Goal: Information Seeking & Learning: Find specific fact

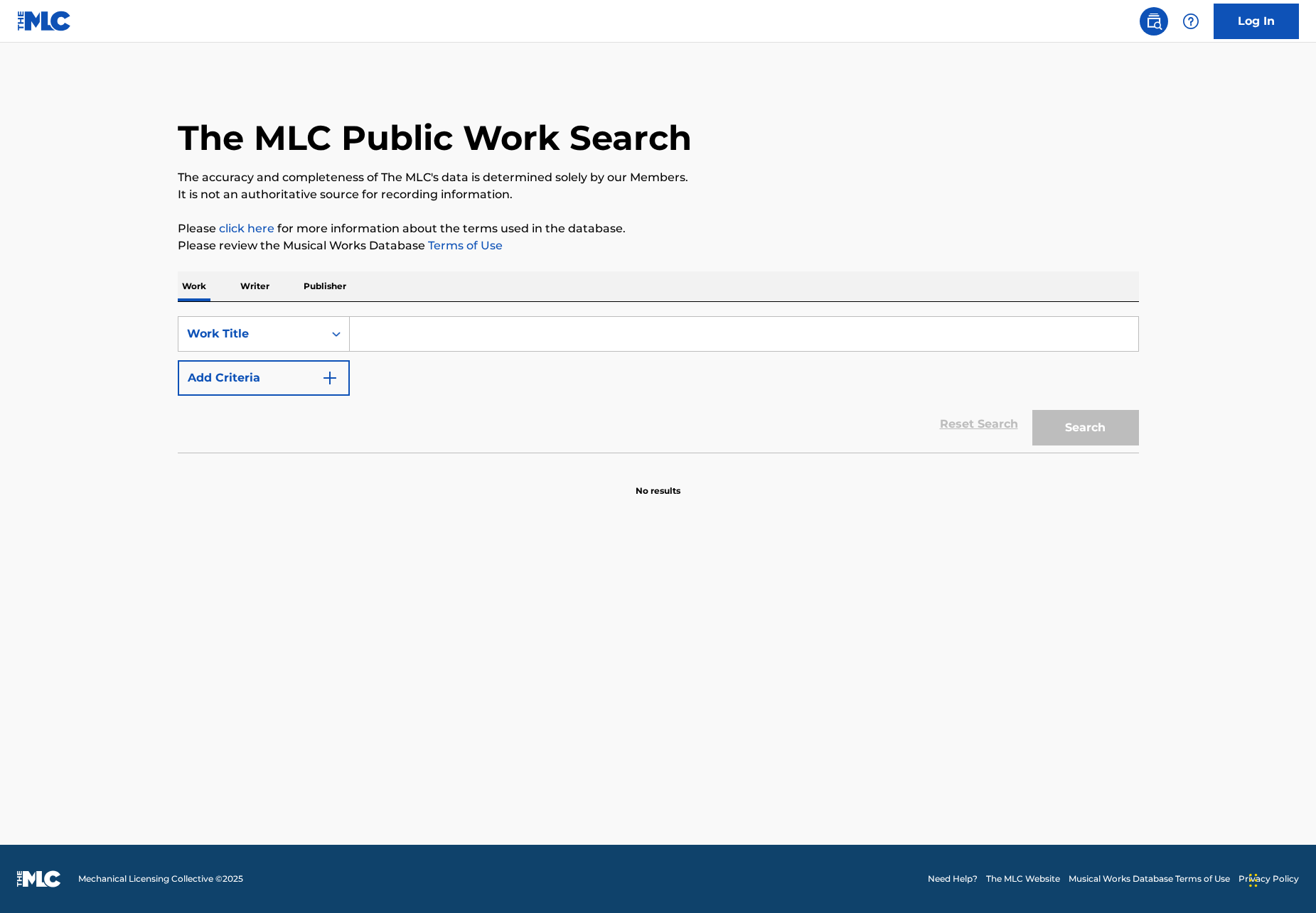
click at [253, 284] on p "Writer" at bounding box center [255, 286] width 38 height 30
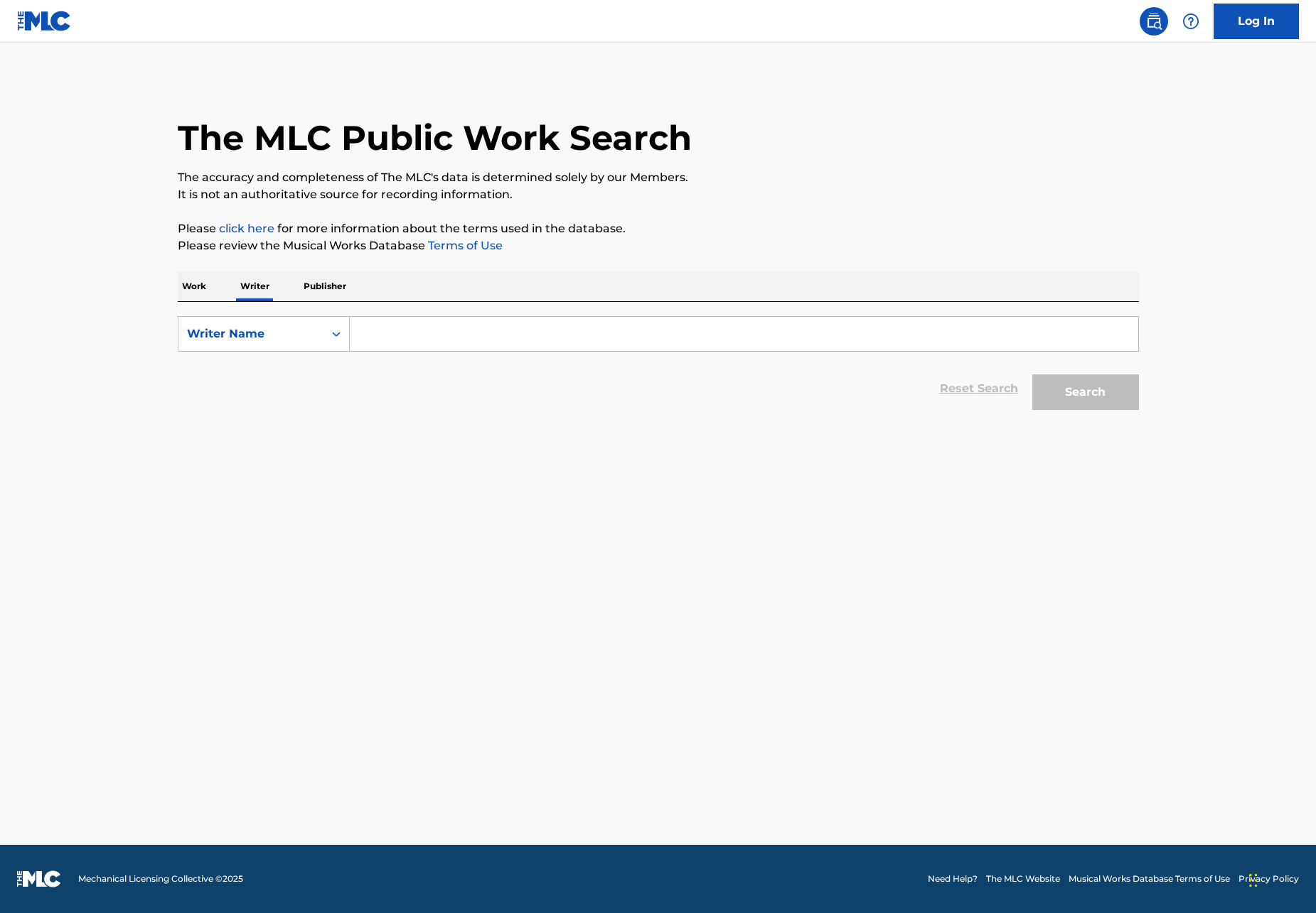
click at [491, 331] on input "Search Form" at bounding box center [743, 335] width 788 height 34
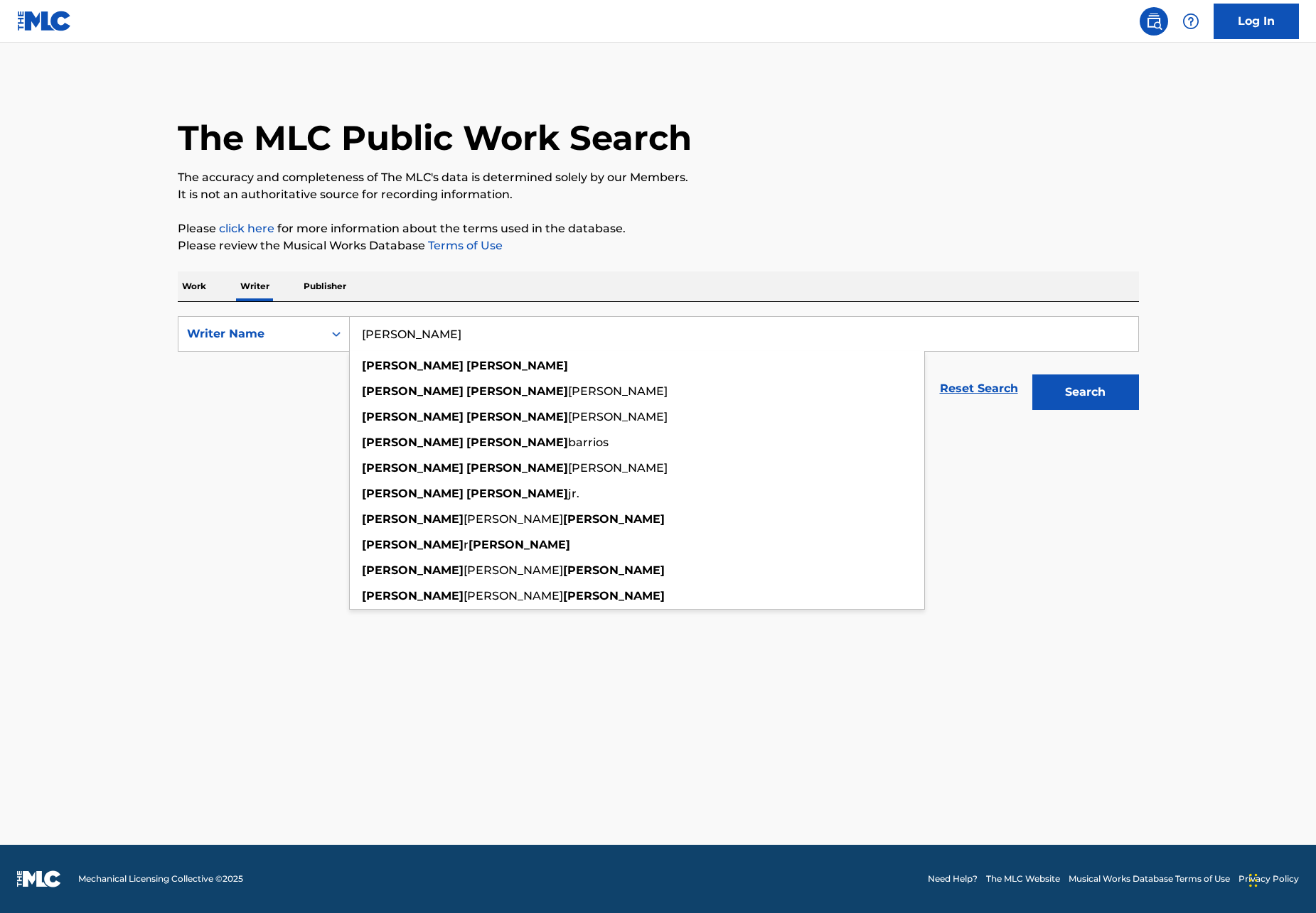
click at [1084, 393] on button "Search" at bounding box center [1085, 392] width 107 height 35
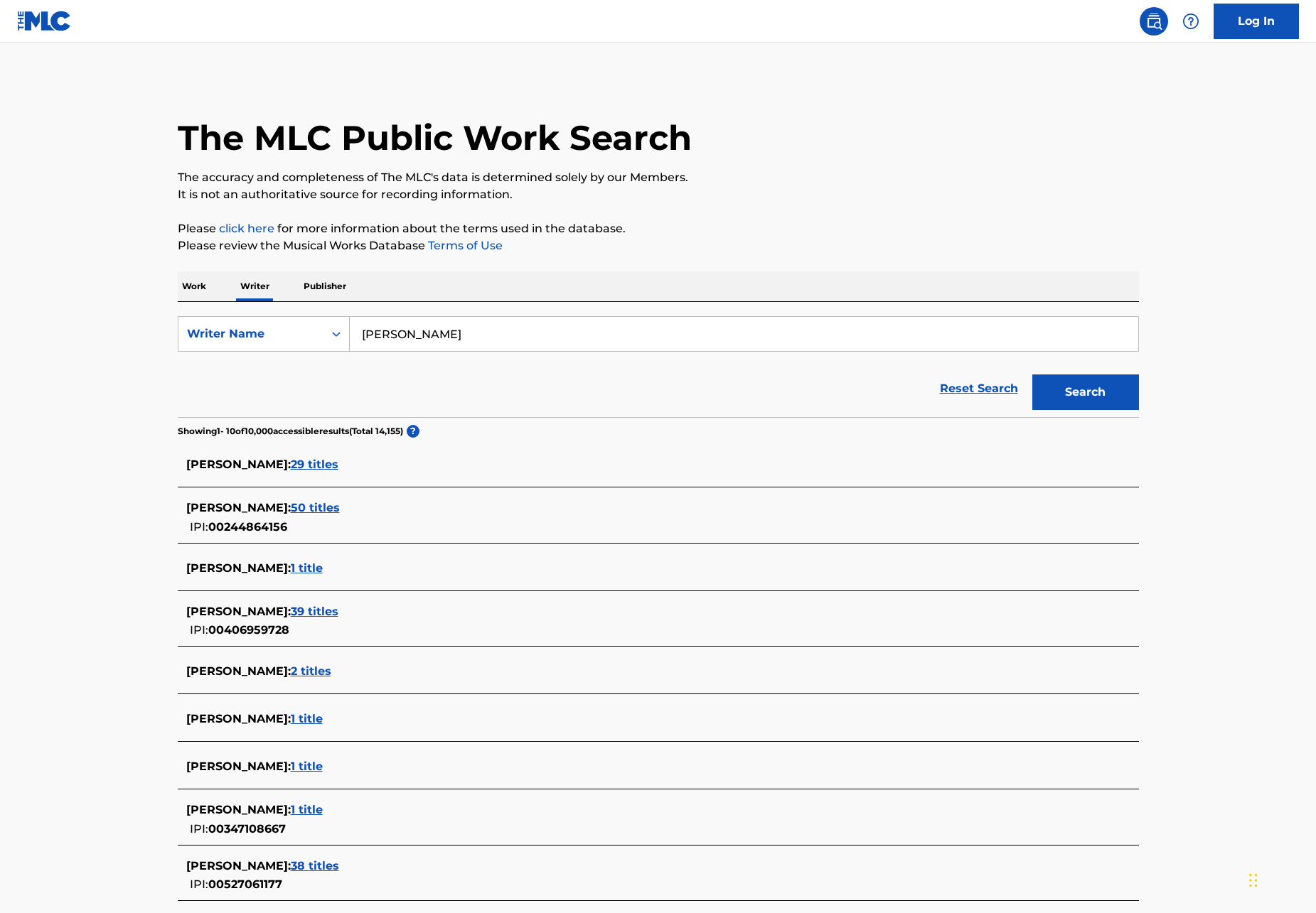
type input "Rogelio Martinez"
click at [334, 605] on span "39 titles" at bounding box center [314, 612] width 48 height 13
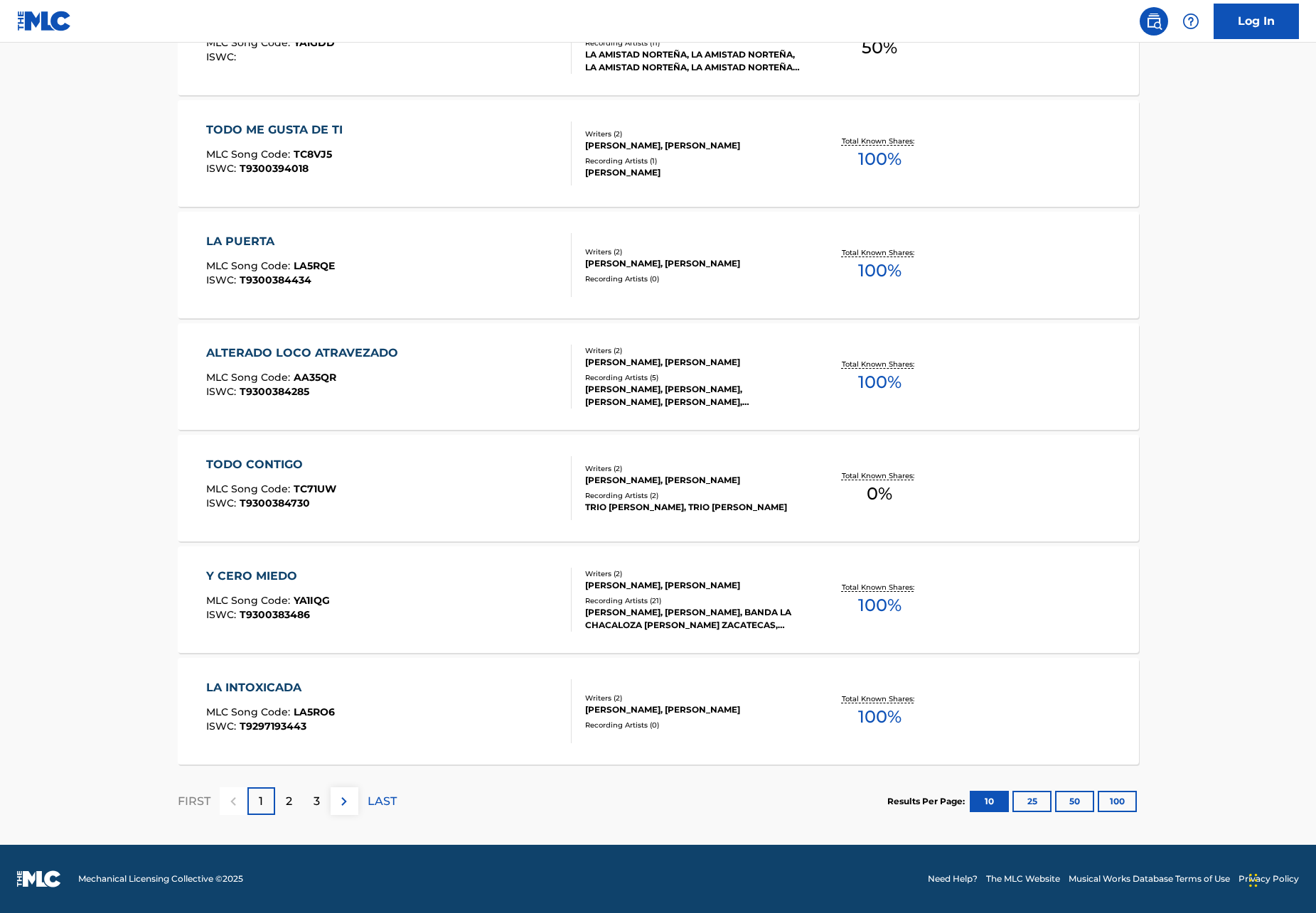
scroll to position [826, 0]
click at [299, 807] on div "2" at bounding box center [289, 801] width 28 height 28
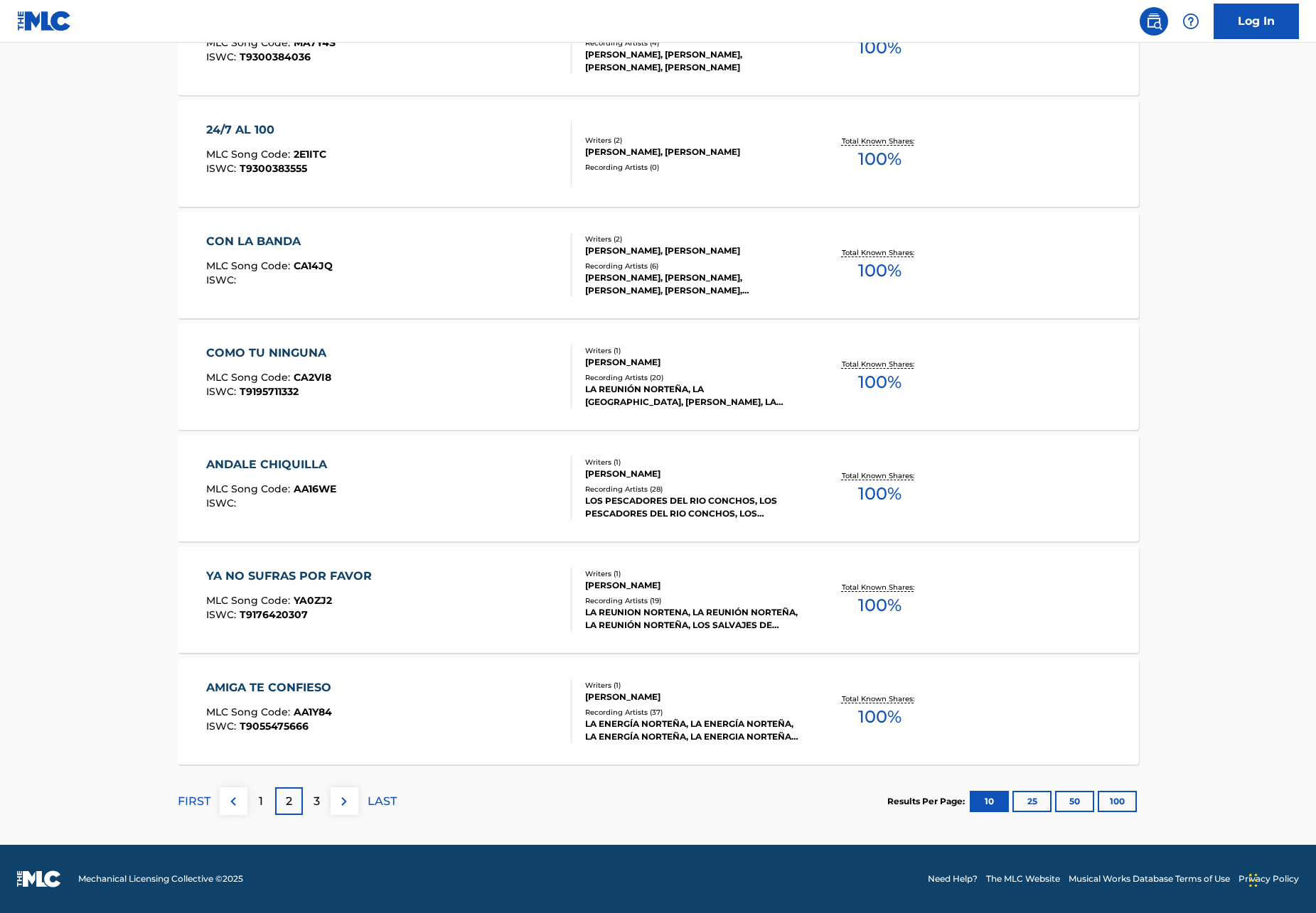
click at [318, 798] on p "3" at bounding box center [316, 801] width 7 height 17
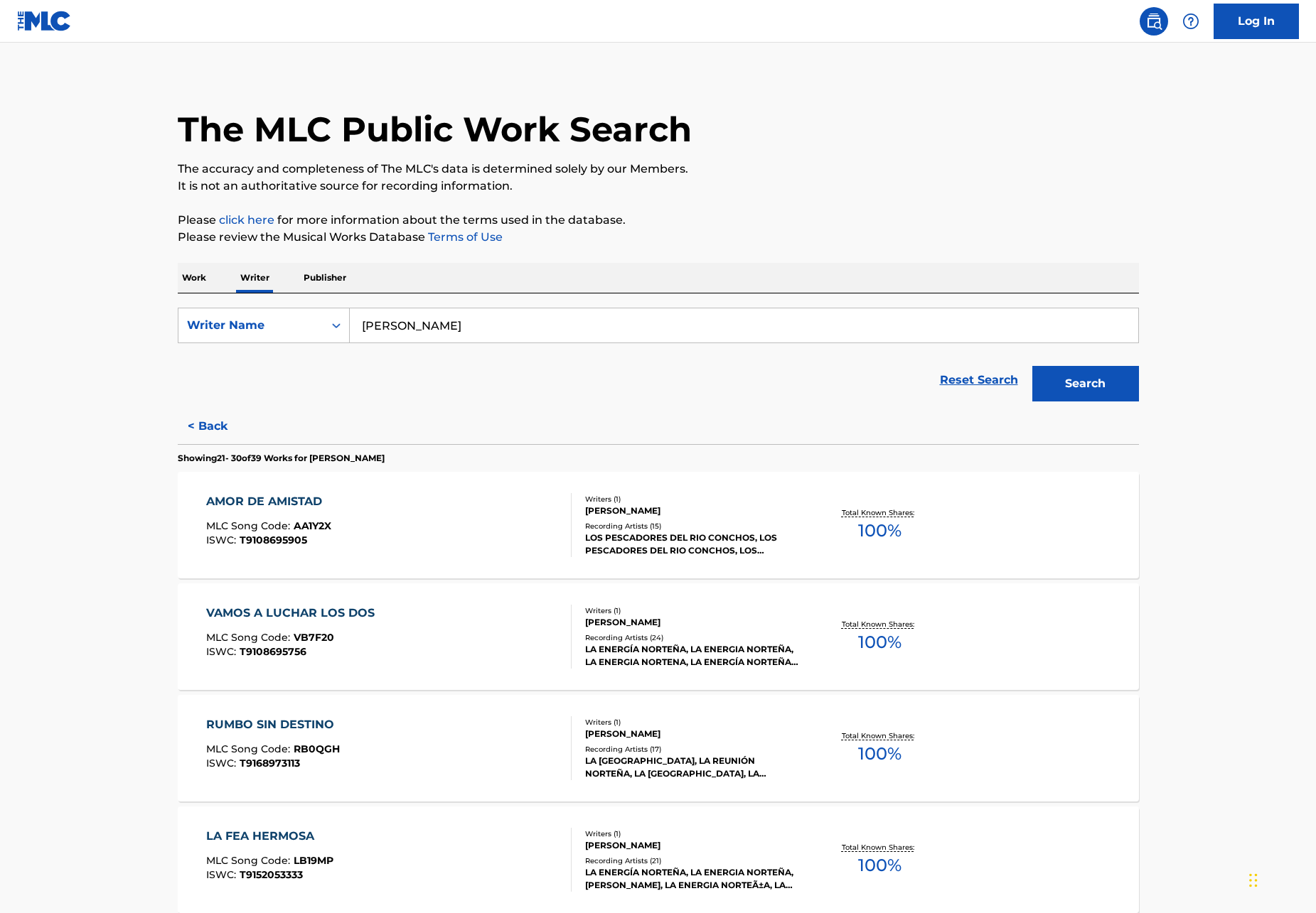
scroll to position [11, 0]
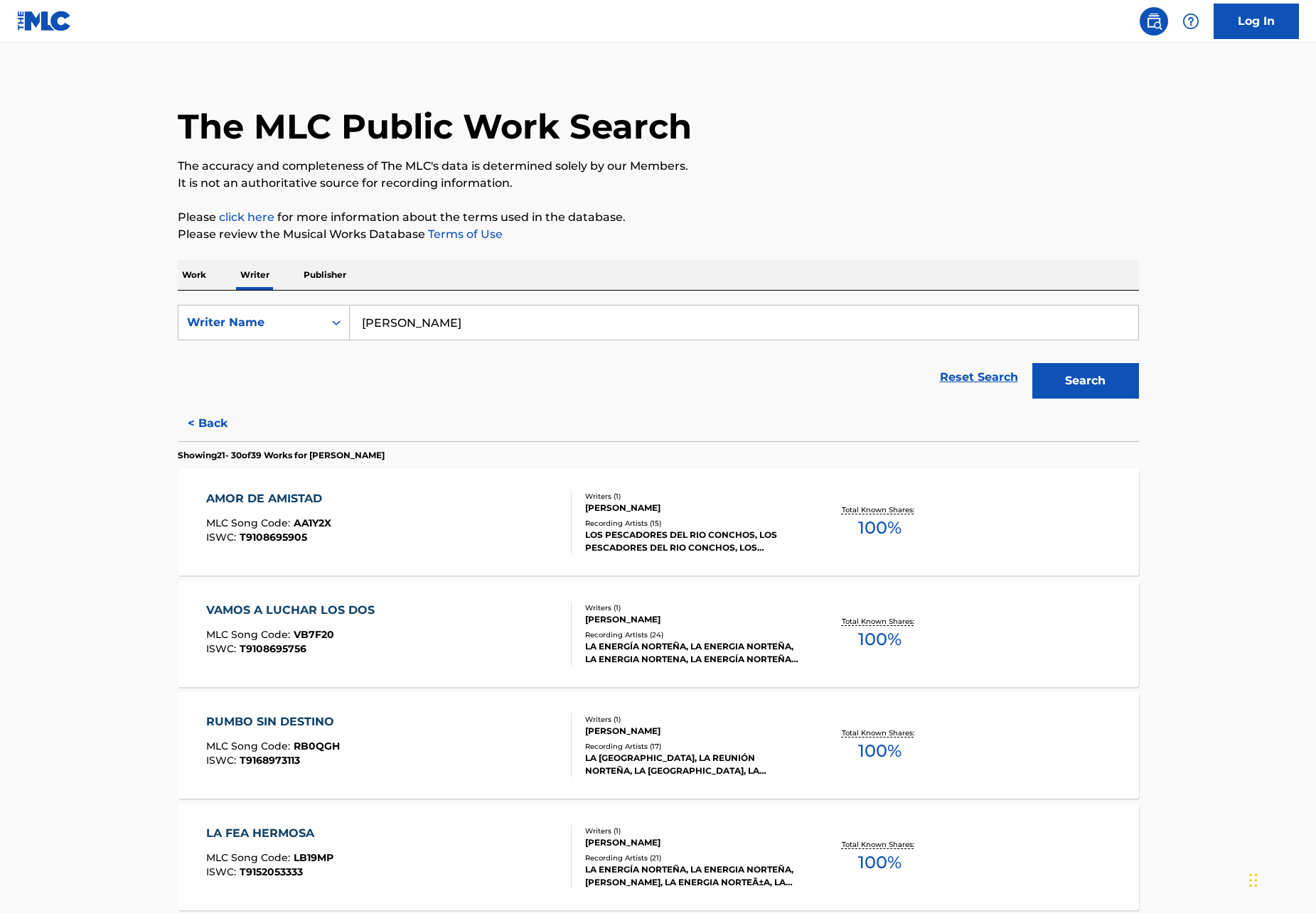
click at [648, 503] on div "ROGELIO MARTINEZ" at bounding box center [692, 508] width 214 height 12
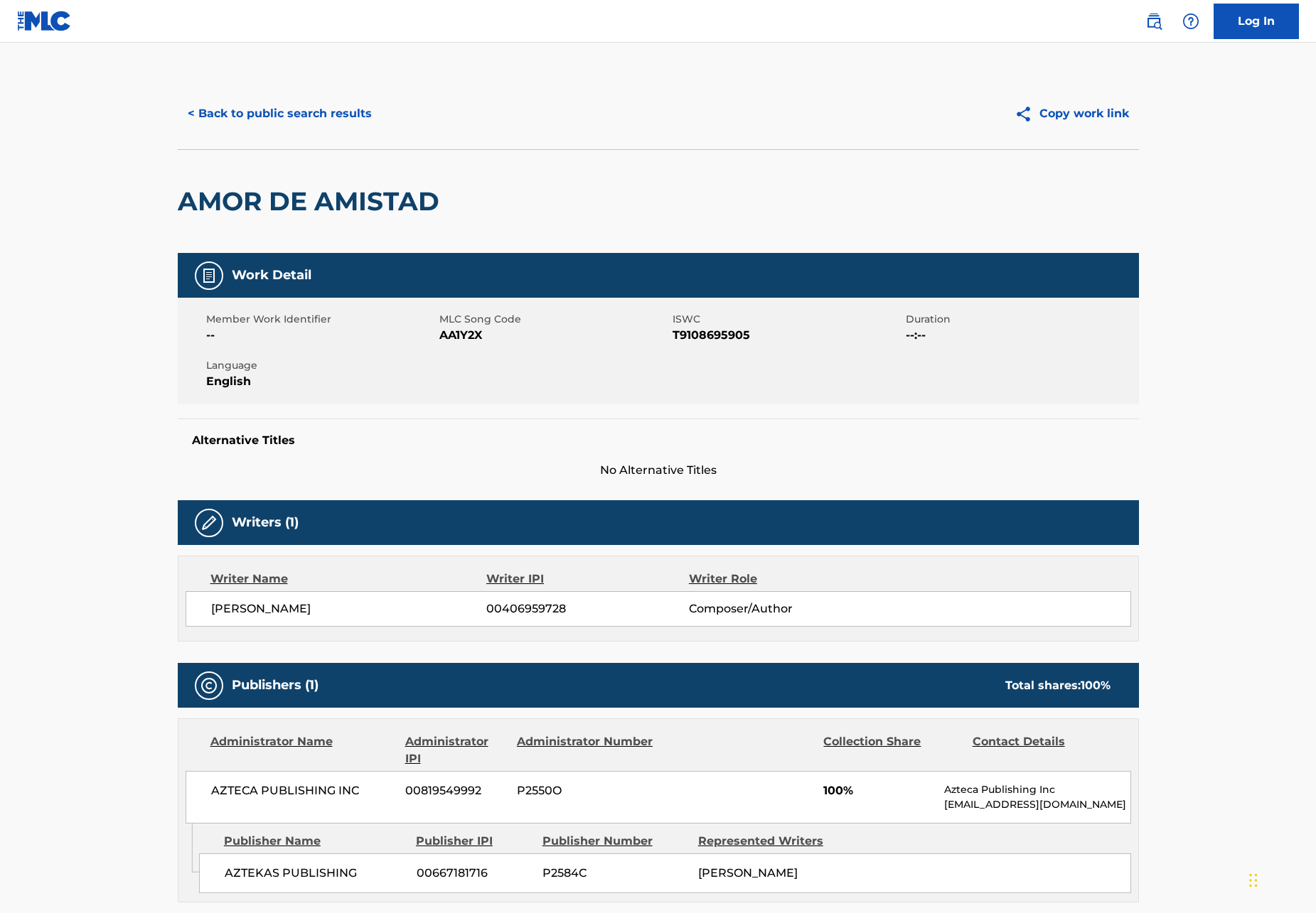
click at [280, 108] on button "< Back to public search results" at bounding box center [279, 113] width 204 height 35
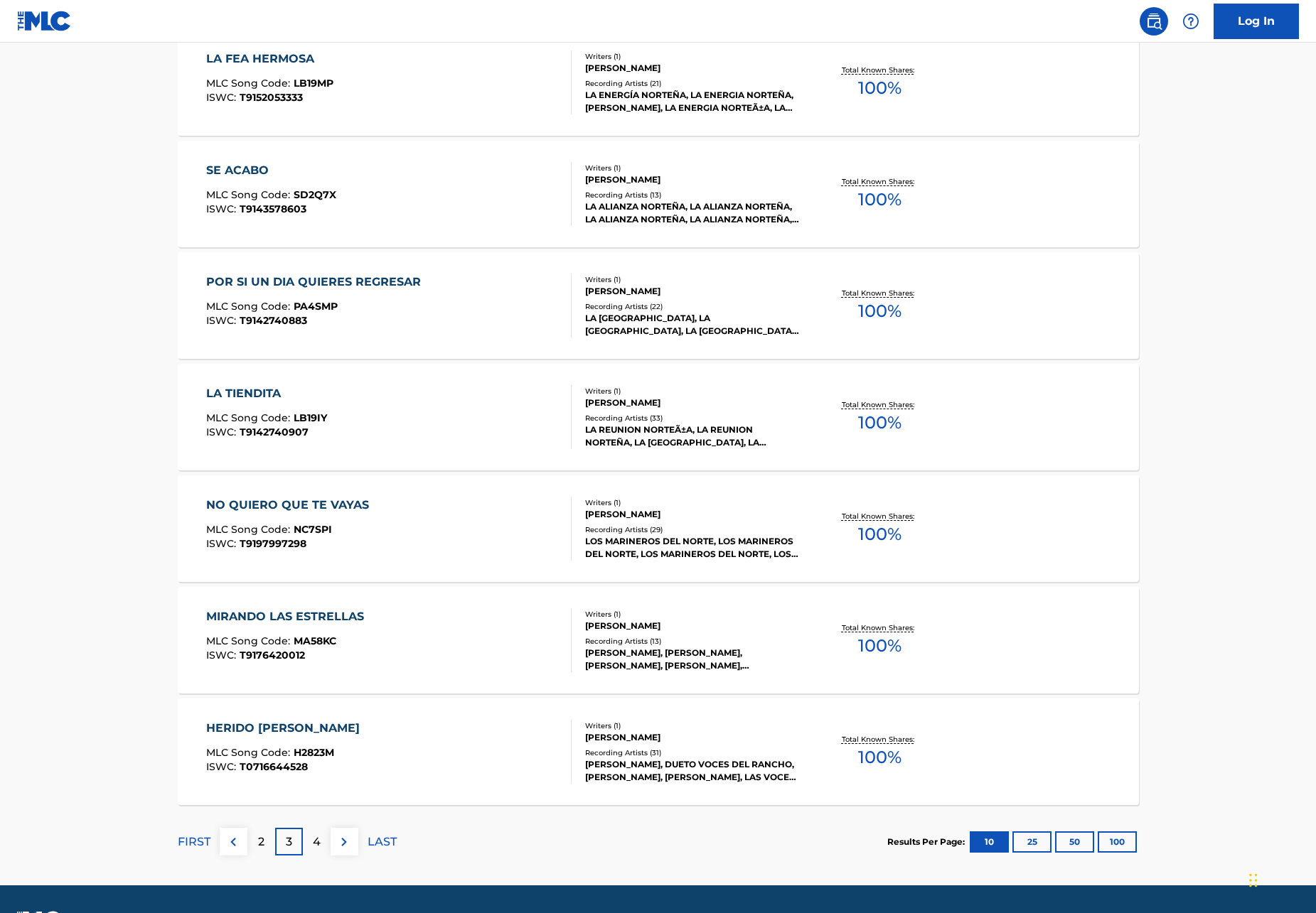
scroll to position [799, 0]
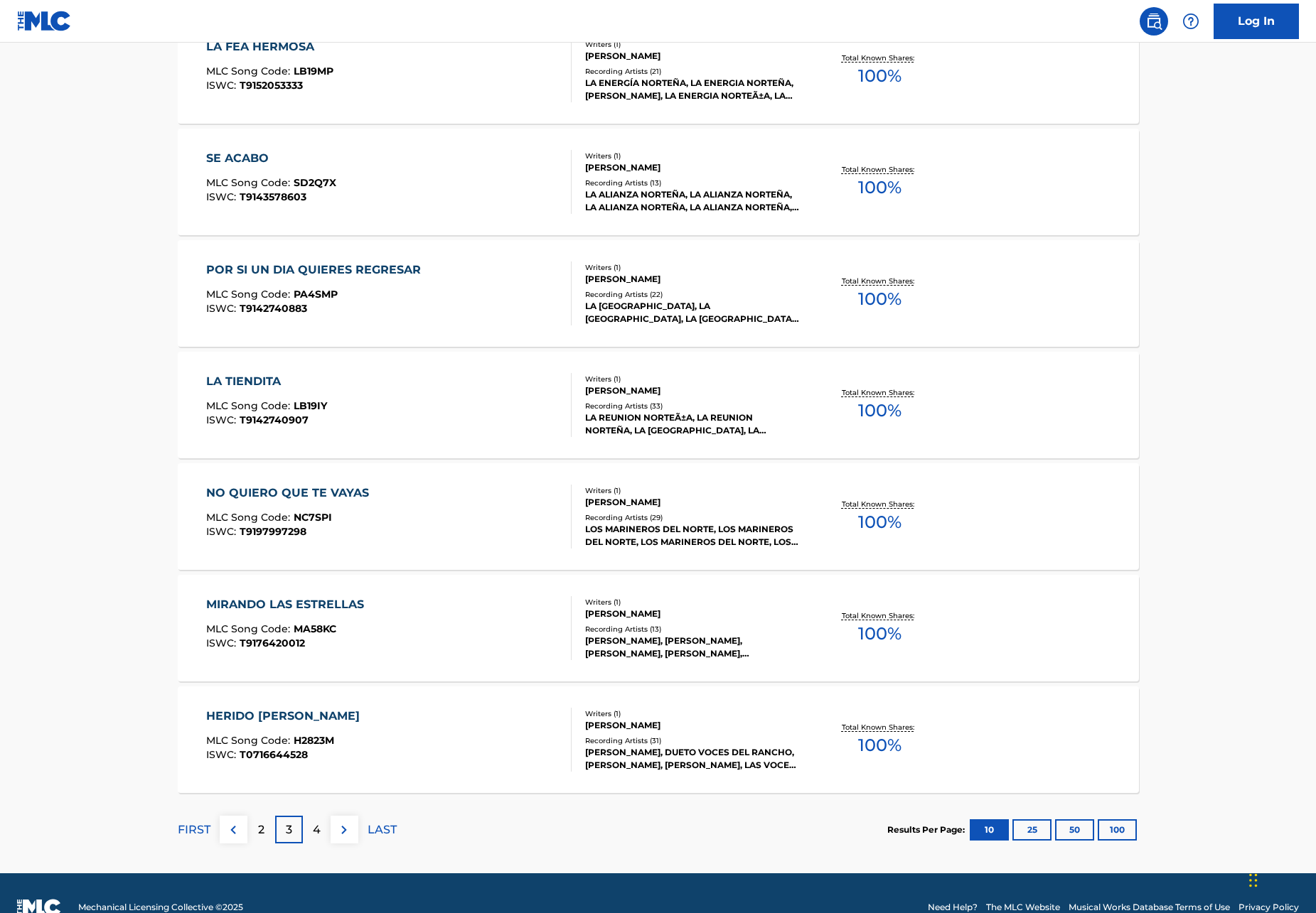
click at [252, 829] on div "2" at bounding box center [261, 829] width 28 height 28
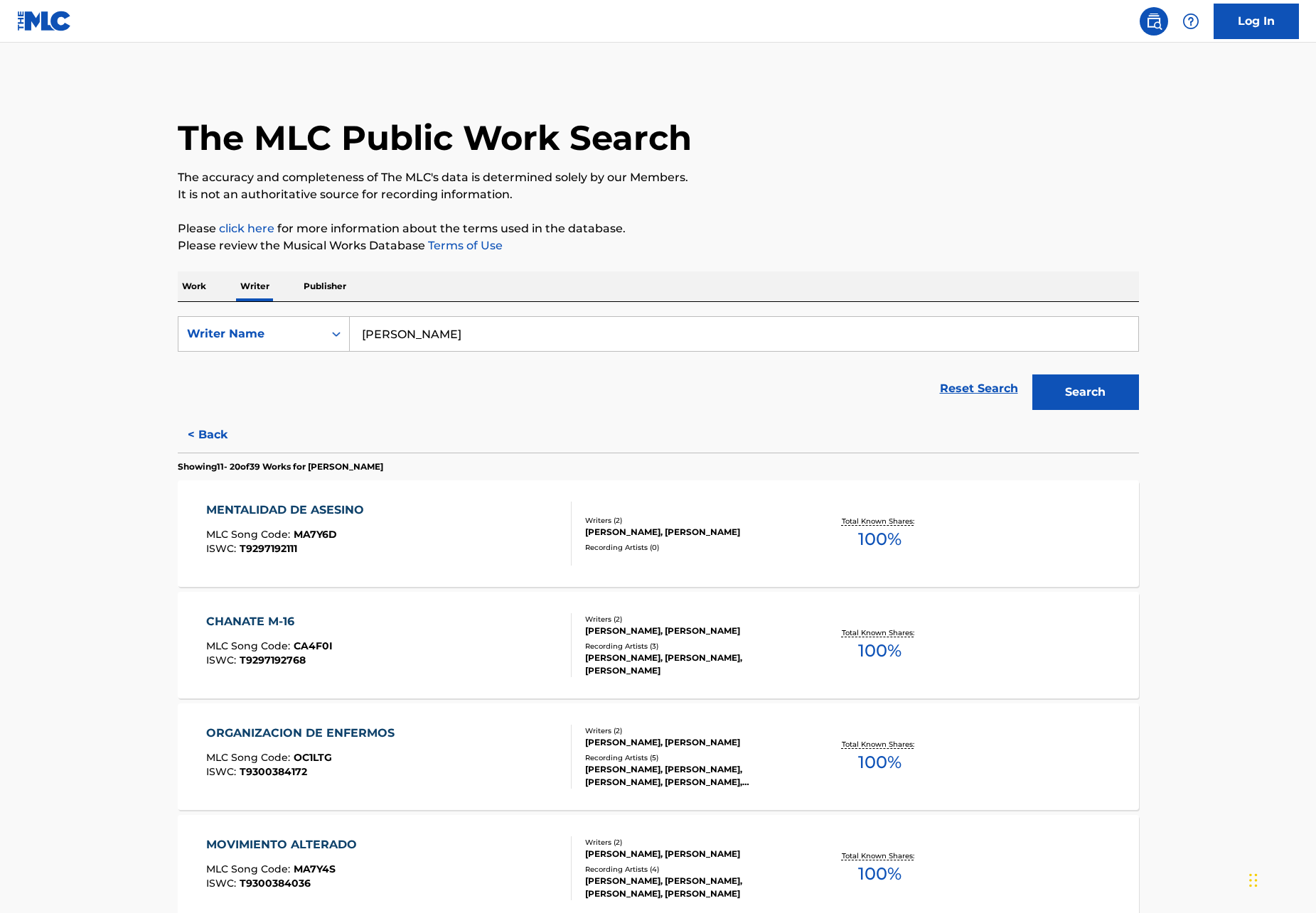
click at [213, 433] on button "< Back" at bounding box center [220, 435] width 86 height 35
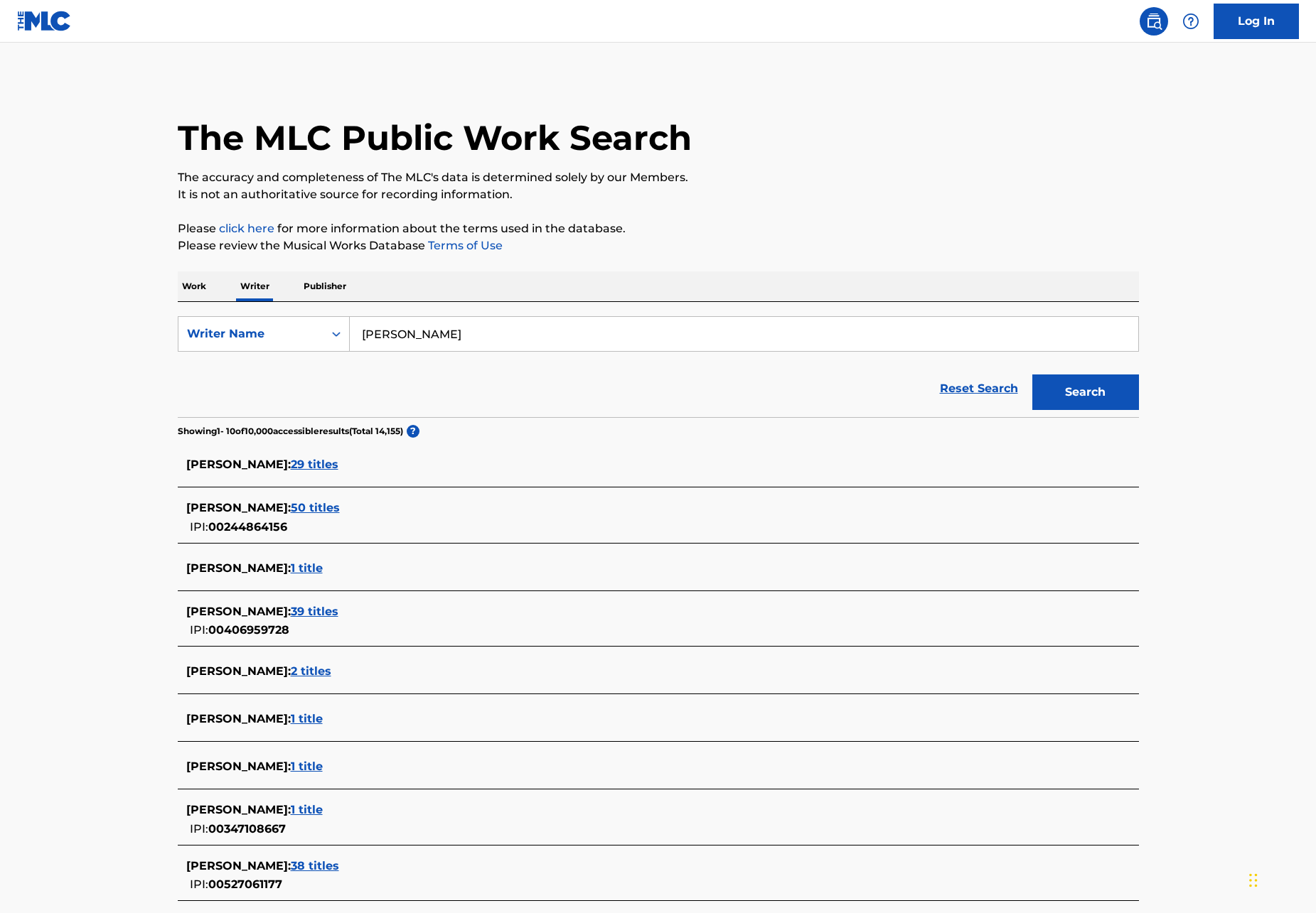
click at [338, 460] on span "29 titles" at bounding box center [314, 464] width 48 height 13
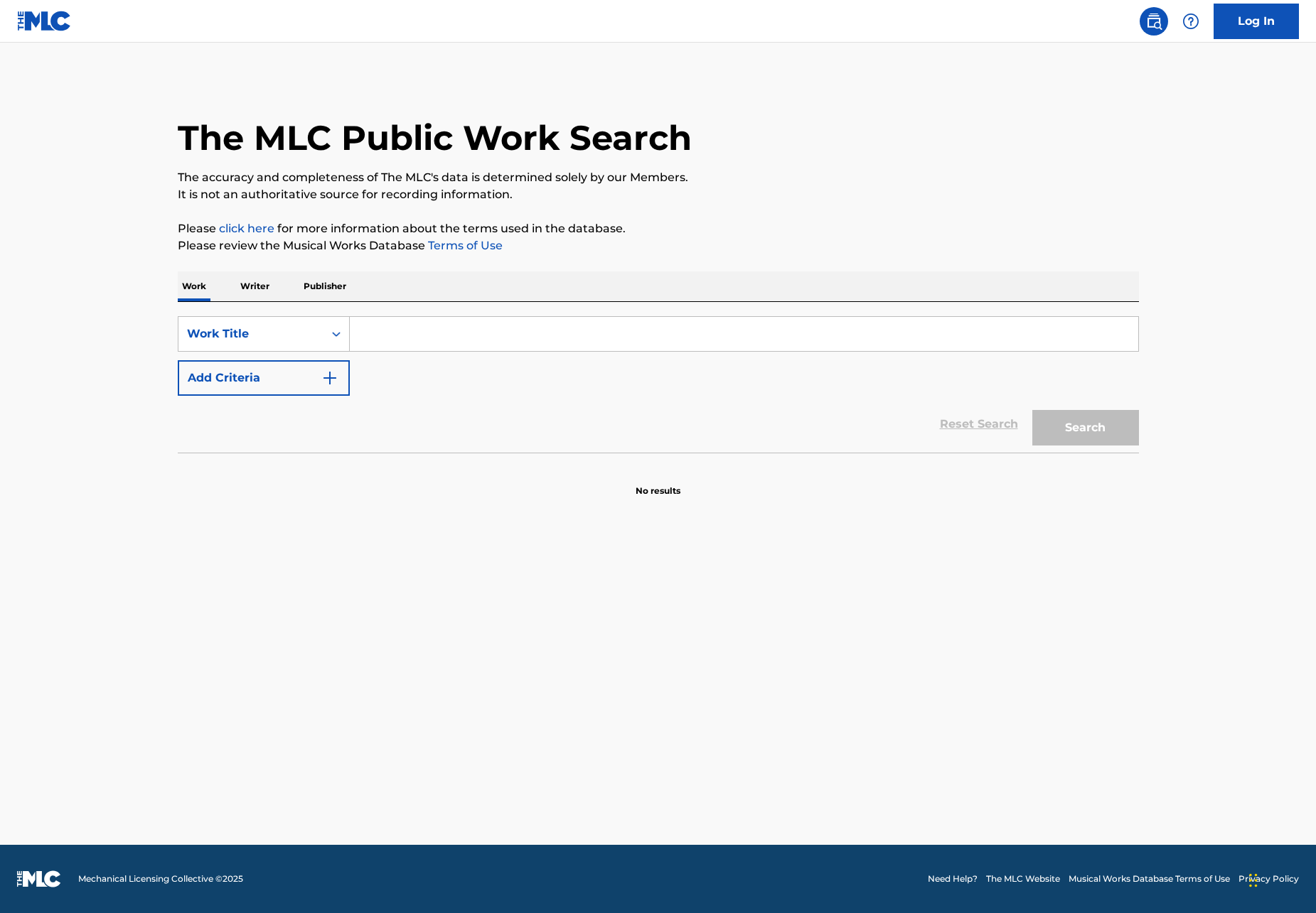
click at [249, 293] on p "Writer" at bounding box center [255, 286] width 38 height 30
click at [263, 284] on p "Writer" at bounding box center [255, 286] width 38 height 30
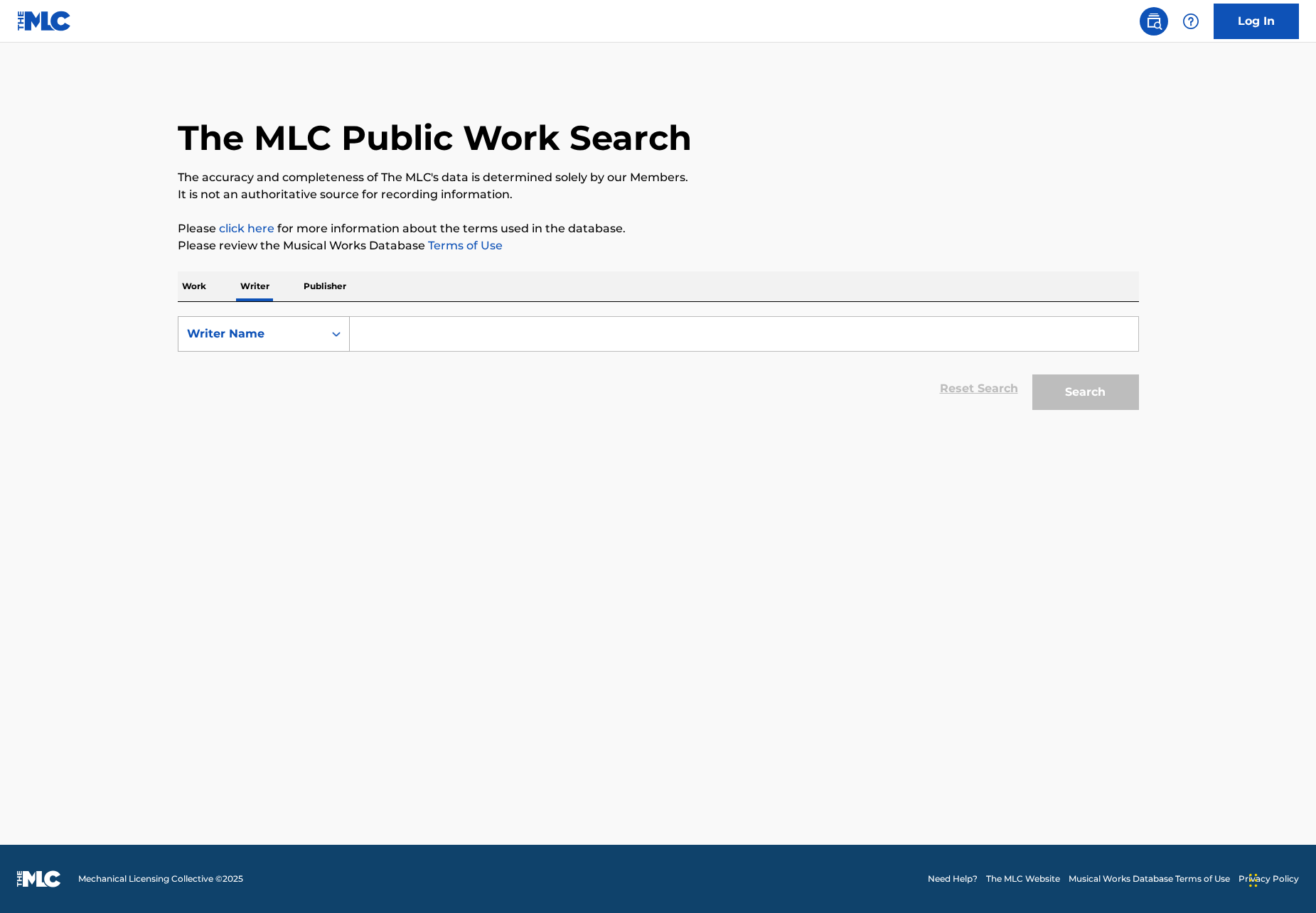
click at [248, 337] on div "Writer Name" at bounding box center [251, 335] width 128 height 17
click at [392, 342] on input "Search Form" at bounding box center [743, 335] width 788 height 34
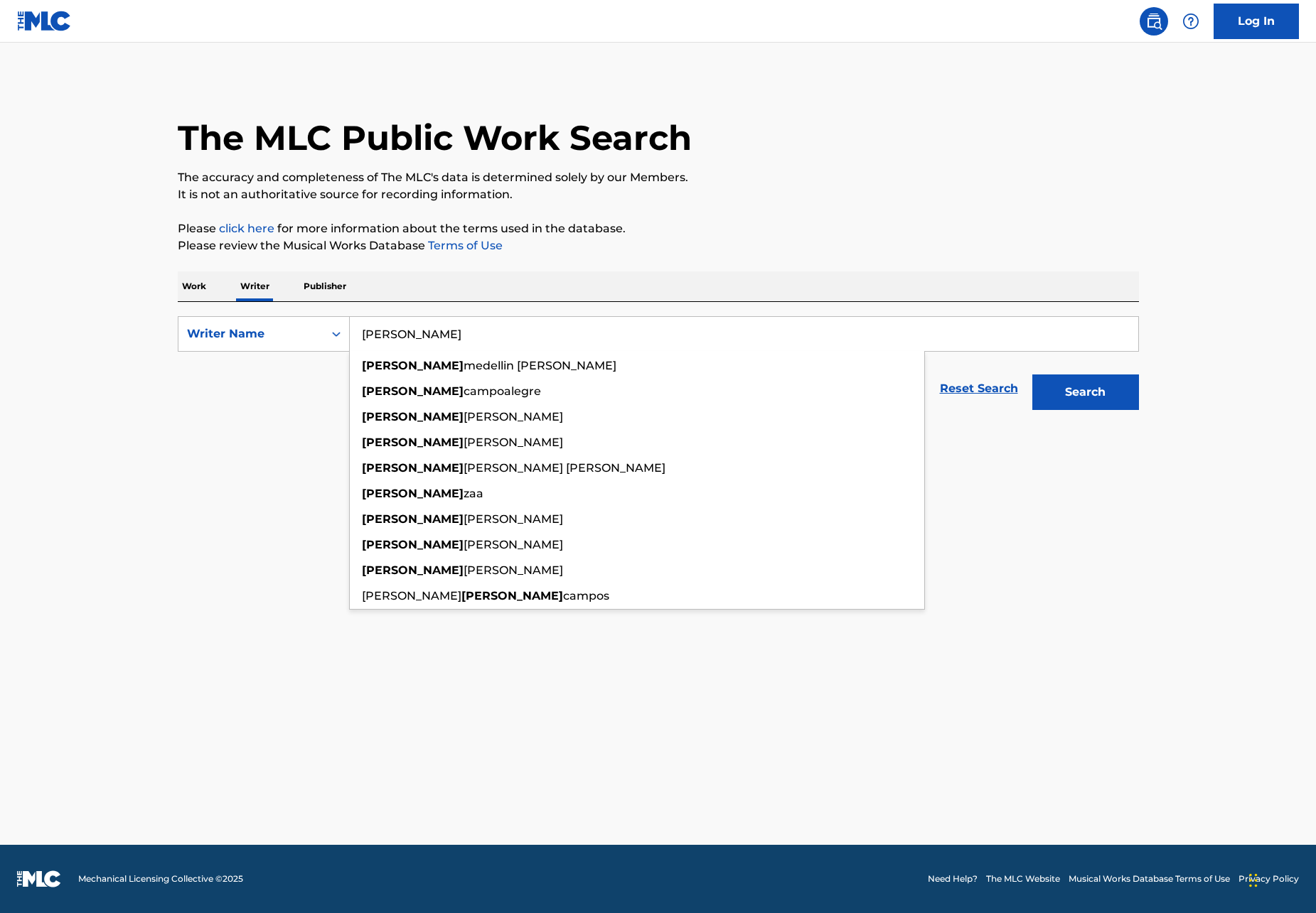
type input "[PERSON_NAME]"
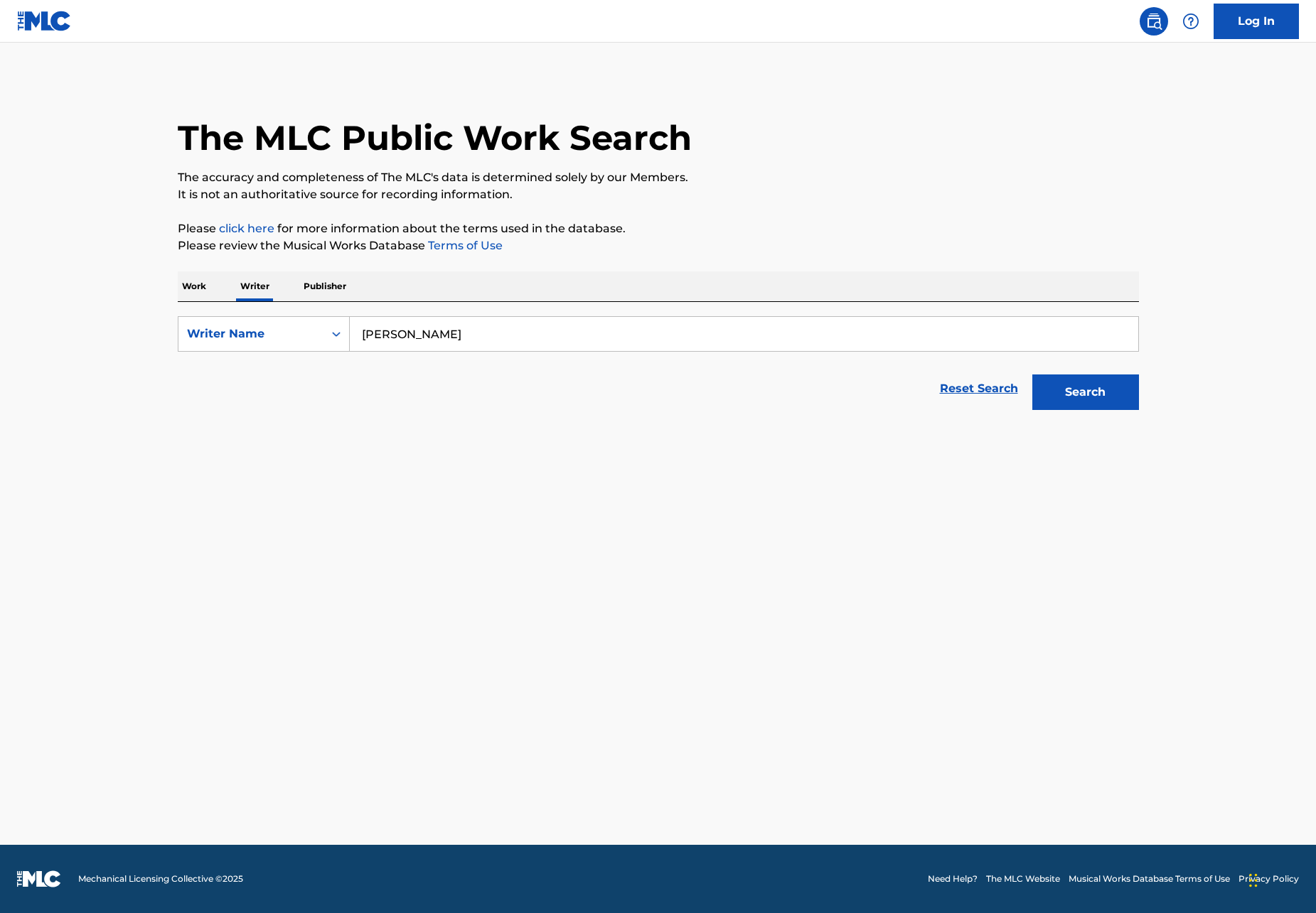
click at [1256, 19] on link "Log In" at bounding box center [1256, 21] width 86 height 35
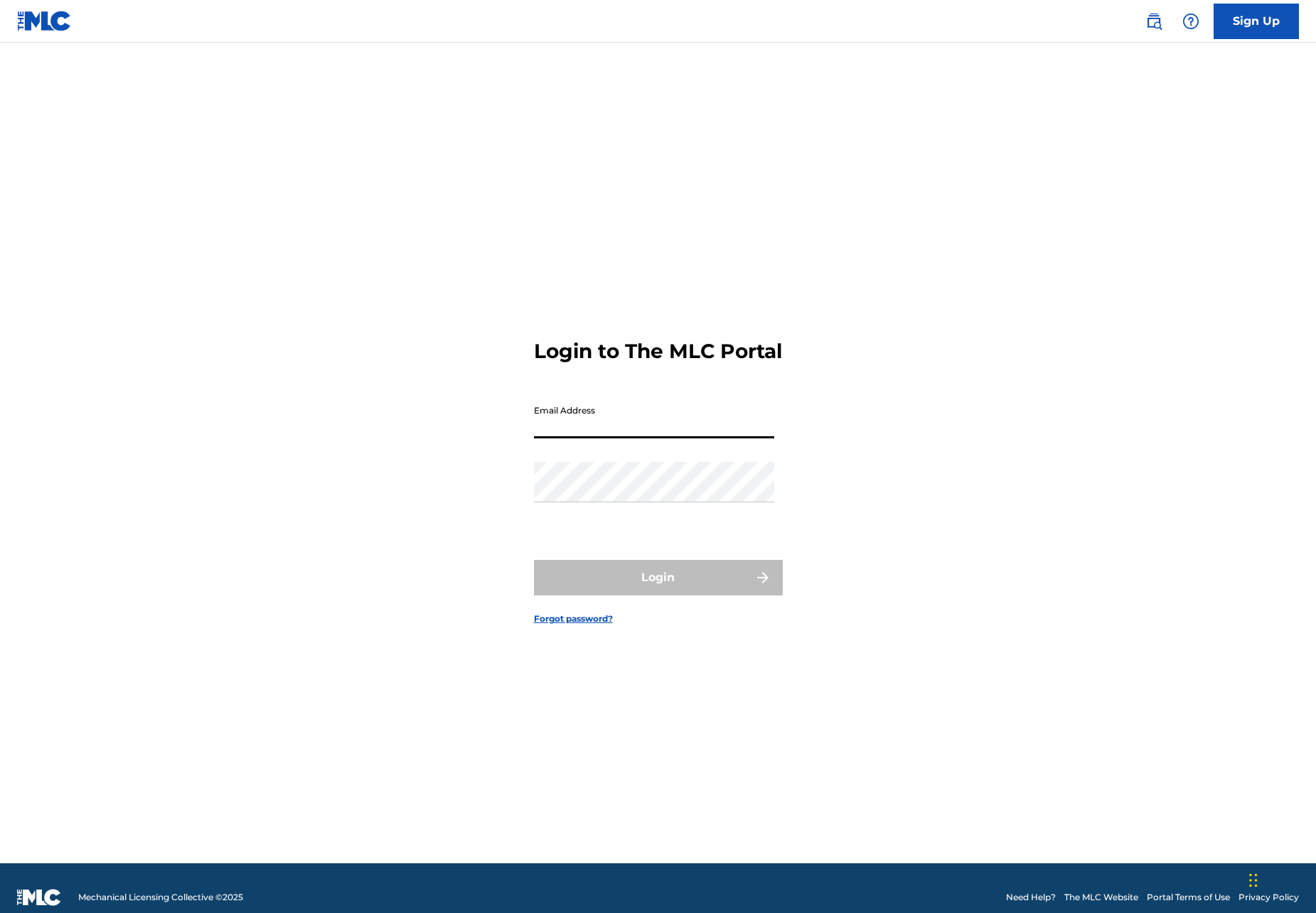
type input "[EMAIL_ADDRESS][DOMAIN_NAME]"
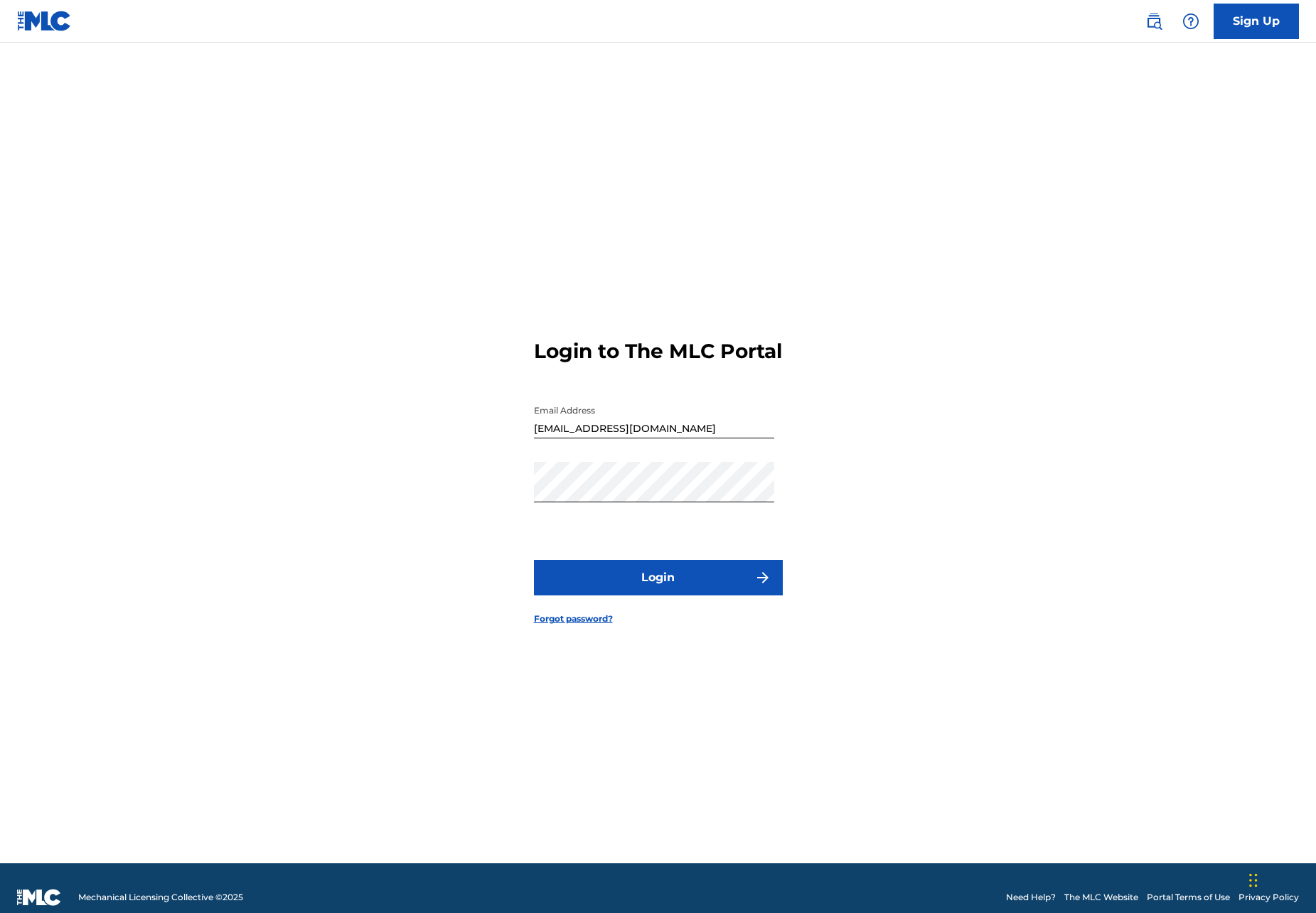
click at [629, 592] on button "Login" at bounding box center [658, 578] width 249 height 35
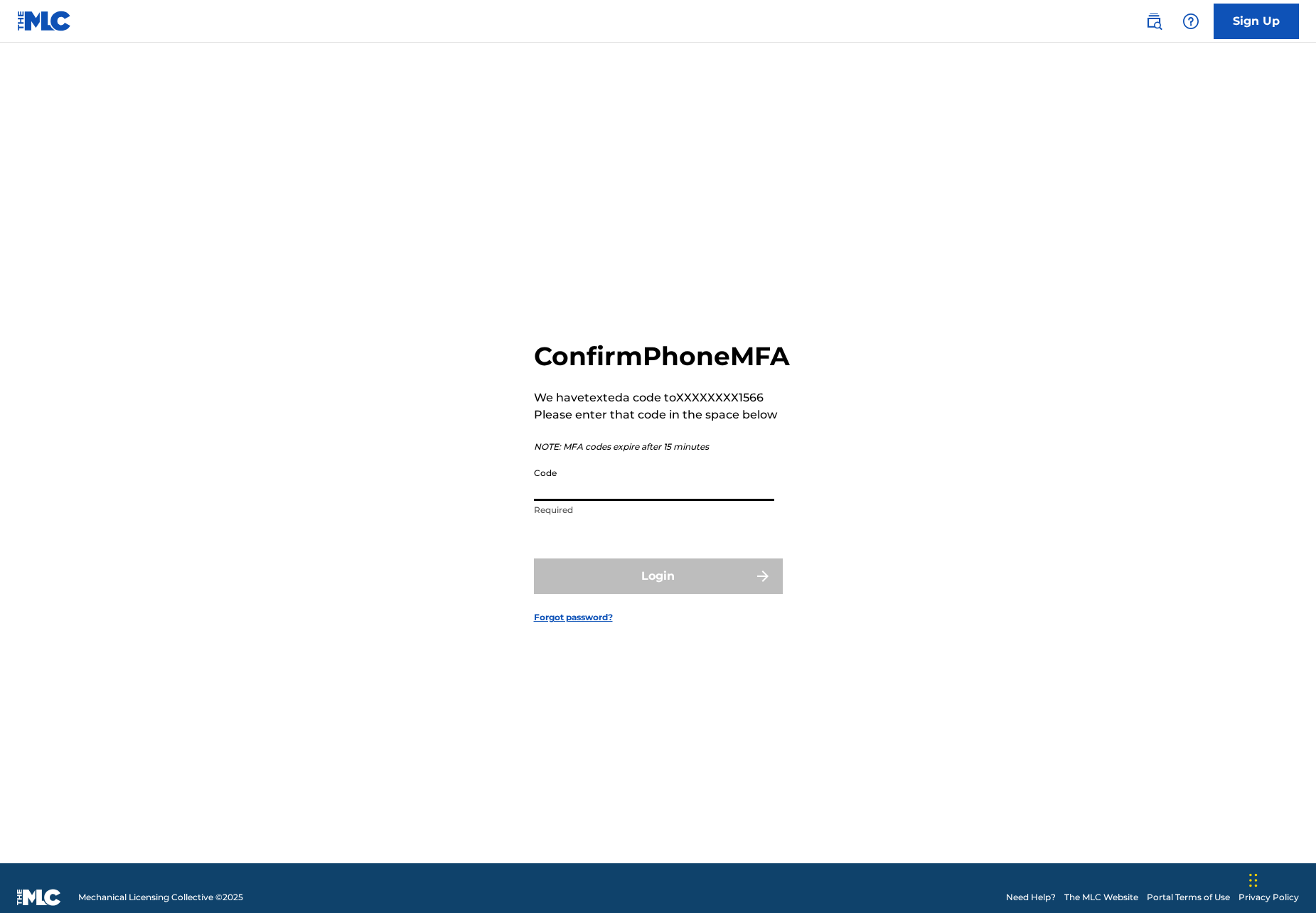
click at [622, 501] on input "Code" at bounding box center [654, 480] width 240 height 41
type input "225075"
click at [658, 592] on button "Login" at bounding box center [658, 576] width 249 height 35
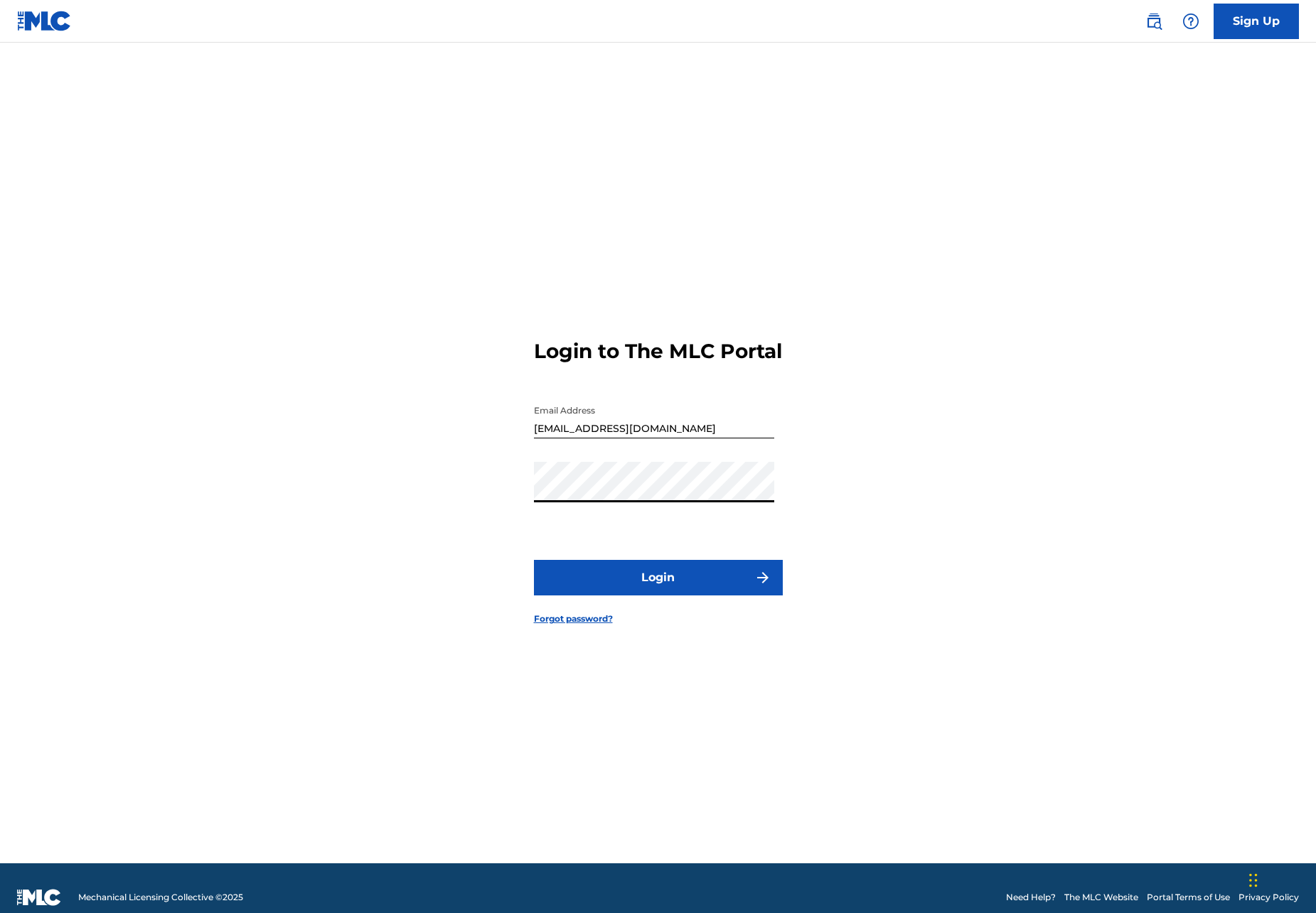
click at [629, 578] on button "Login" at bounding box center [658, 578] width 249 height 35
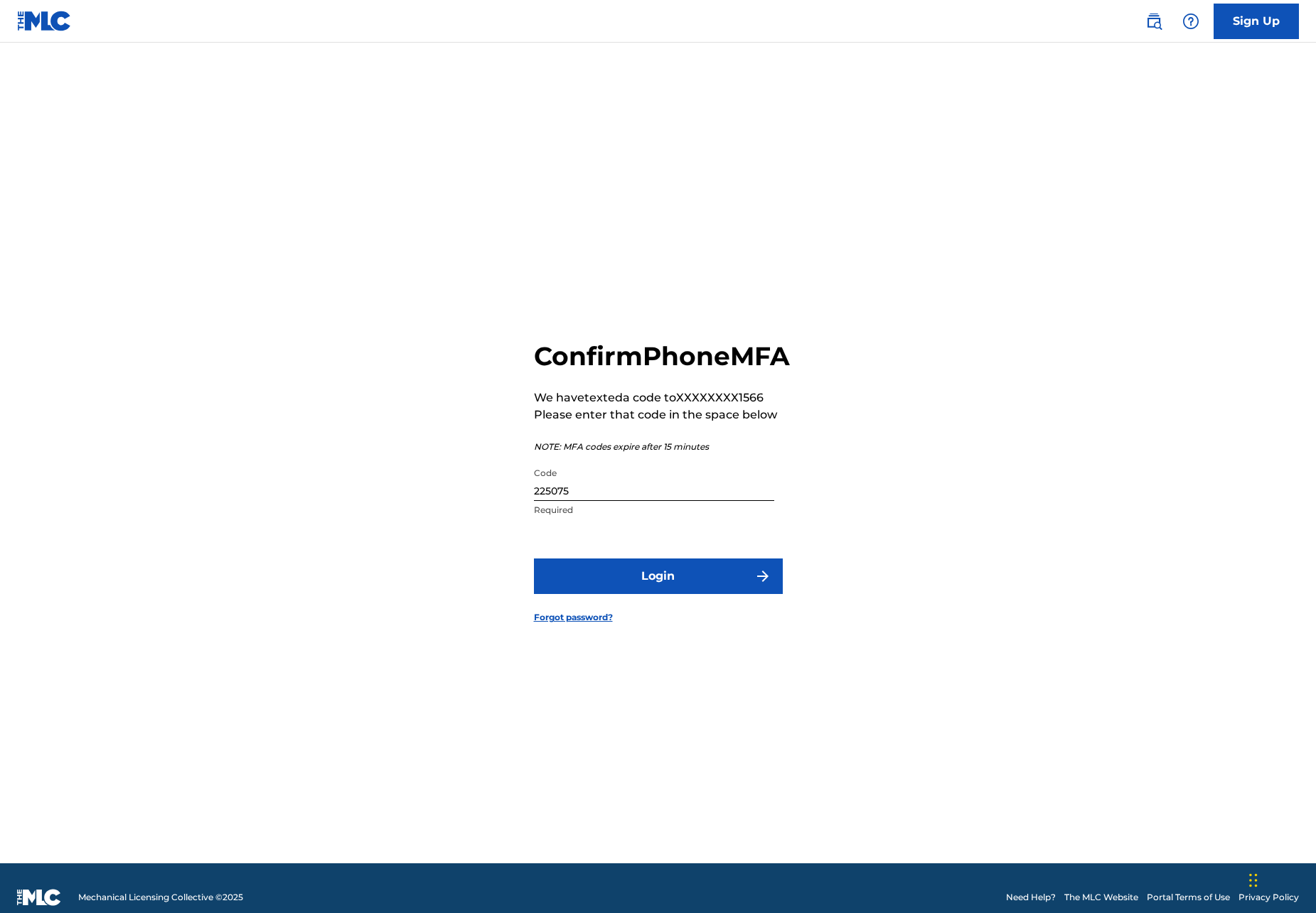
click at [604, 497] on input "225075" at bounding box center [654, 480] width 240 height 41
type input "223177"
click at [658, 592] on button "Login" at bounding box center [658, 576] width 249 height 35
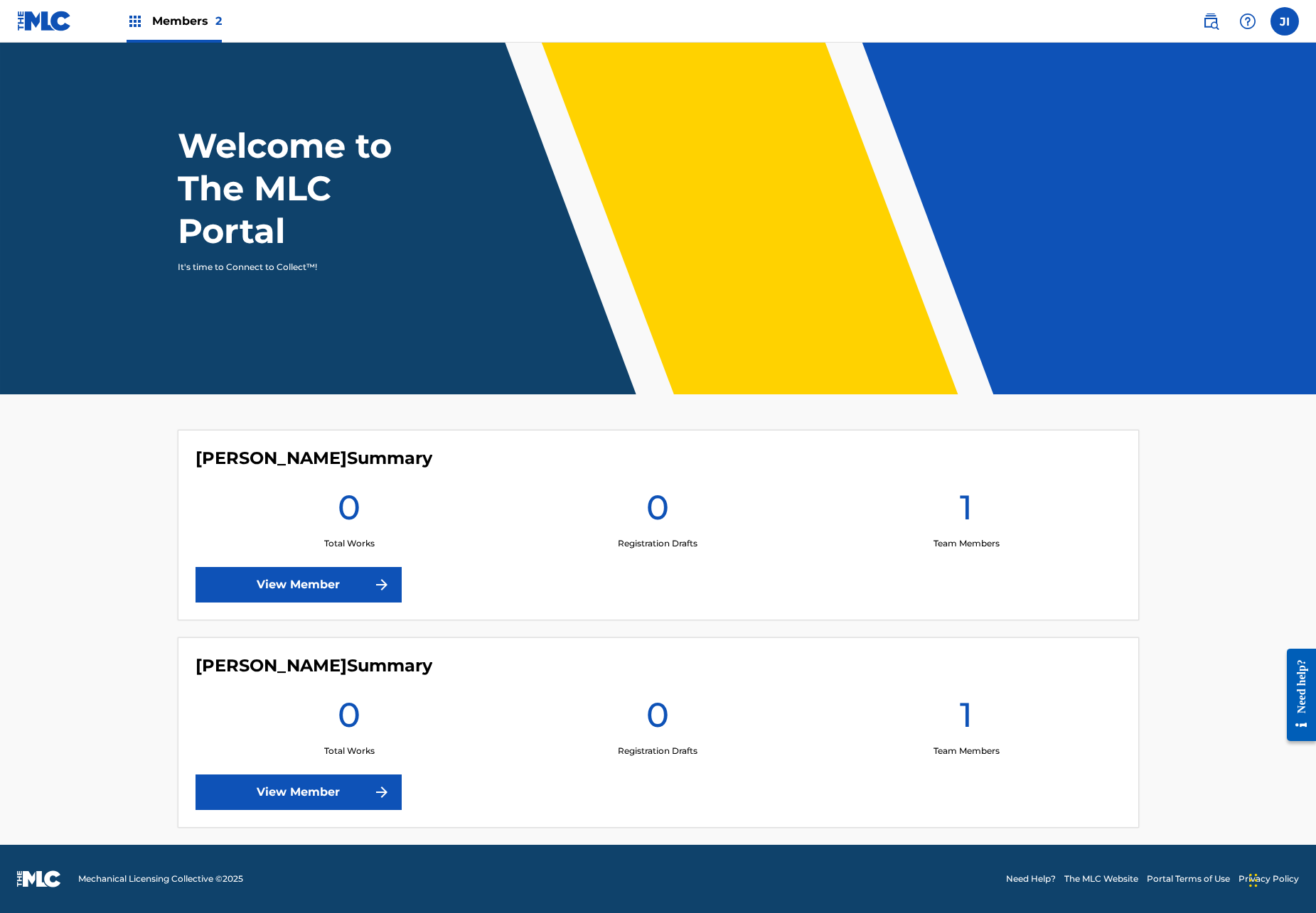
scroll to position [22, 0]
click at [136, 26] on img at bounding box center [135, 21] width 17 height 17
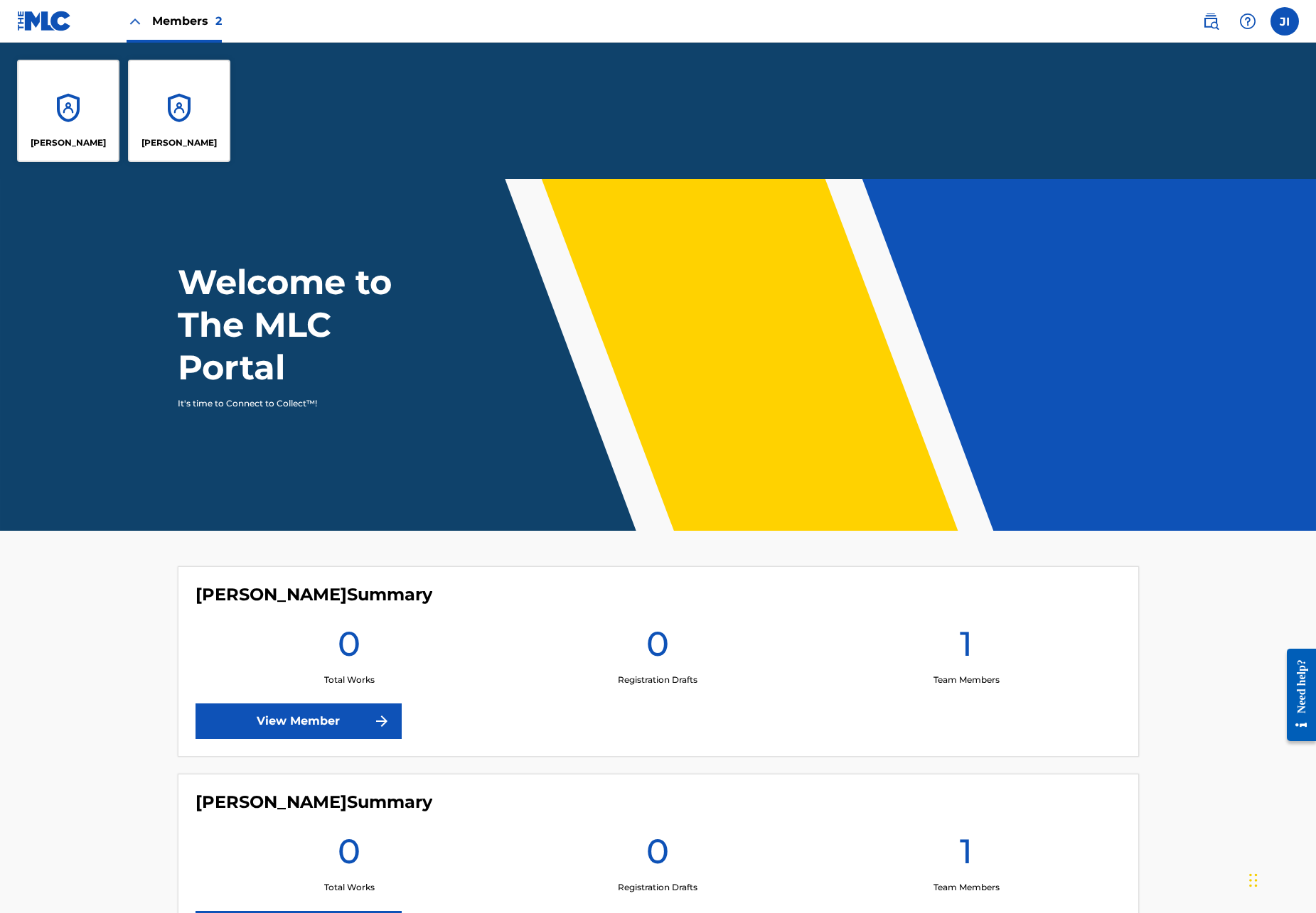
click at [1218, 10] on link at bounding box center [1210, 21] width 29 height 29
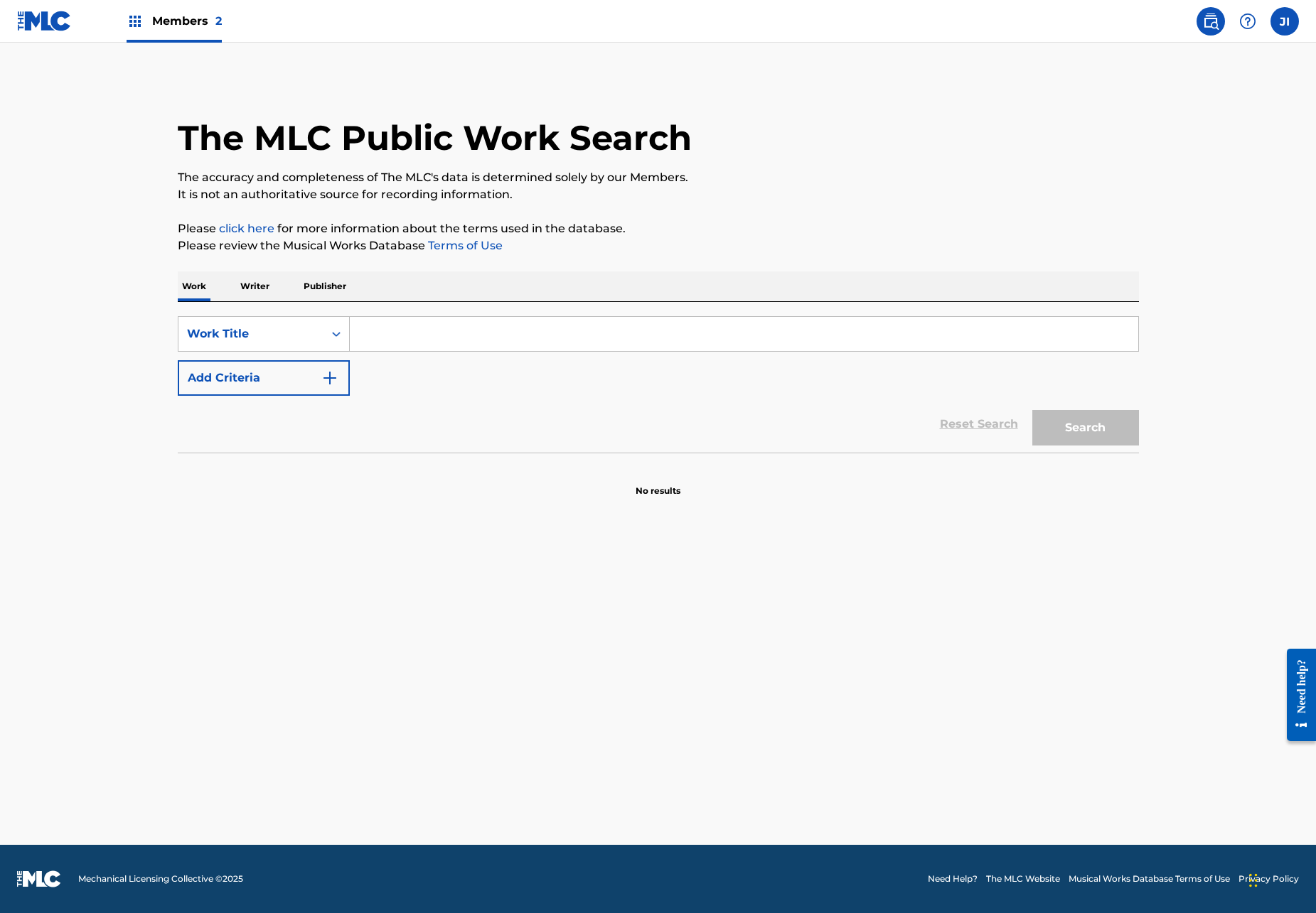
click at [240, 287] on p "Writer" at bounding box center [255, 286] width 38 height 30
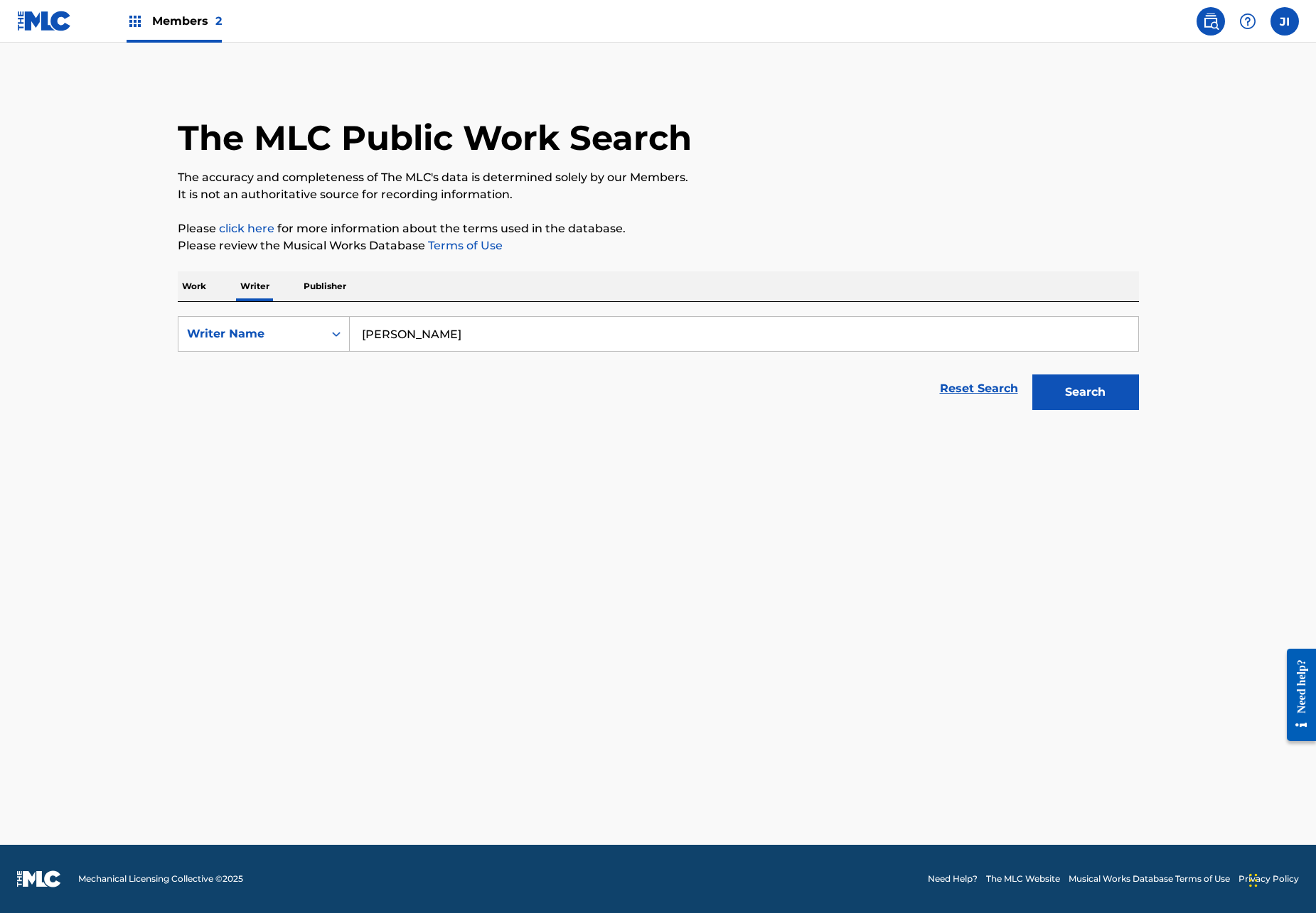
click at [425, 337] on input "Rogelio" at bounding box center [743, 335] width 788 height 34
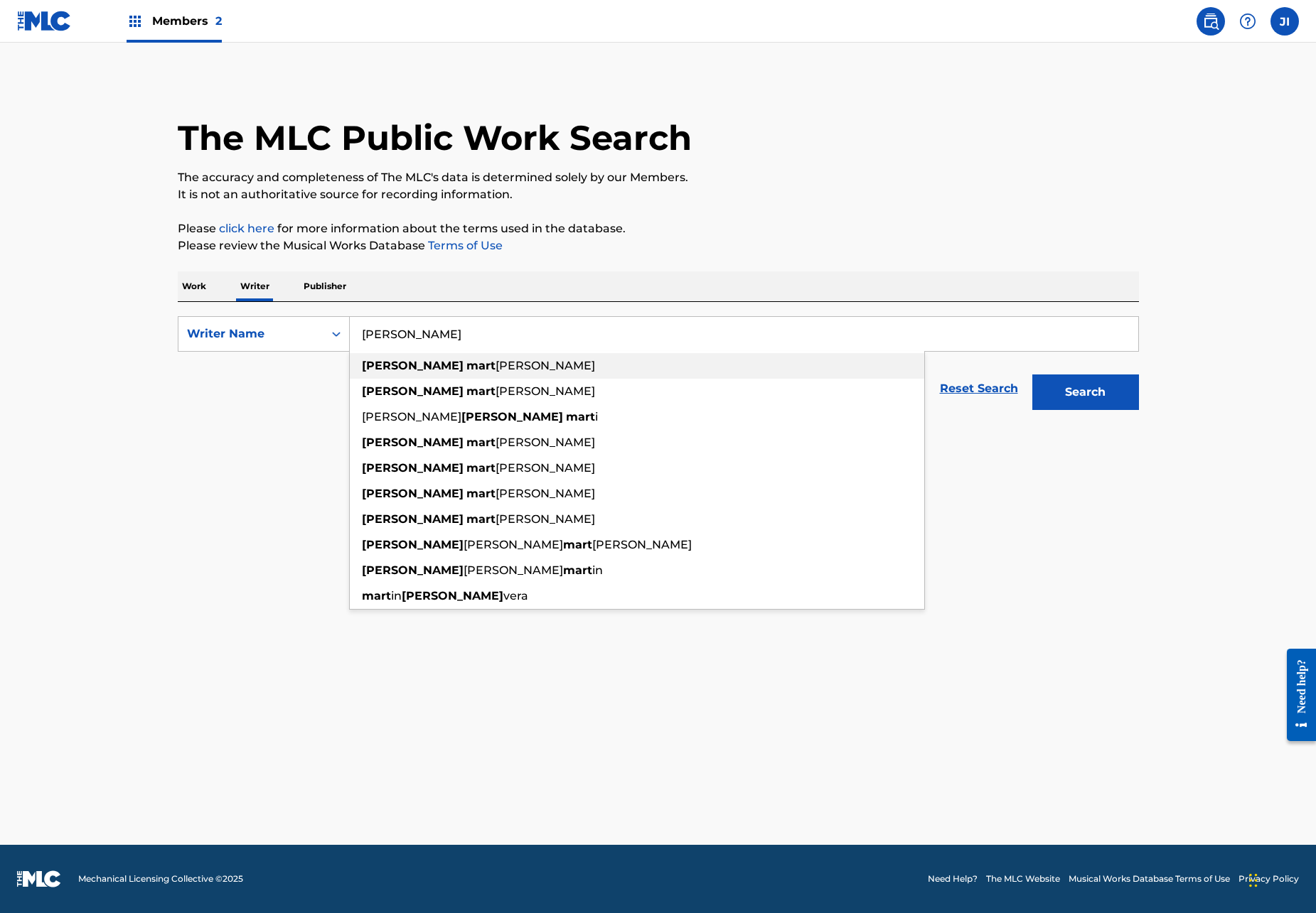
click at [466, 371] on strong "mart" at bounding box center [480, 366] width 30 height 13
type input "rogelio martínez"
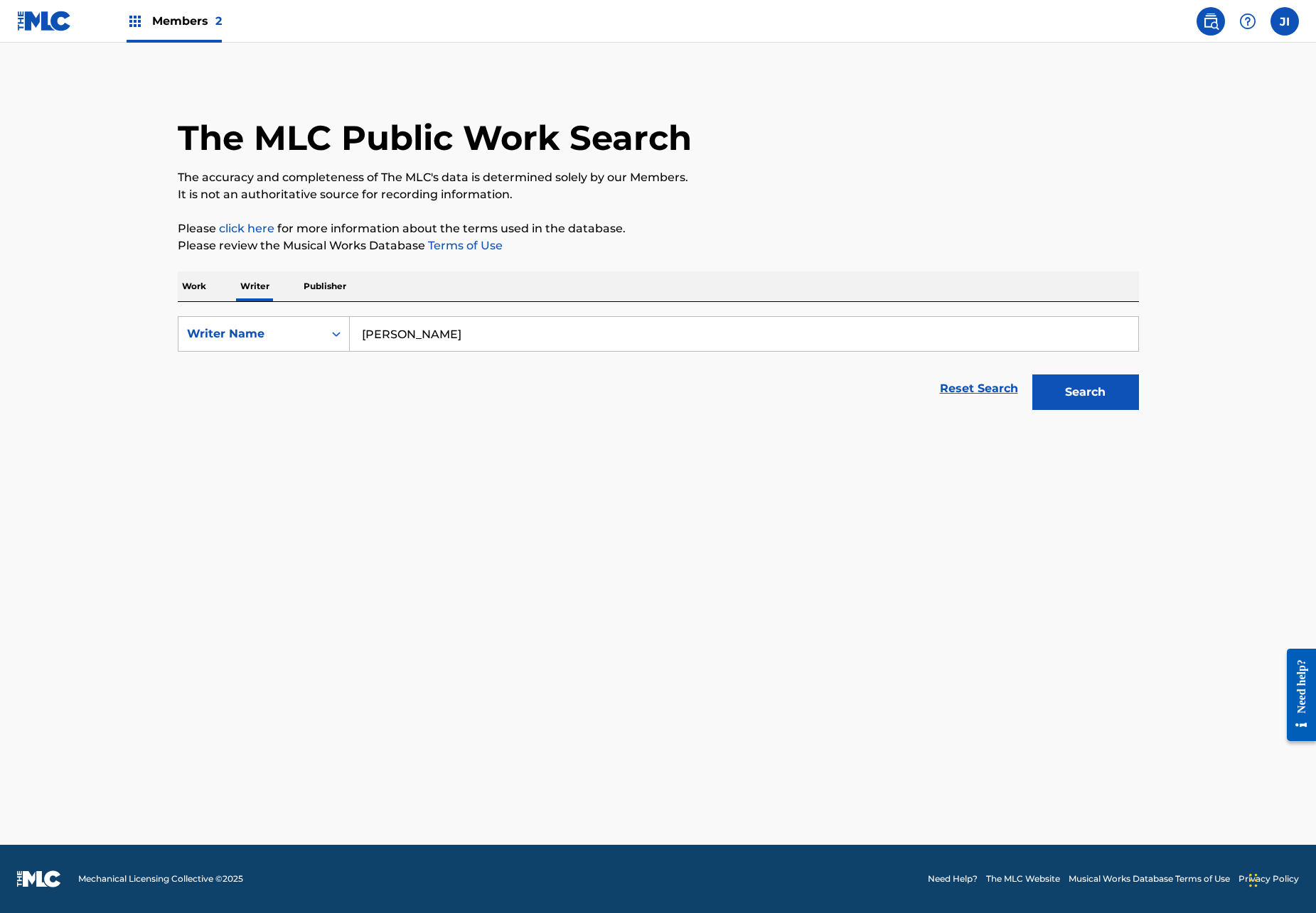
click at [1055, 407] on button "Search" at bounding box center [1085, 392] width 107 height 35
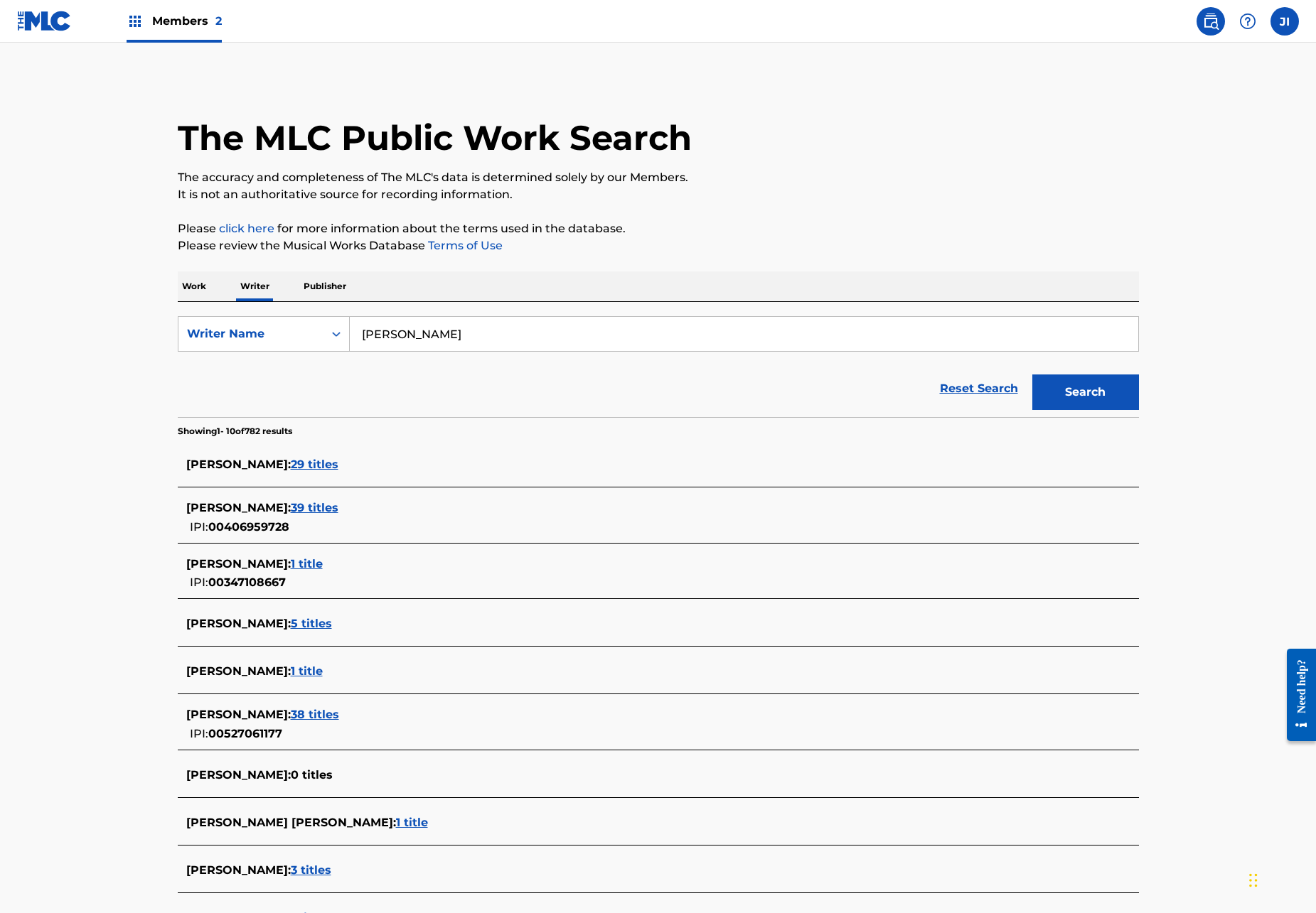
click at [335, 499] on div "ROGELIO MARTINEZ : 39 titles" at bounding box center [639, 508] width 907 height 17
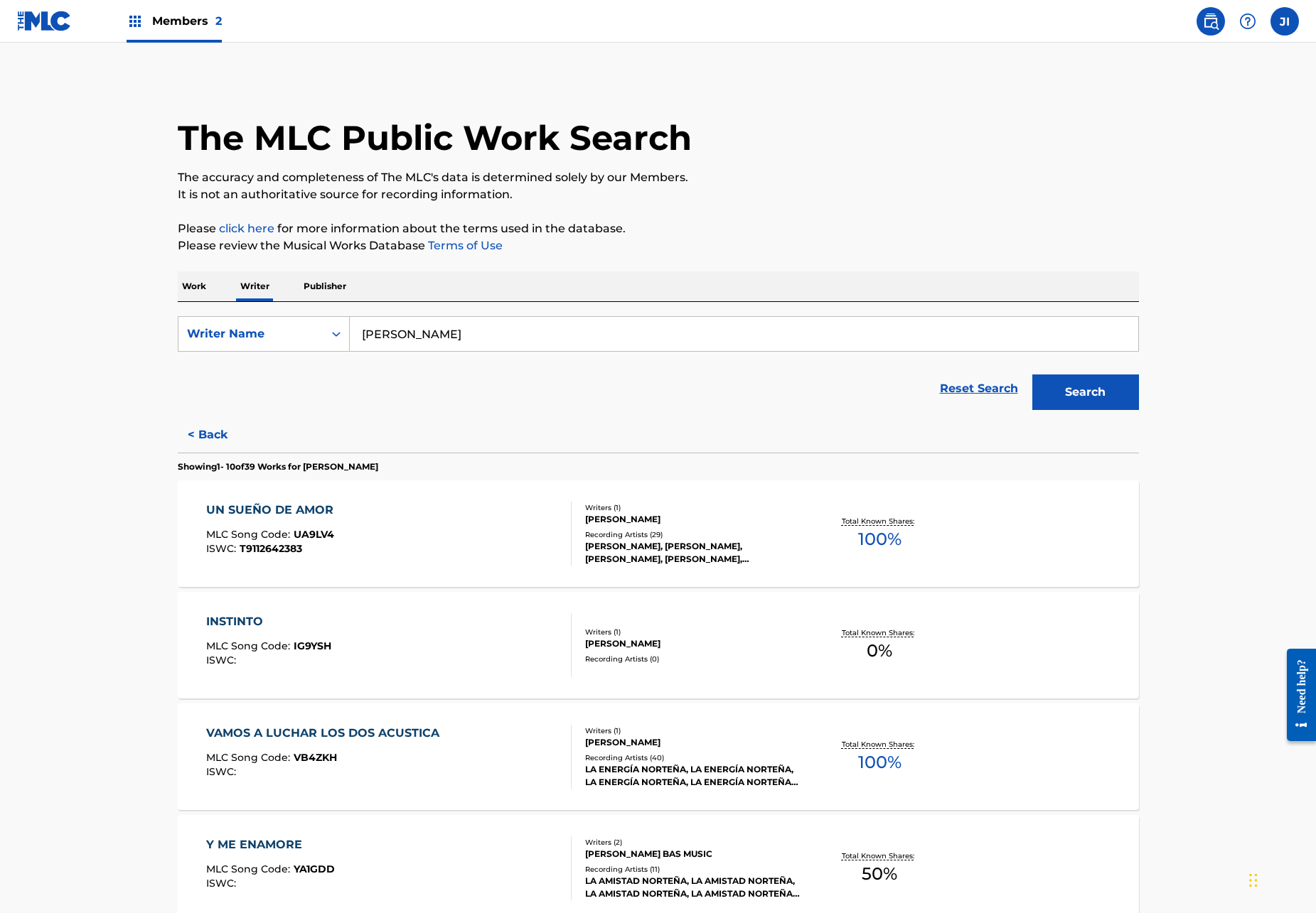
click at [642, 533] on div "Recording Artists ( 29 )" at bounding box center [692, 535] width 214 height 10
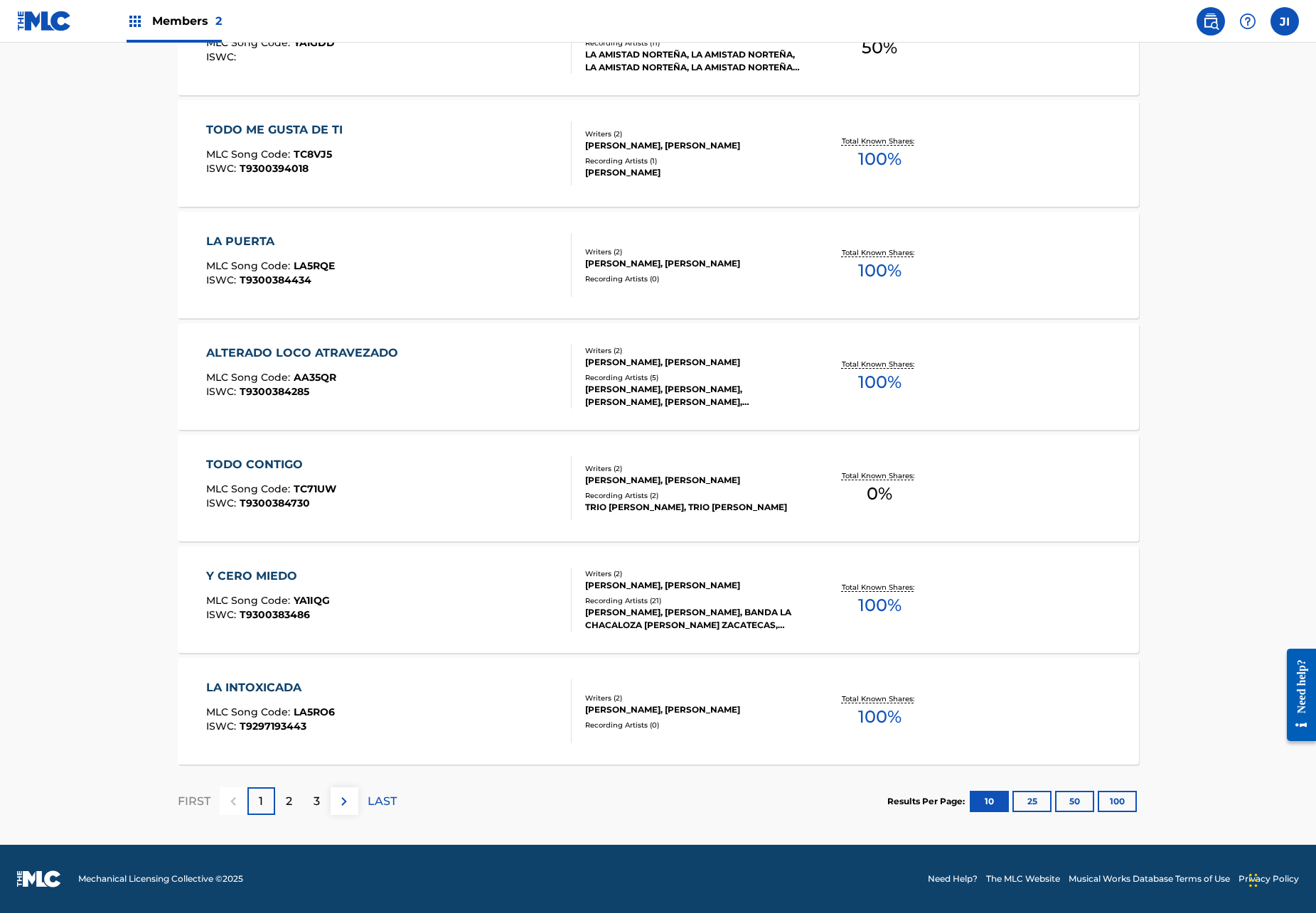
scroll to position [826, 0]
click at [295, 796] on div "2" at bounding box center [289, 801] width 28 height 28
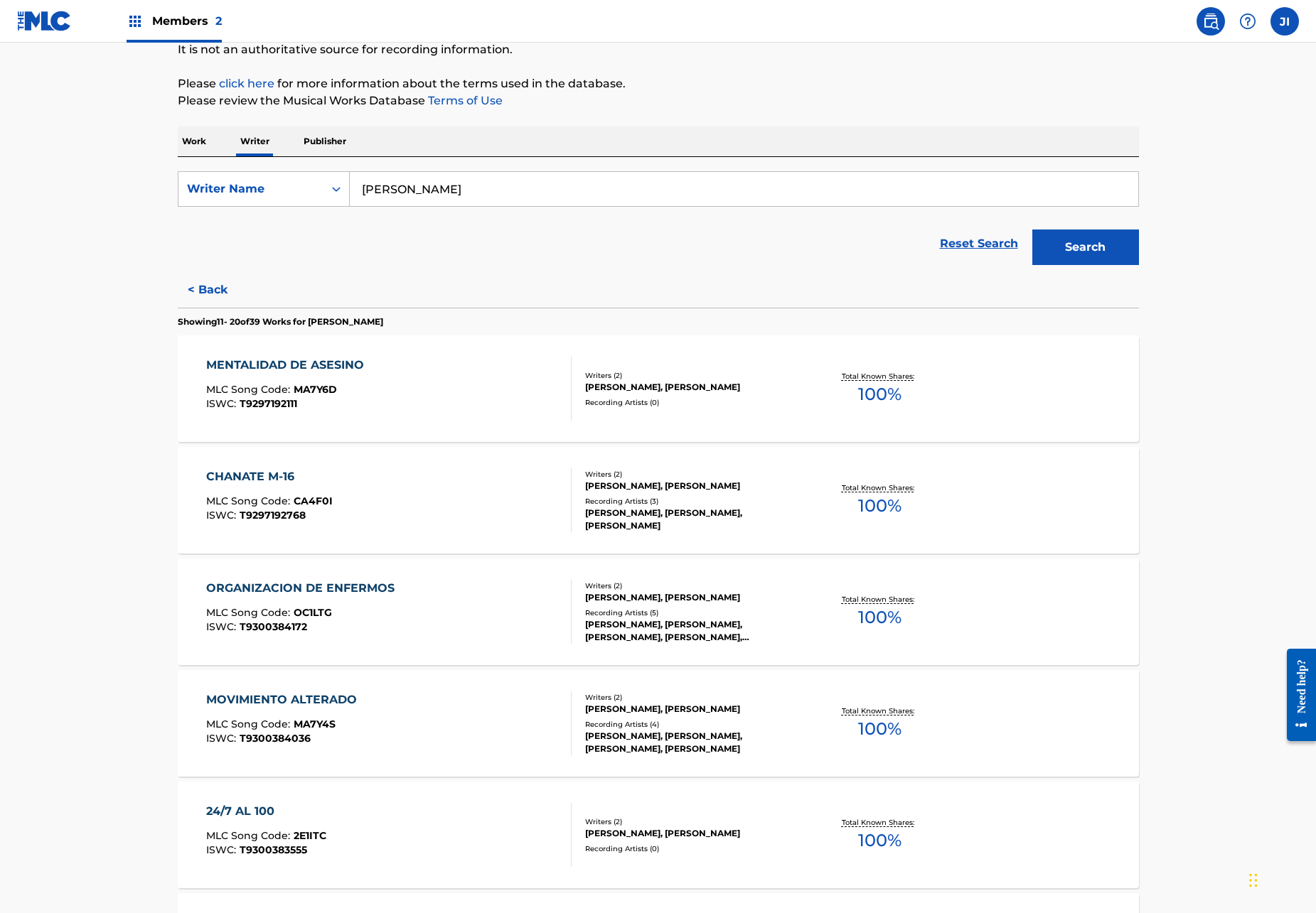
scroll to position [152, 0]
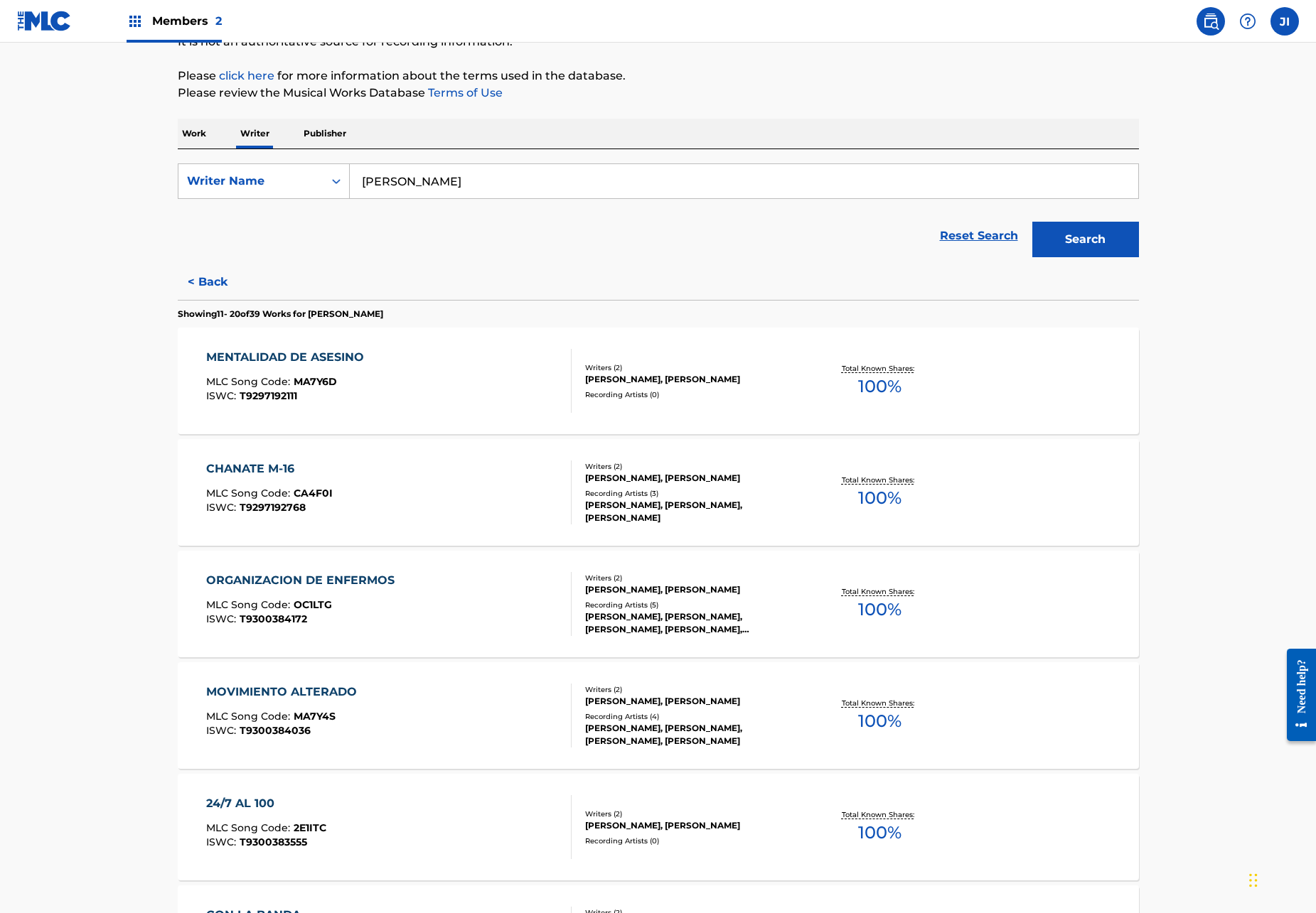
click at [650, 383] on div "ROGELIO MARTINEZ, SAUL BELTRAN" at bounding box center [692, 379] width 214 height 12
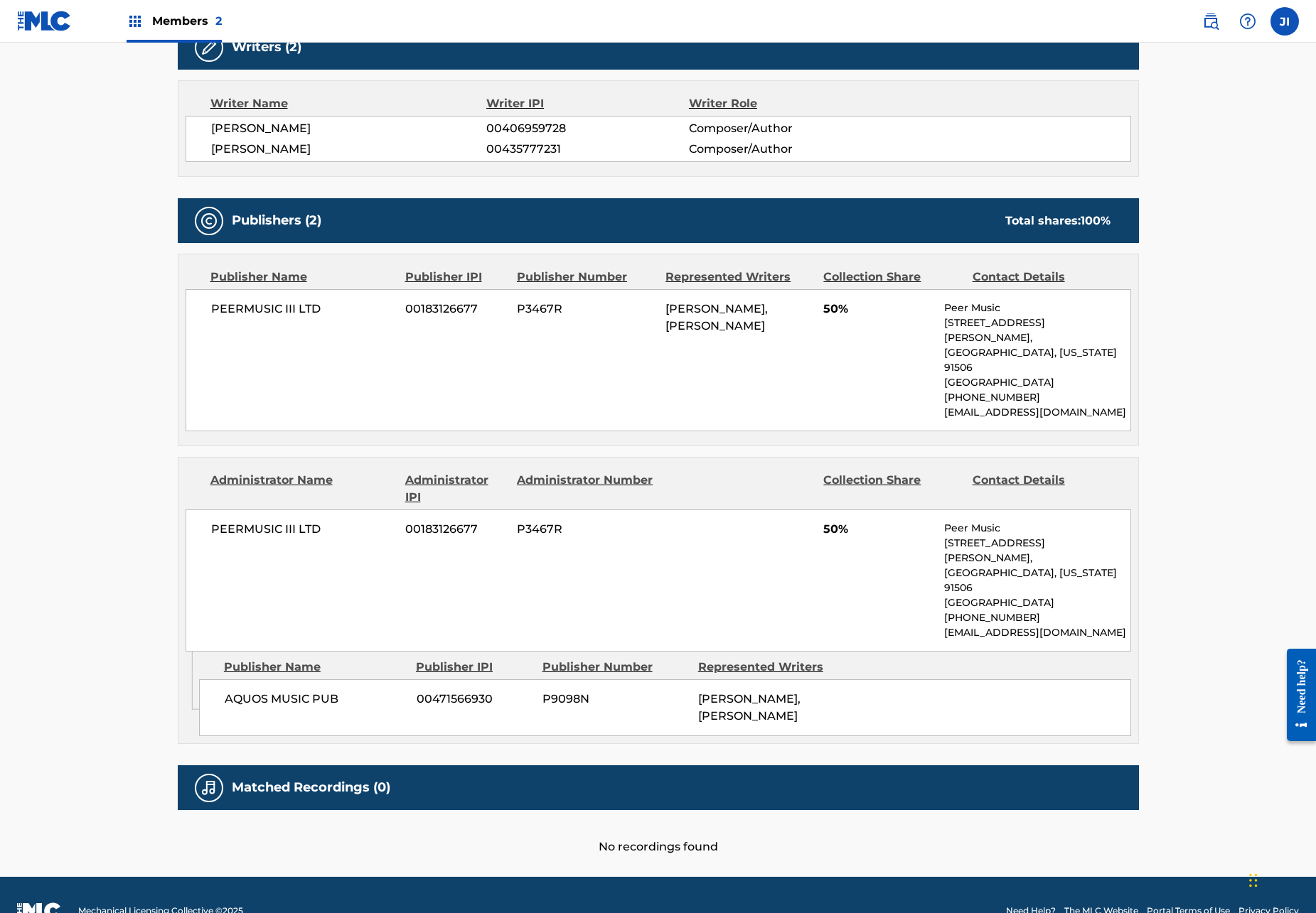
scroll to position [475, 0]
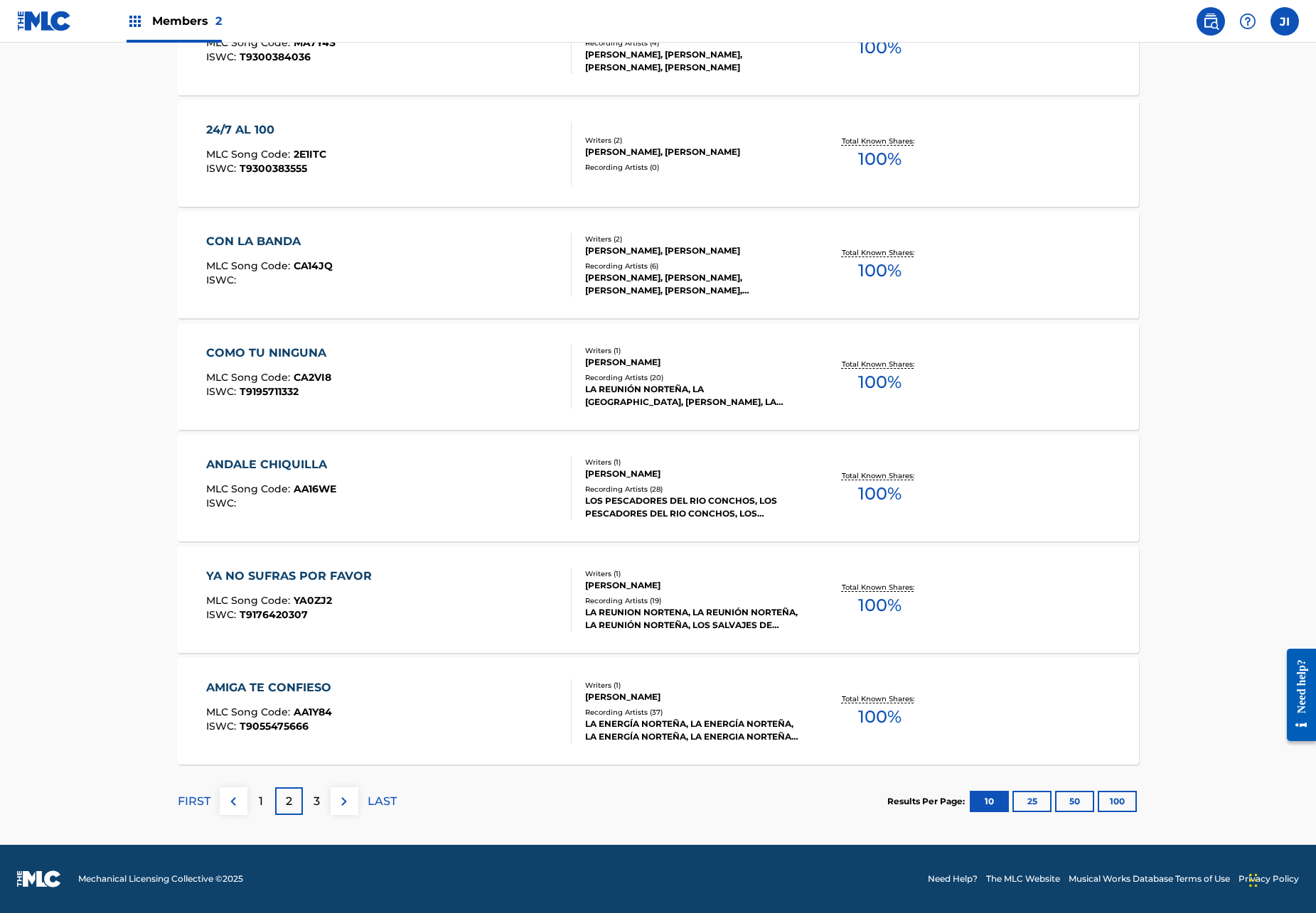
scroll to position [826, 0]
click at [320, 796] on div "3" at bounding box center [316, 801] width 28 height 28
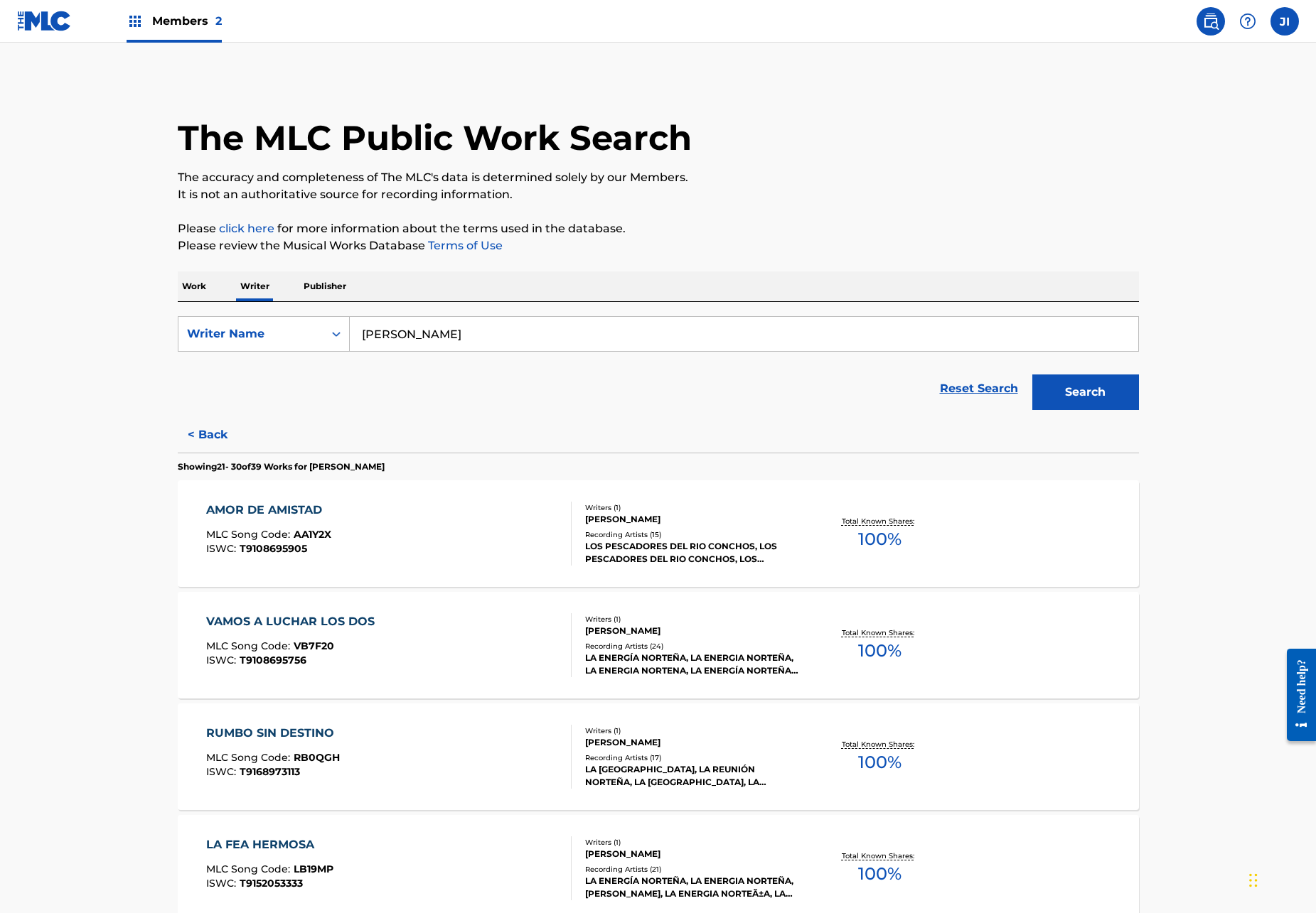
click at [704, 515] on div "ROGELIO MARTINEZ" at bounding box center [692, 519] width 214 height 12
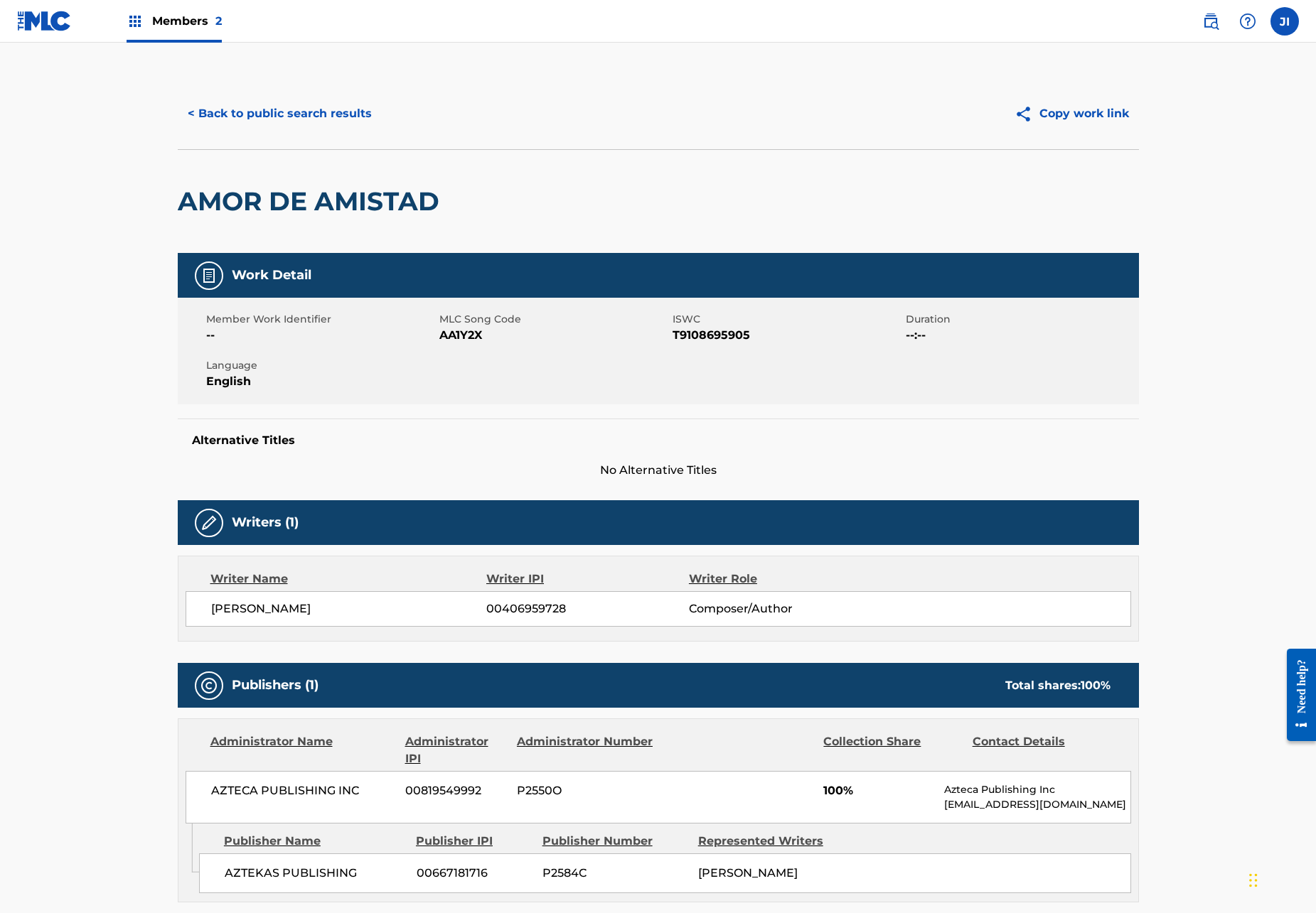
click at [243, 111] on button "< Back to public search results" at bounding box center [279, 113] width 204 height 35
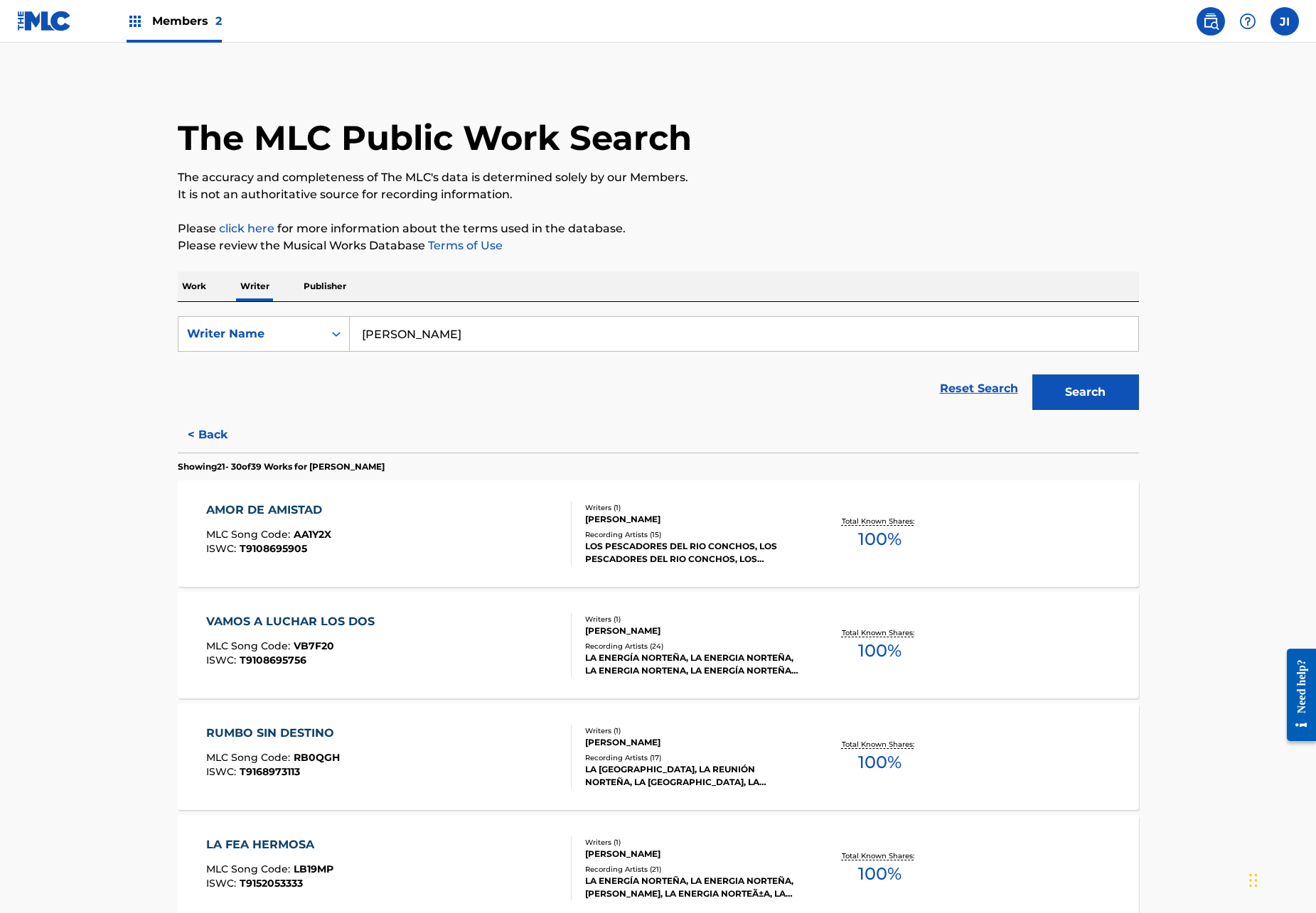
click at [1106, 396] on button "Search" at bounding box center [1085, 392] width 107 height 35
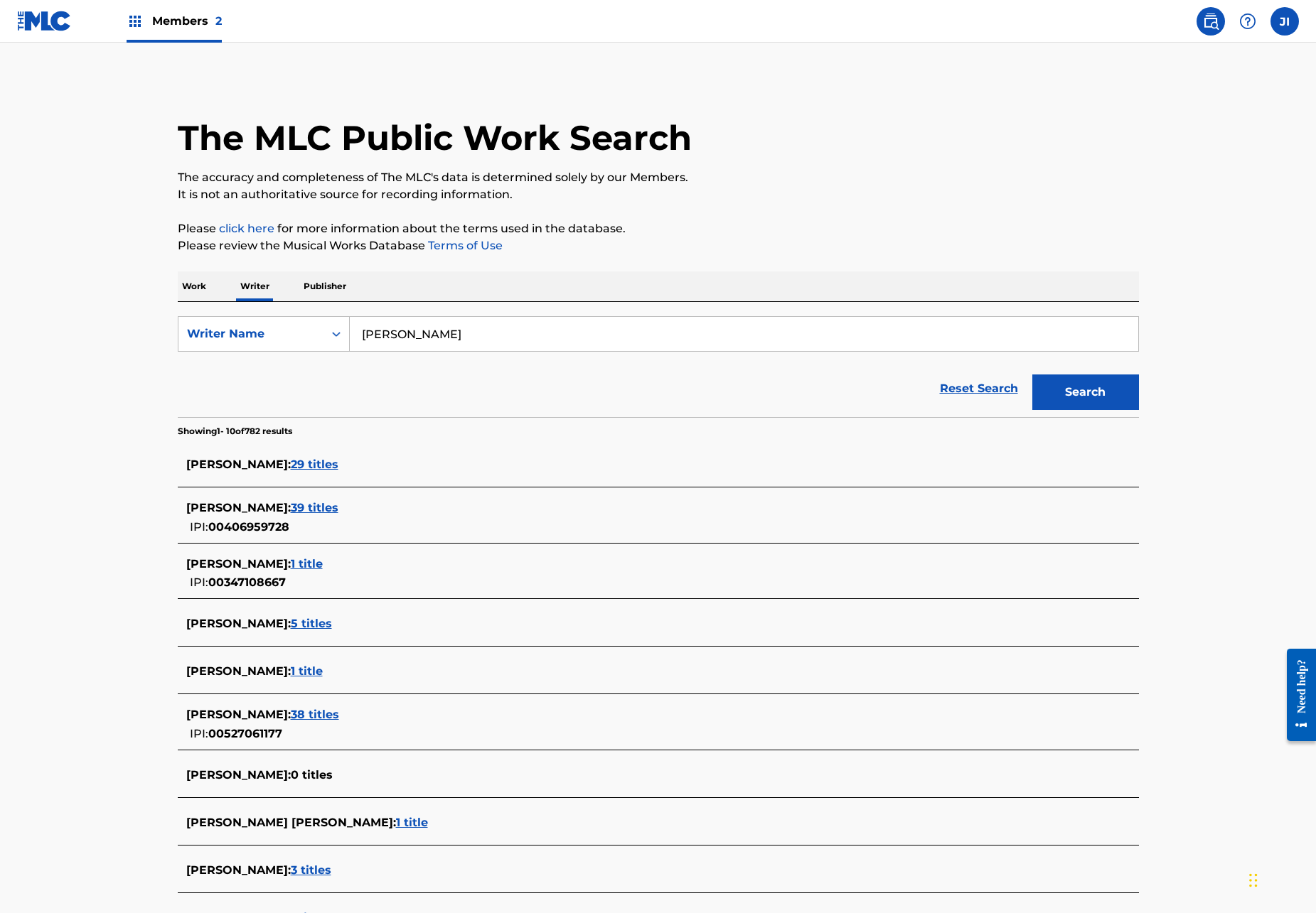
click at [323, 560] on span "1 title" at bounding box center [307, 564] width 32 height 13
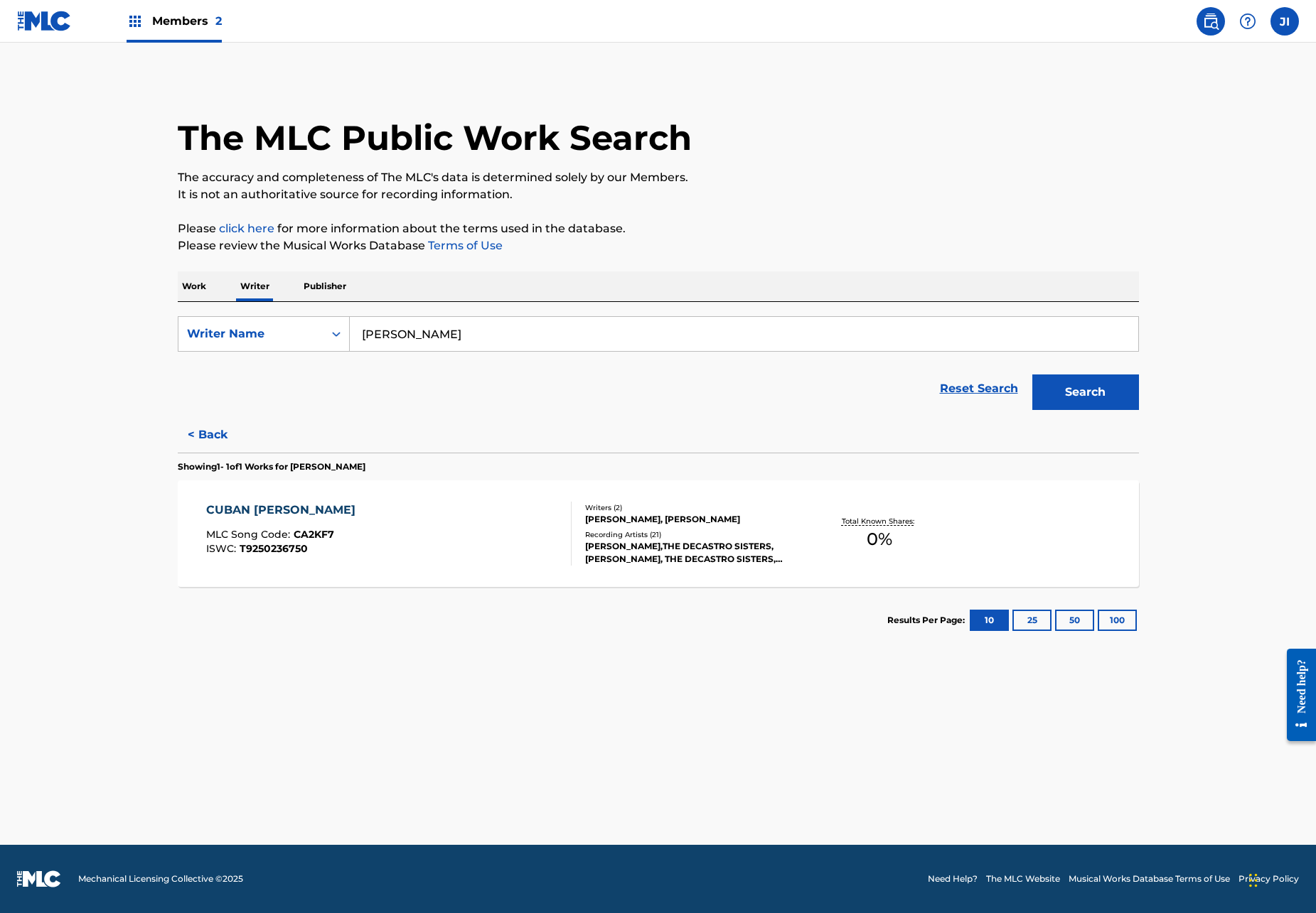
click at [201, 435] on button "< Back" at bounding box center [220, 435] width 86 height 35
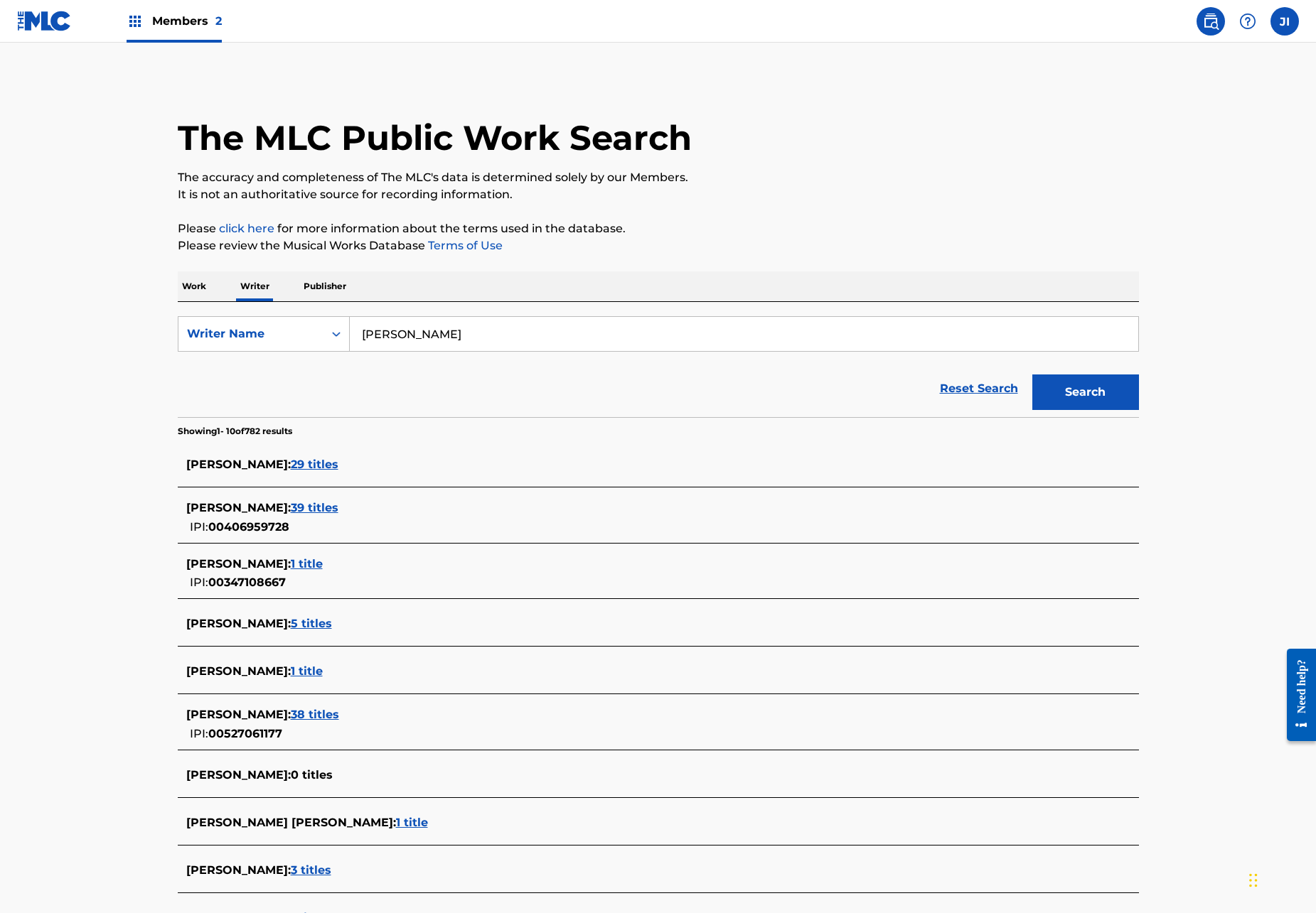
click at [328, 715] on span "38 titles" at bounding box center [314, 715] width 49 height 13
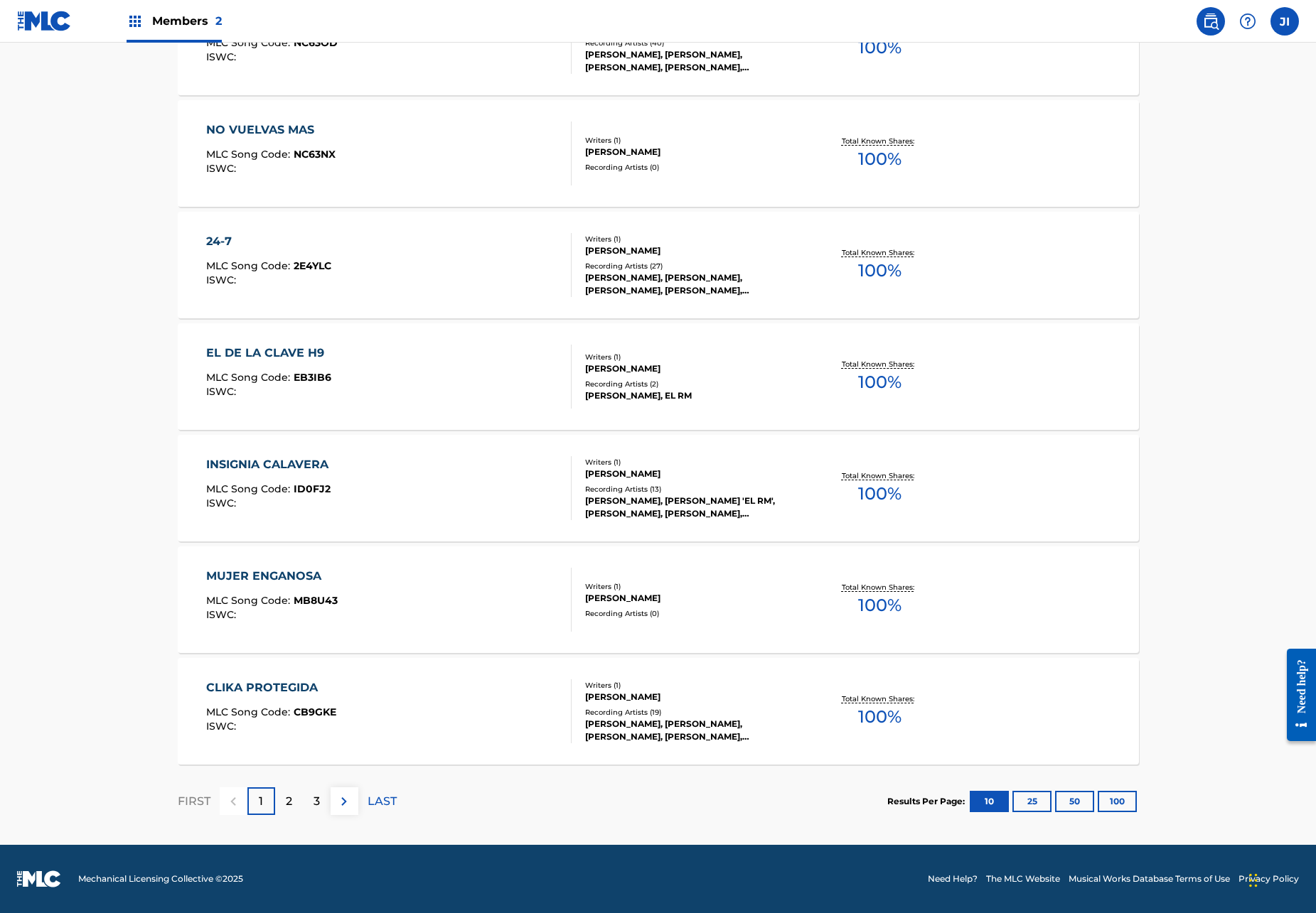
scroll to position [826, 0]
click at [312, 808] on div "3" at bounding box center [316, 801] width 28 height 28
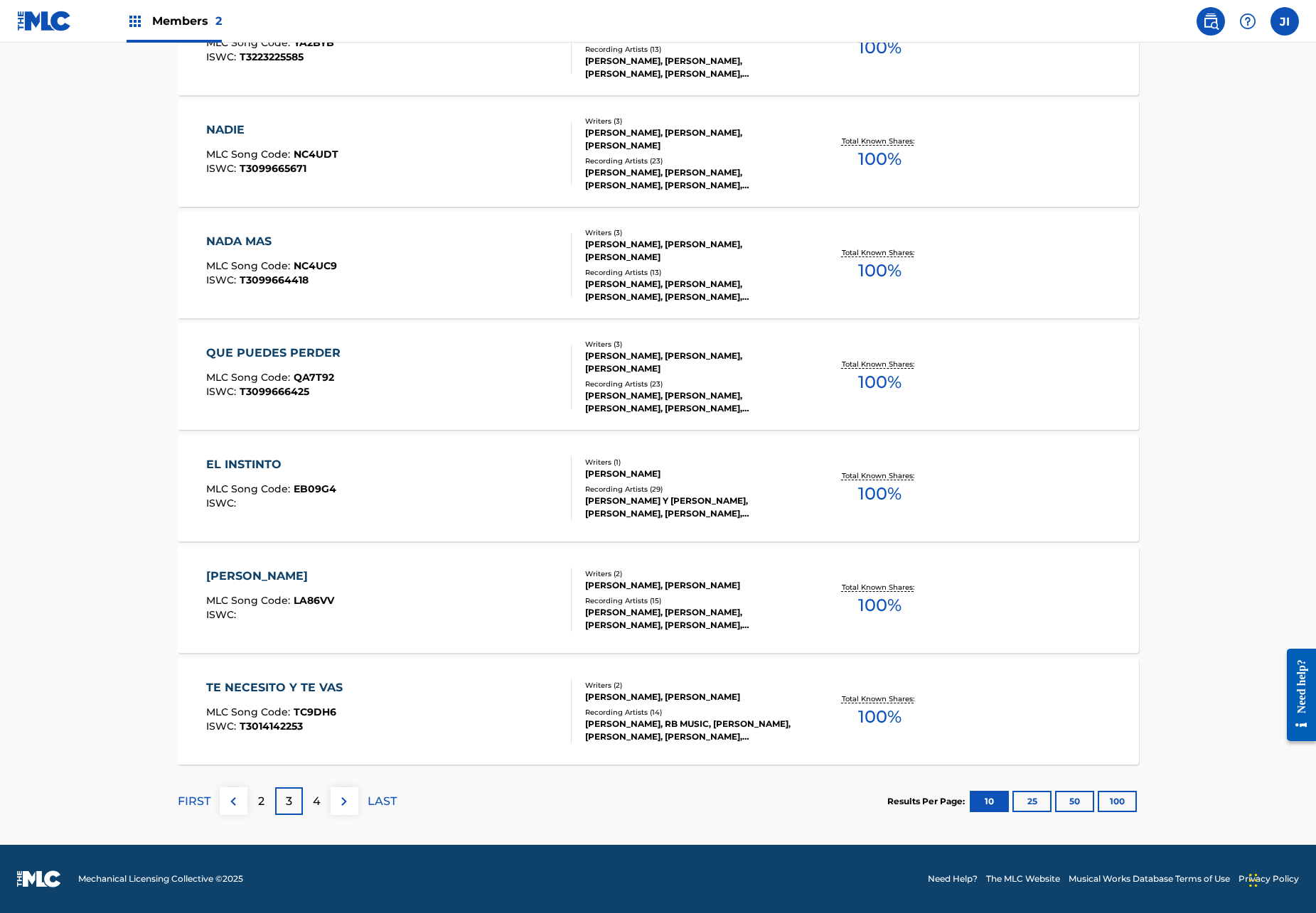
click at [325, 795] on div "4" at bounding box center [316, 801] width 28 height 28
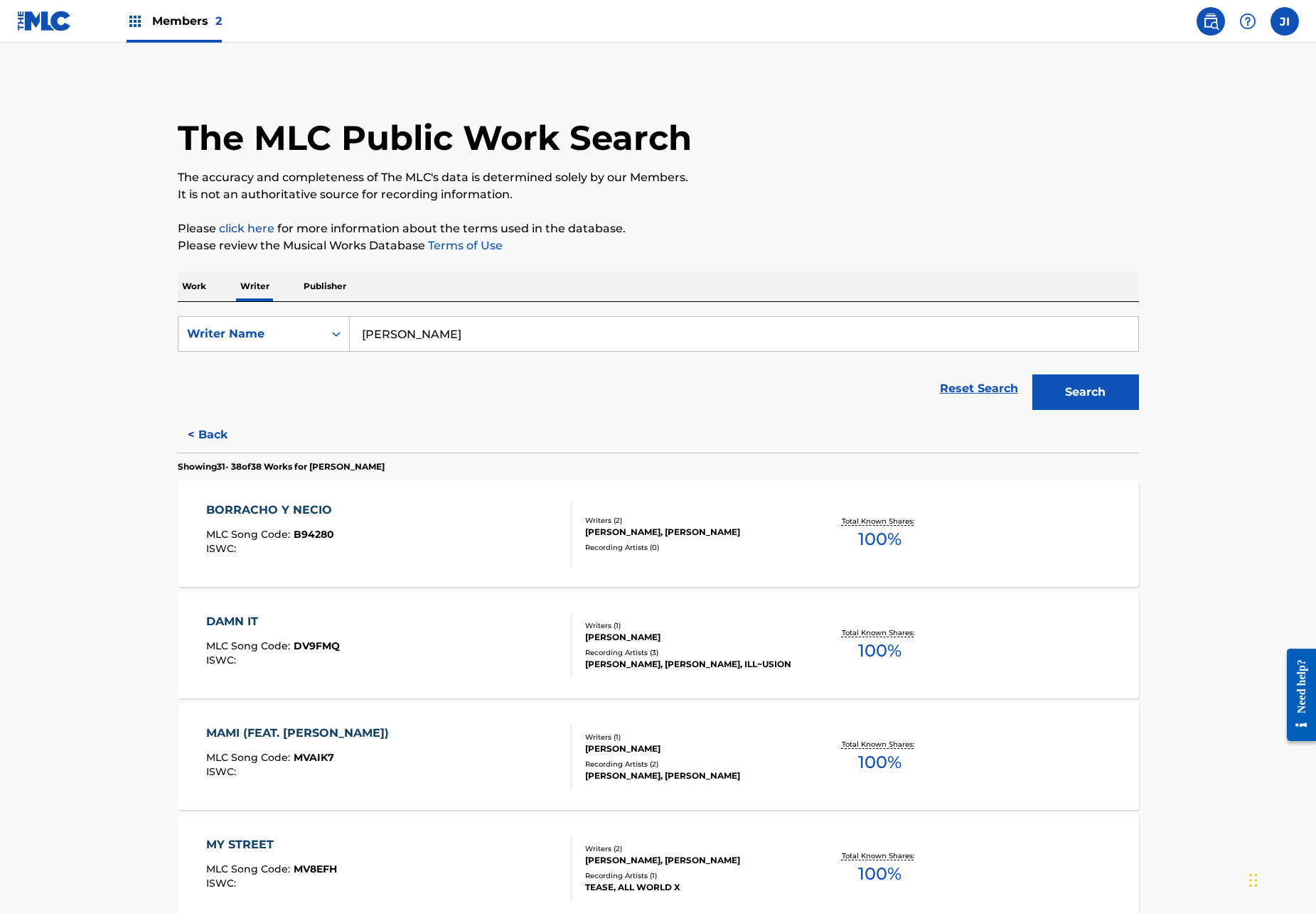
scroll to position [0, 0]
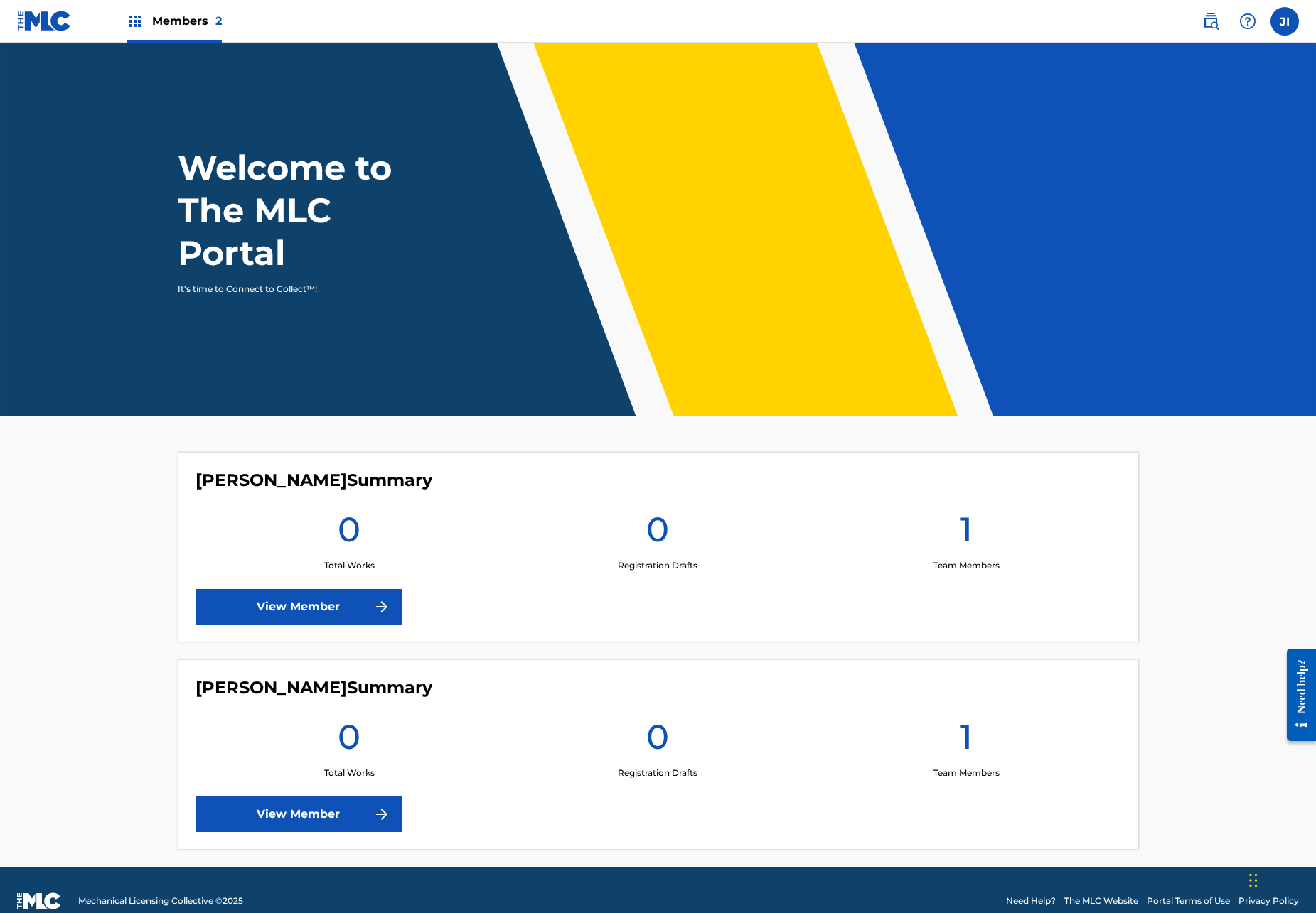
scroll to position [22, 0]
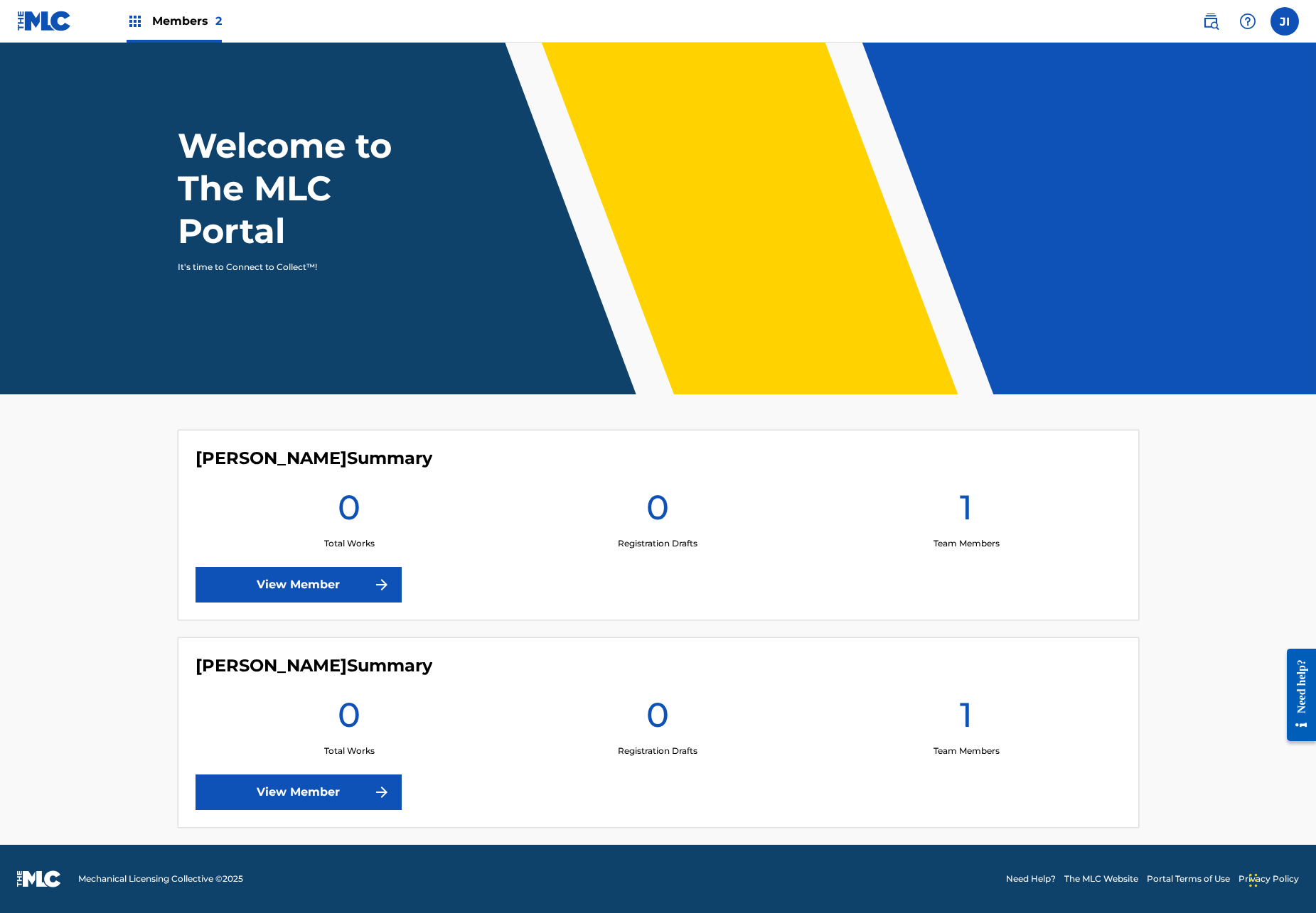
click at [1213, 21] on img at bounding box center [1210, 21] width 17 height 17
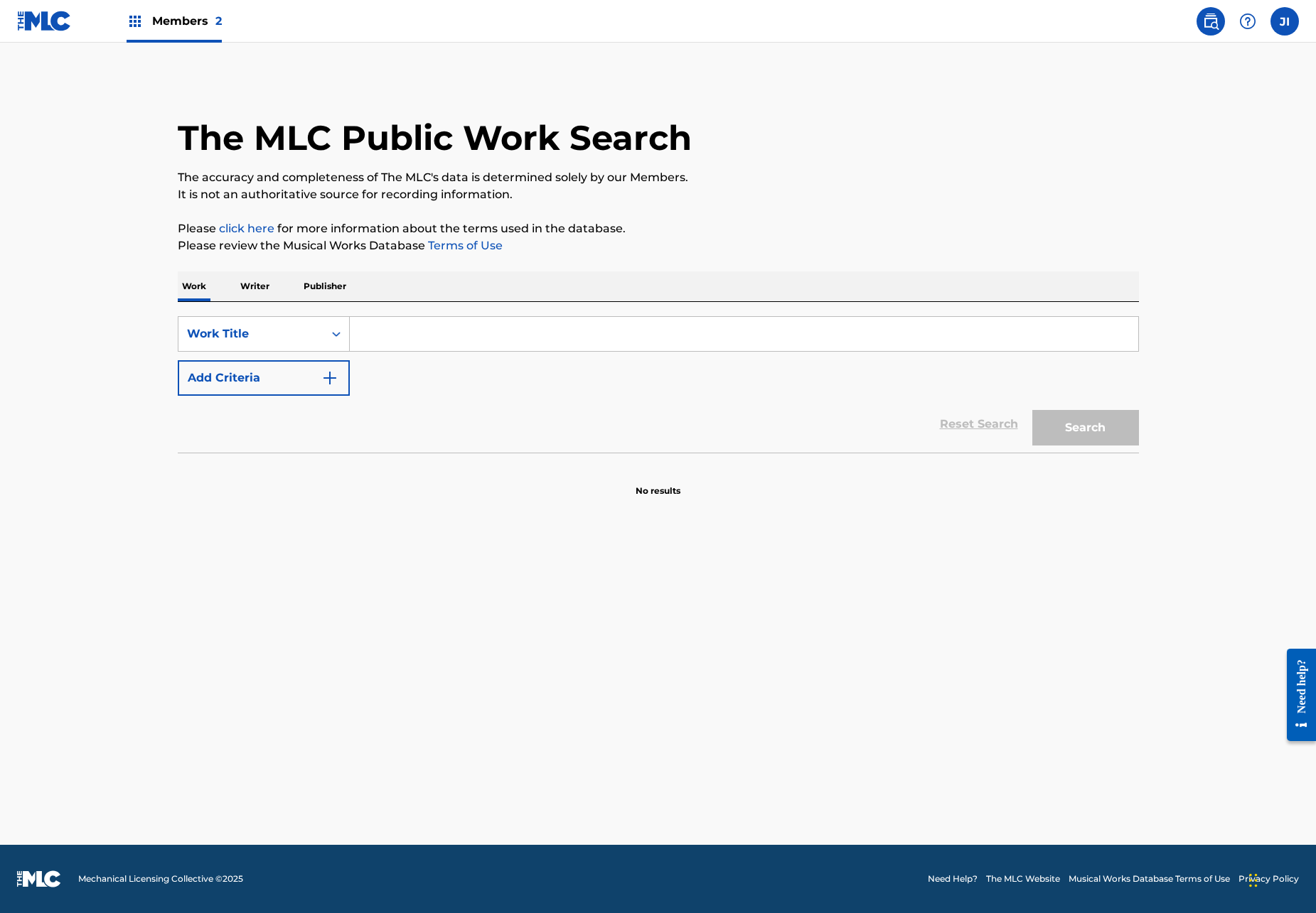
click at [244, 288] on p "Writer" at bounding box center [255, 286] width 38 height 30
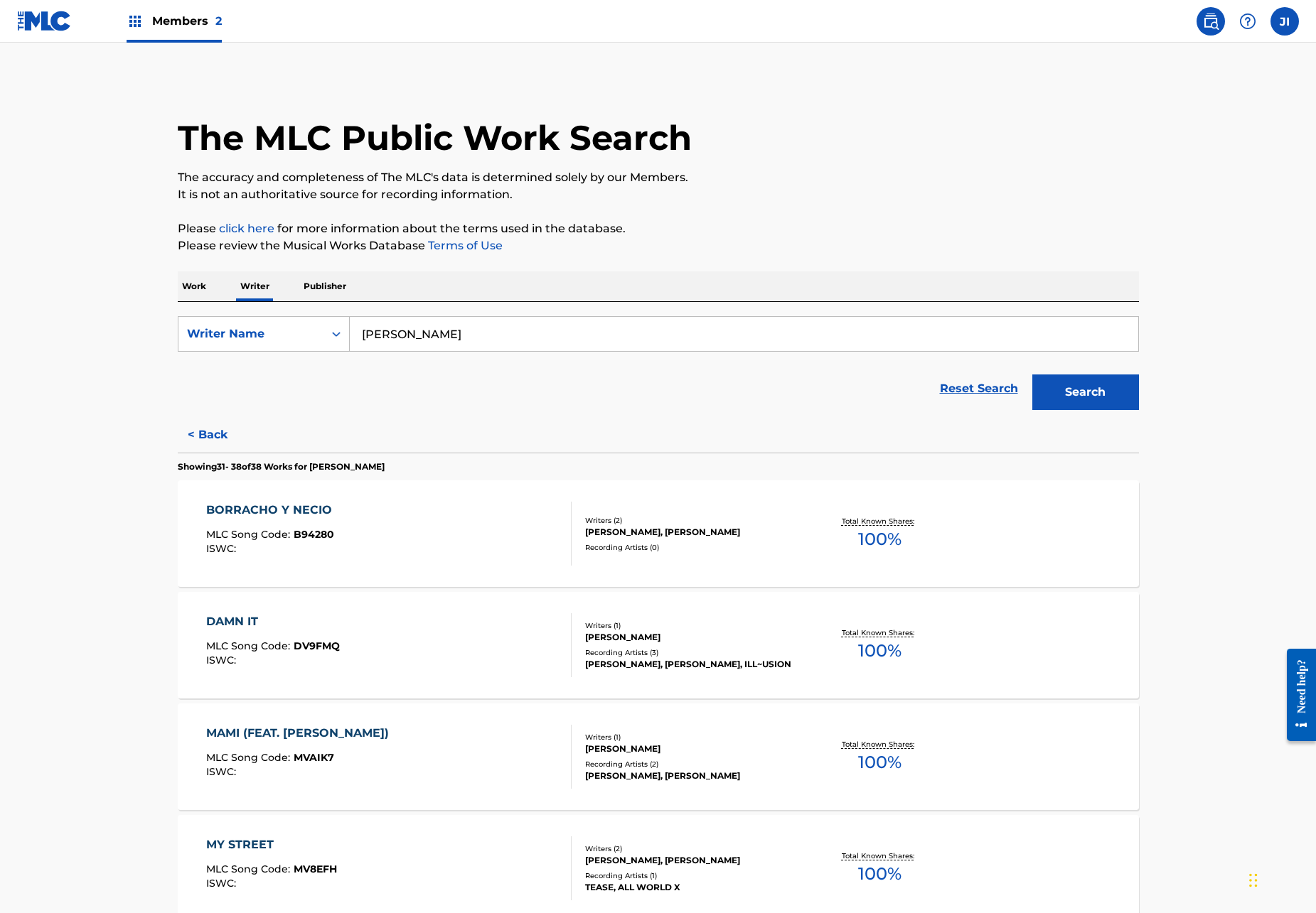
click at [399, 332] on input "rogelio martínez" at bounding box center [743, 335] width 788 height 34
click at [197, 287] on p "Work" at bounding box center [193, 286] width 32 height 30
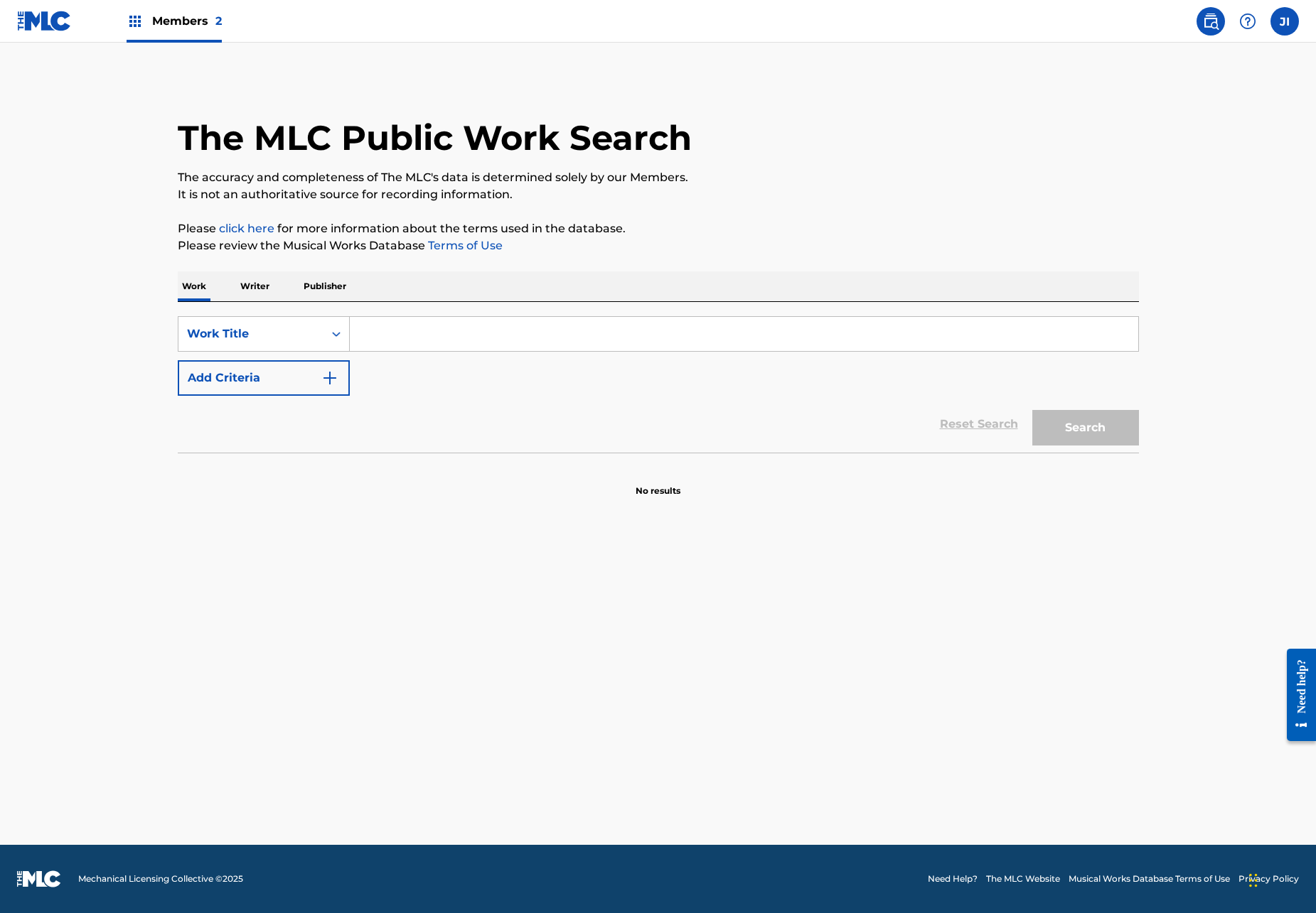
click at [421, 330] on input "Search Form" at bounding box center [743, 335] width 788 height 34
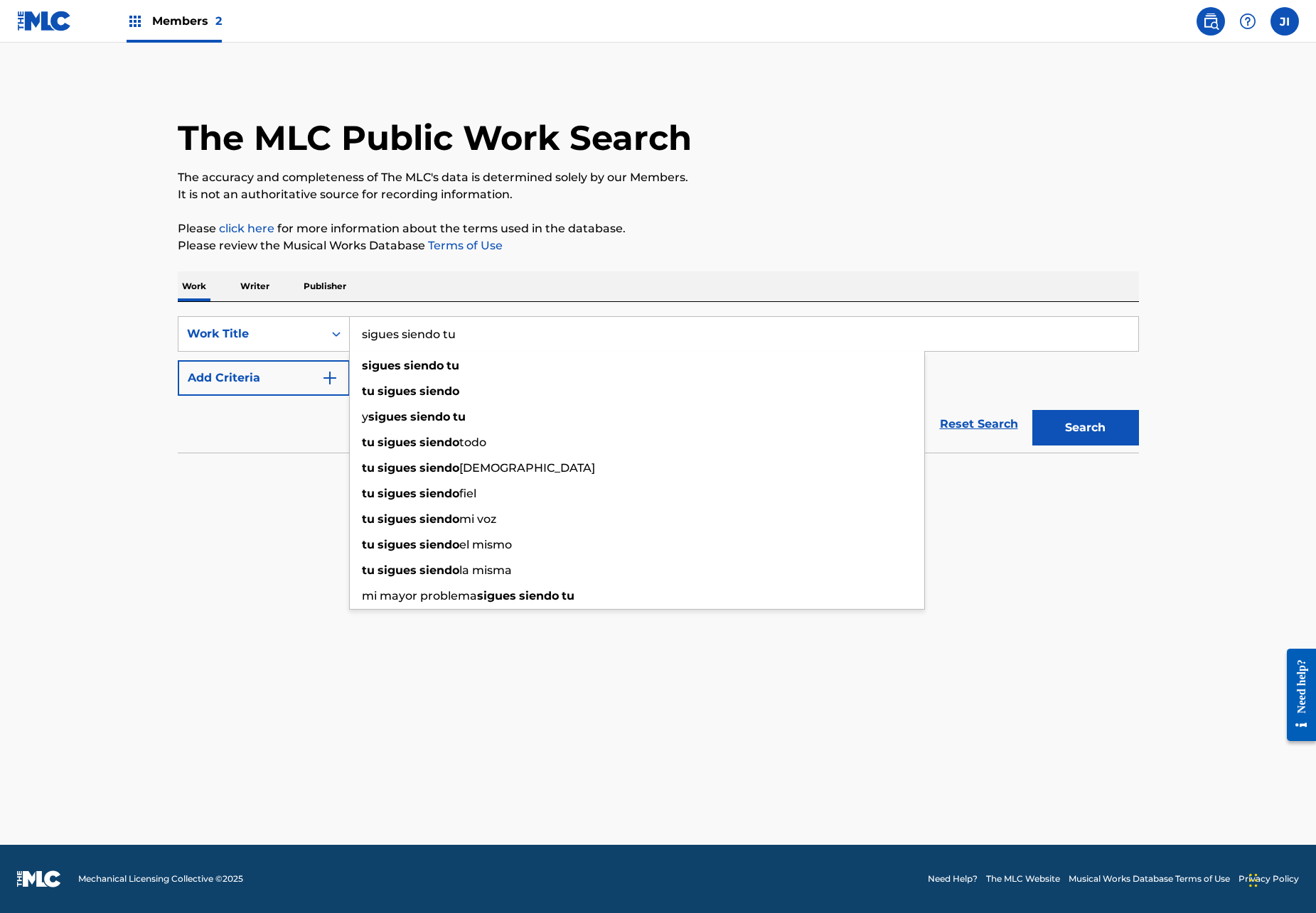
type input "sigues siendo tu"
click at [1084, 428] on button "Search" at bounding box center [1085, 427] width 107 height 35
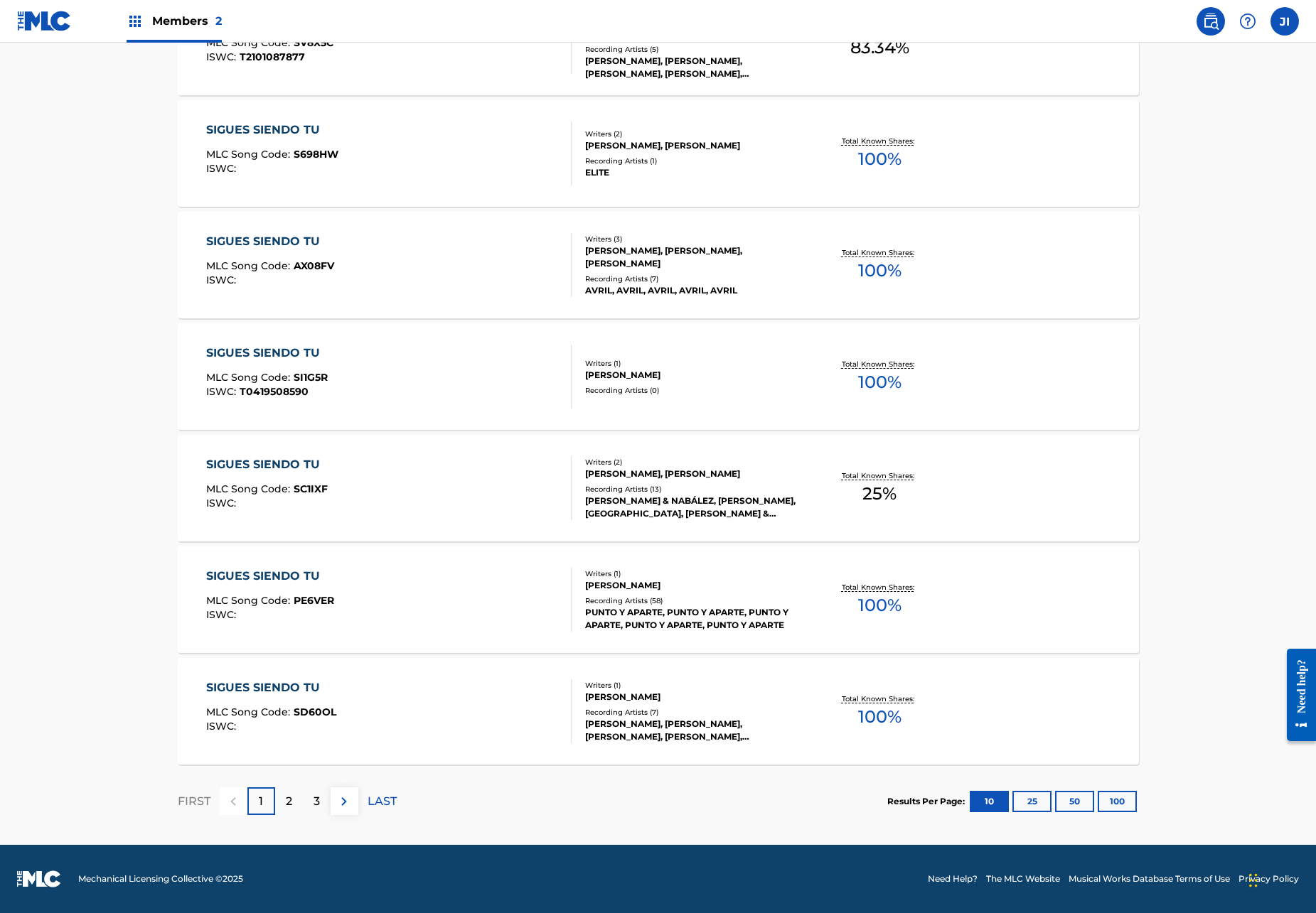
scroll to position [826, 0]
click at [293, 796] on div "2" at bounding box center [289, 801] width 28 height 28
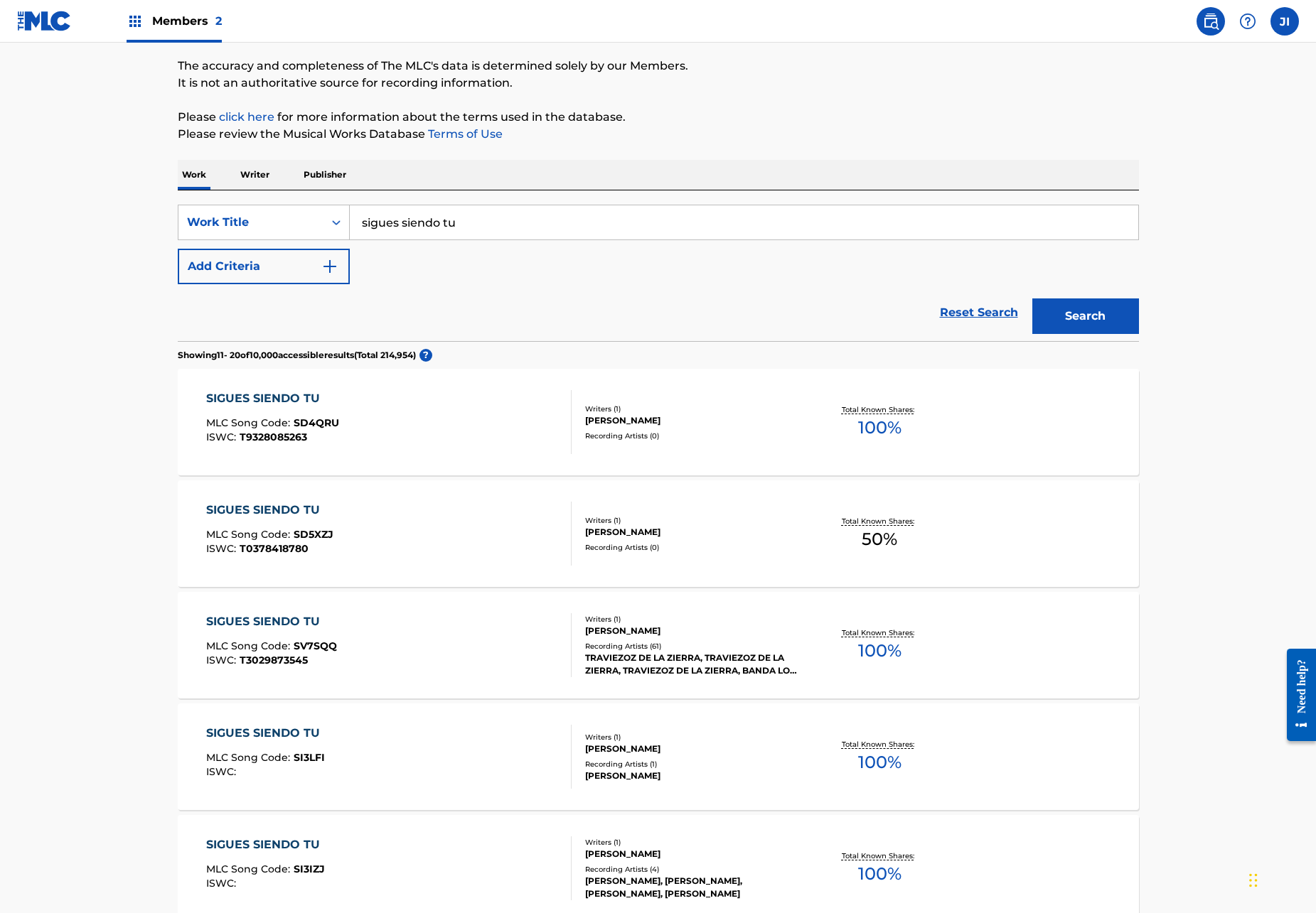
scroll to position [77, 0]
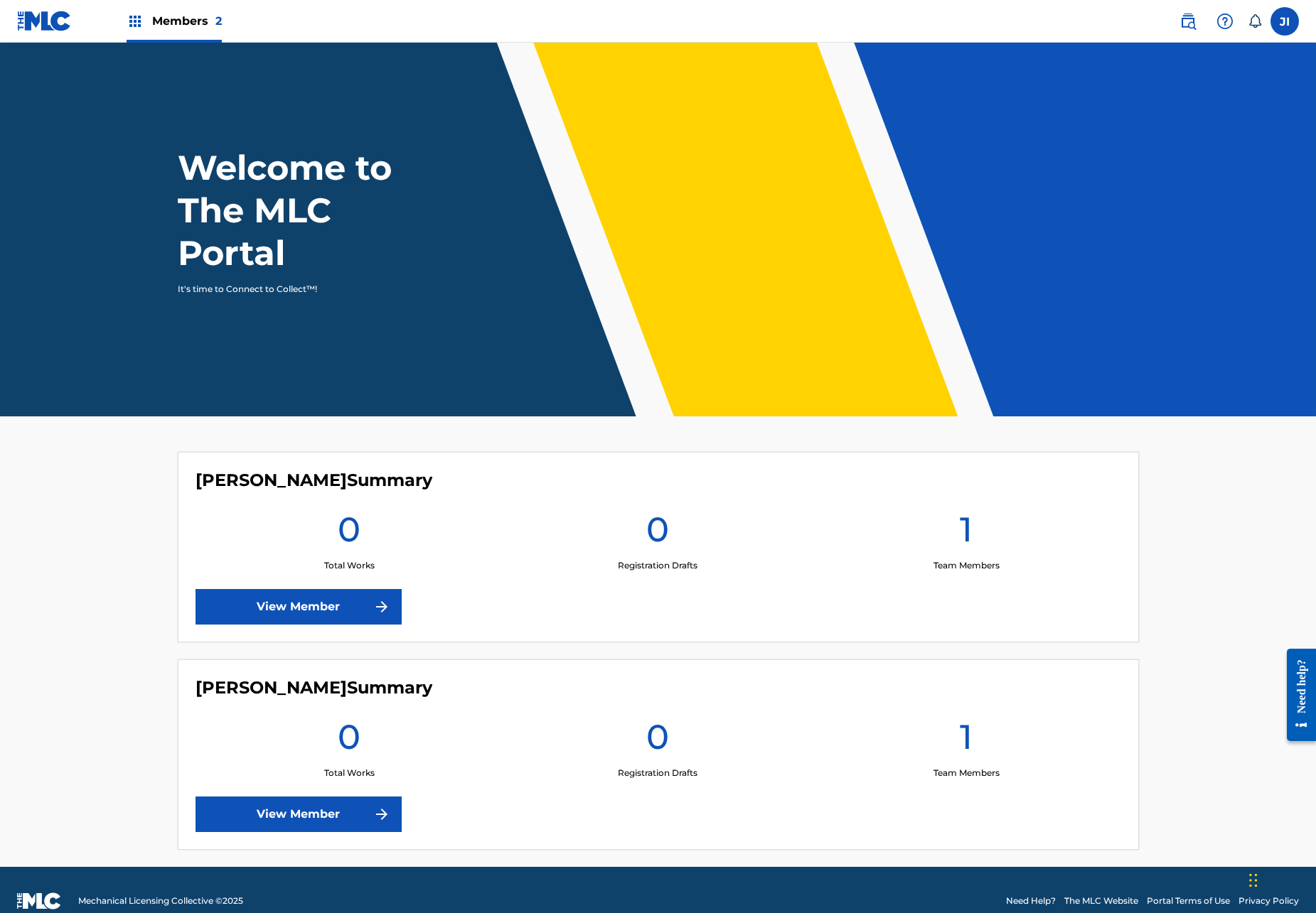
click at [325, 822] on link "View Member" at bounding box center [298, 814] width 206 height 35
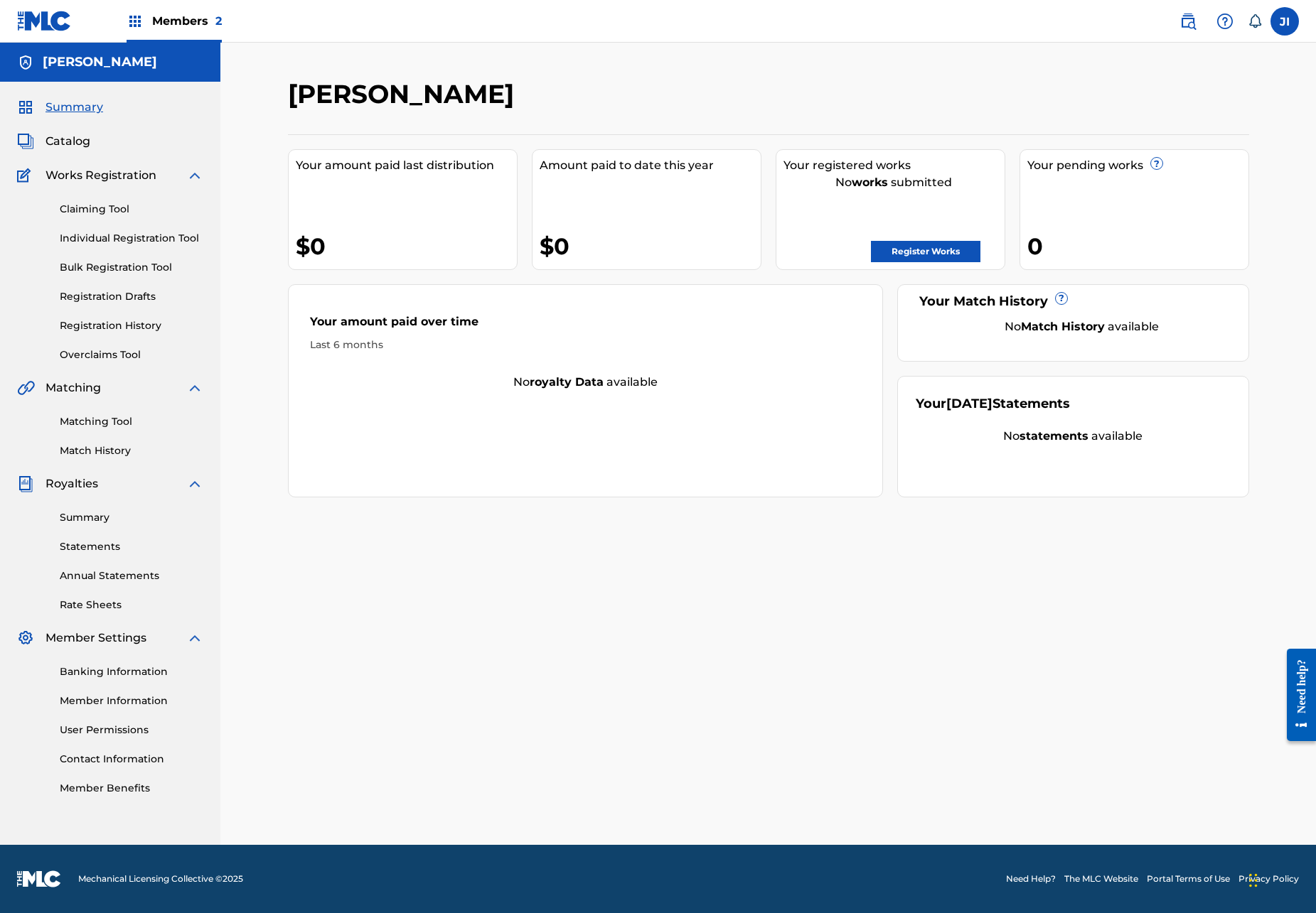
click at [80, 141] on span "Catalog" at bounding box center [68, 141] width 45 height 17
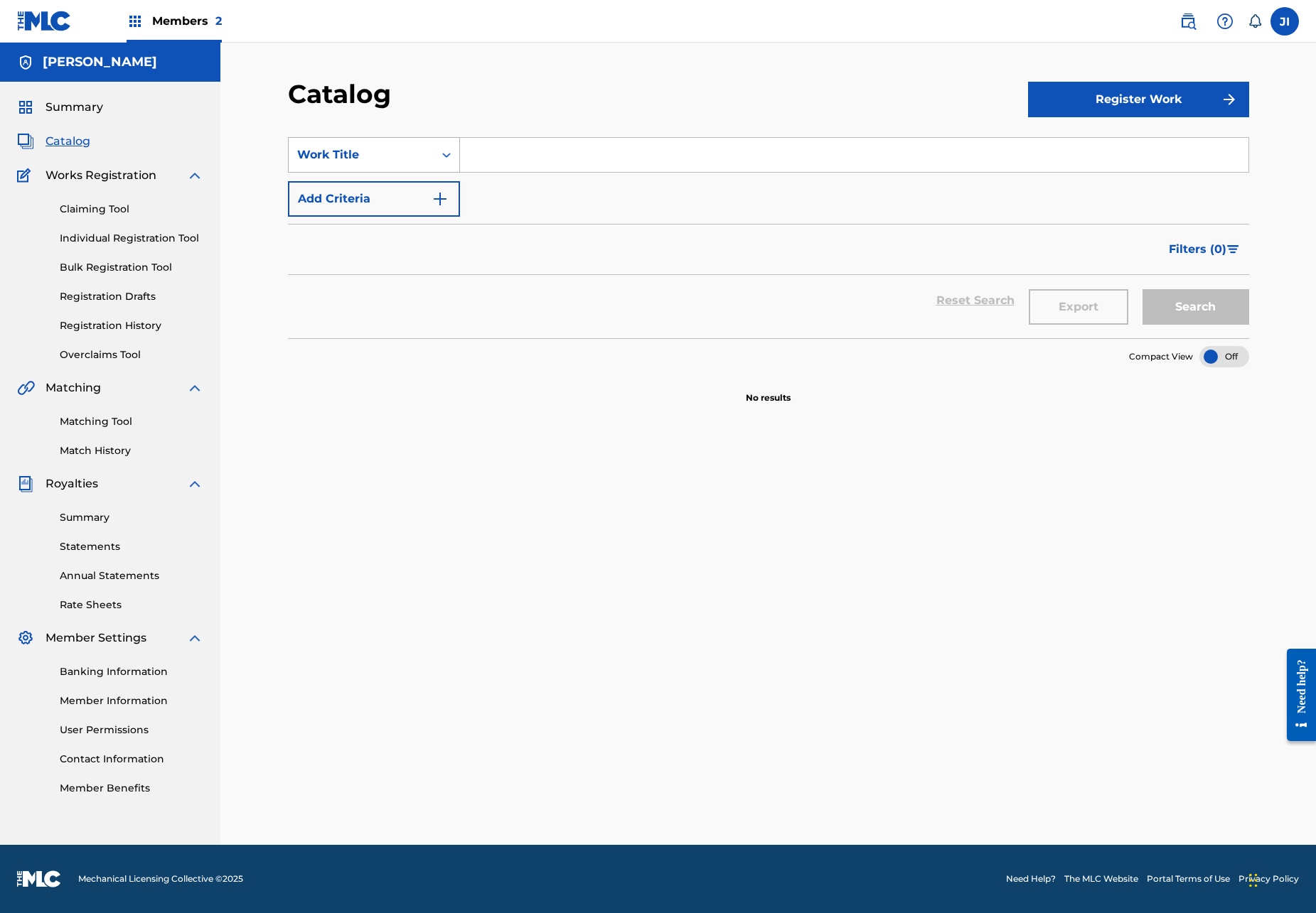
click at [414, 165] on div "Work Title" at bounding box center [361, 154] width 145 height 27
click at [387, 155] on div "Work Title" at bounding box center [361, 155] width 128 height 17
click at [440, 159] on icon "Search Form" at bounding box center [446, 154] width 14 height 14
click at [337, 160] on div "Work Title" at bounding box center [361, 155] width 128 height 17
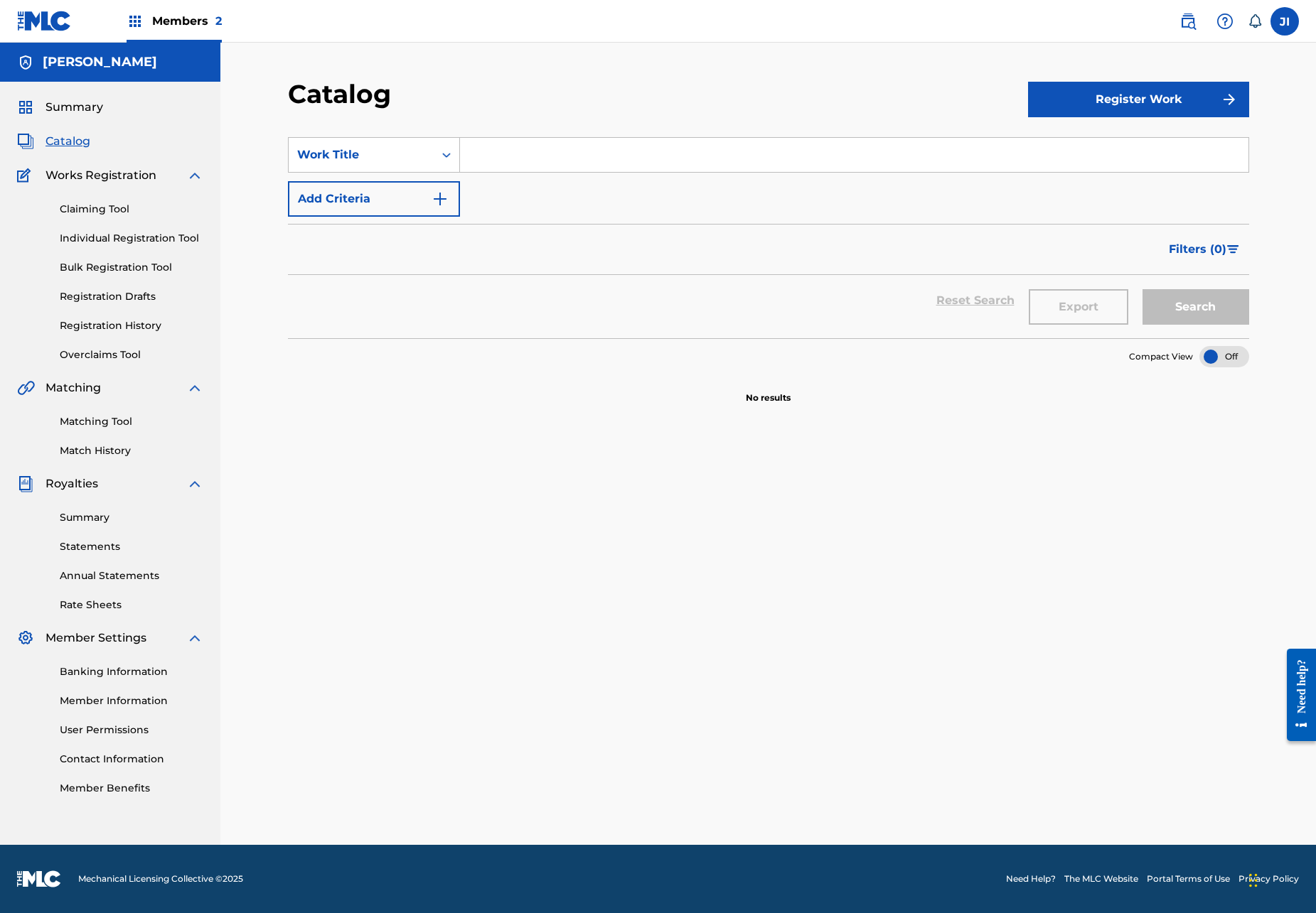
click at [354, 203] on button "Add Criteria" at bounding box center [374, 198] width 172 height 35
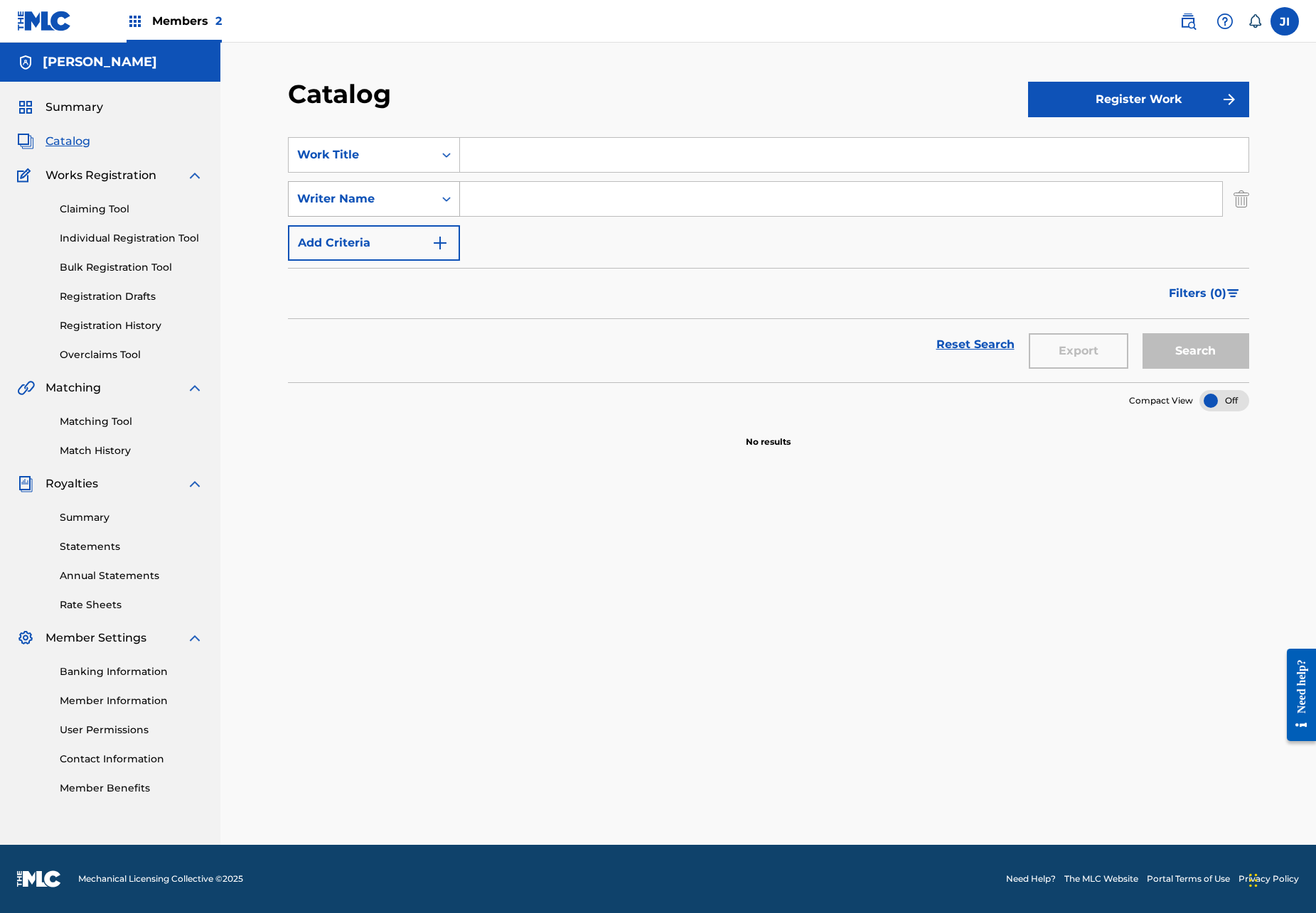
click at [409, 204] on div "Writer Name" at bounding box center [361, 199] width 128 height 17
click at [395, 196] on div "Writer Name" at bounding box center [361, 199] width 128 height 17
click at [485, 202] on input "Search Form" at bounding box center [841, 199] width 762 height 34
click at [1195, 351] on button "Search" at bounding box center [1196, 351] width 107 height 35
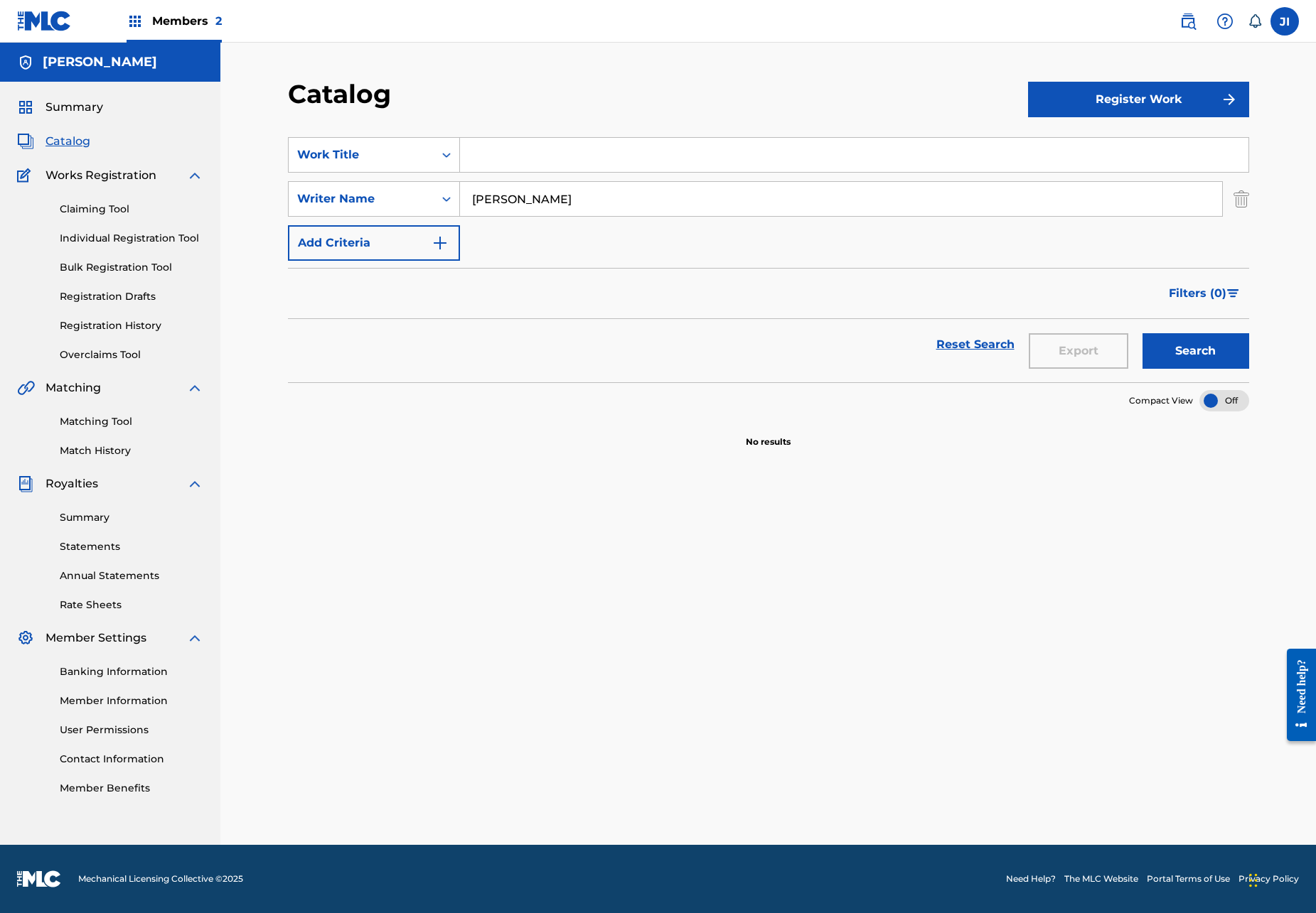
click at [612, 207] on input "Rogelio Martinez" at bounding box center [841, 199] width 762 height 34
type input "Rogelio Martinez"
click at [1160, 335] on button "Search" at bounding box center [1196, 351] width 107 height 35
click at [34, 20] on img at bounding box center [44, 21] width 54 height 21
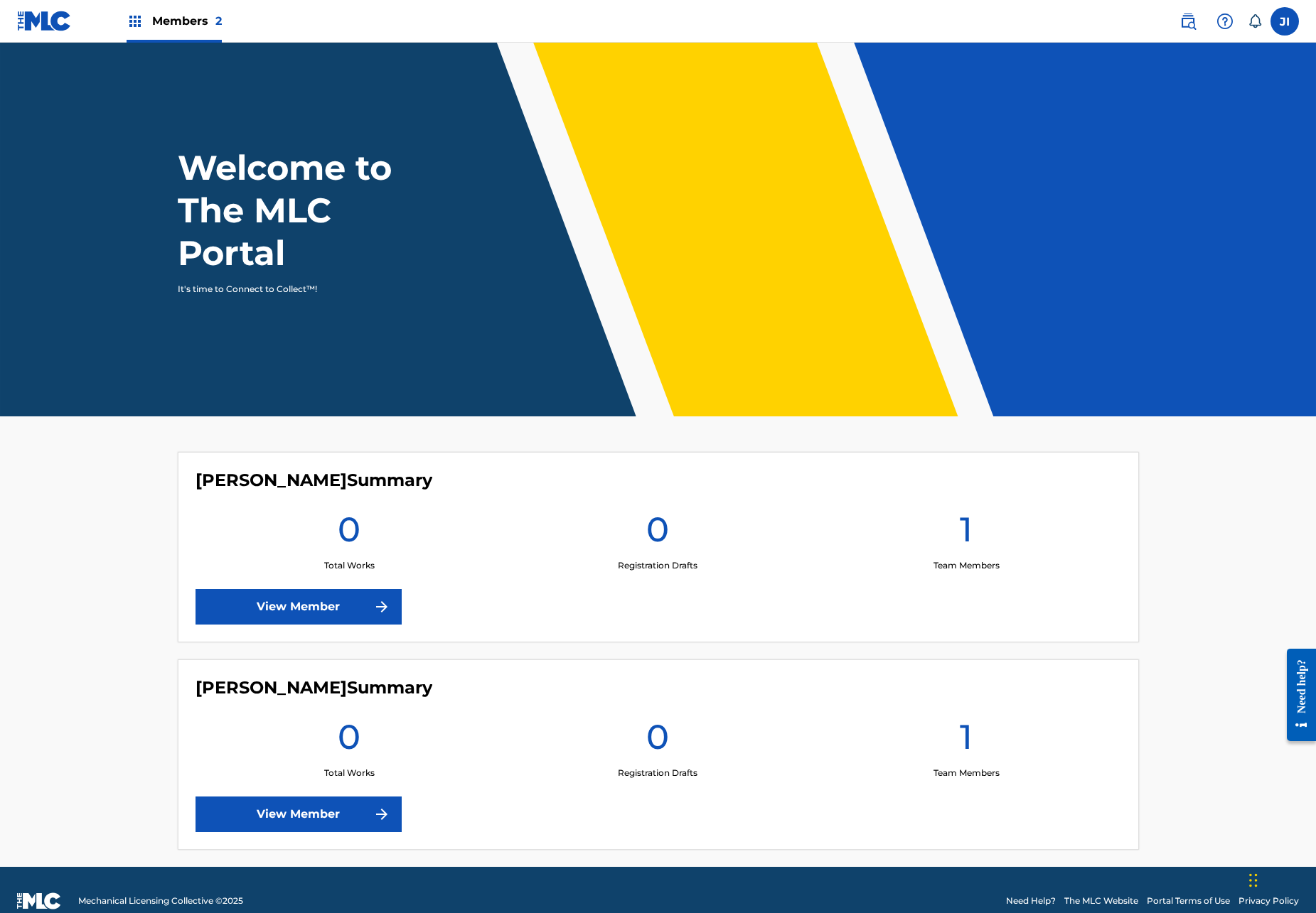
click at [1170, 18] on div "JI JI Javier Inzunza inzunzamusicinc@gmail.com Notification Preferences Profile…" at bounding box center [1231, 21] width 133 height 29
click at [1193, 18] on img at bounding box center [1187, 21] width 17 height 17
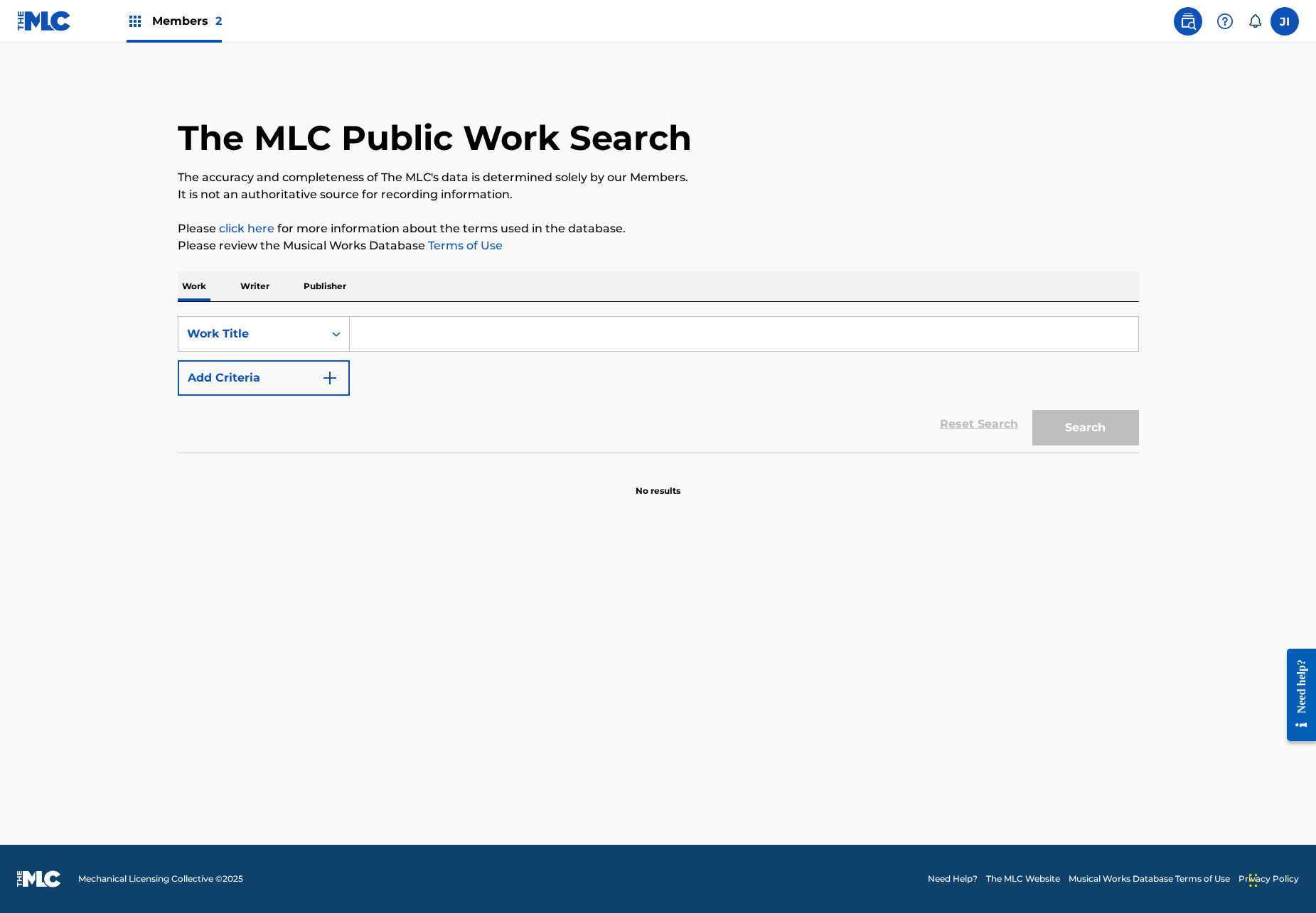
click at [256, 301] on p "Writer" at bounding box center [255, 286] width 38 height 30
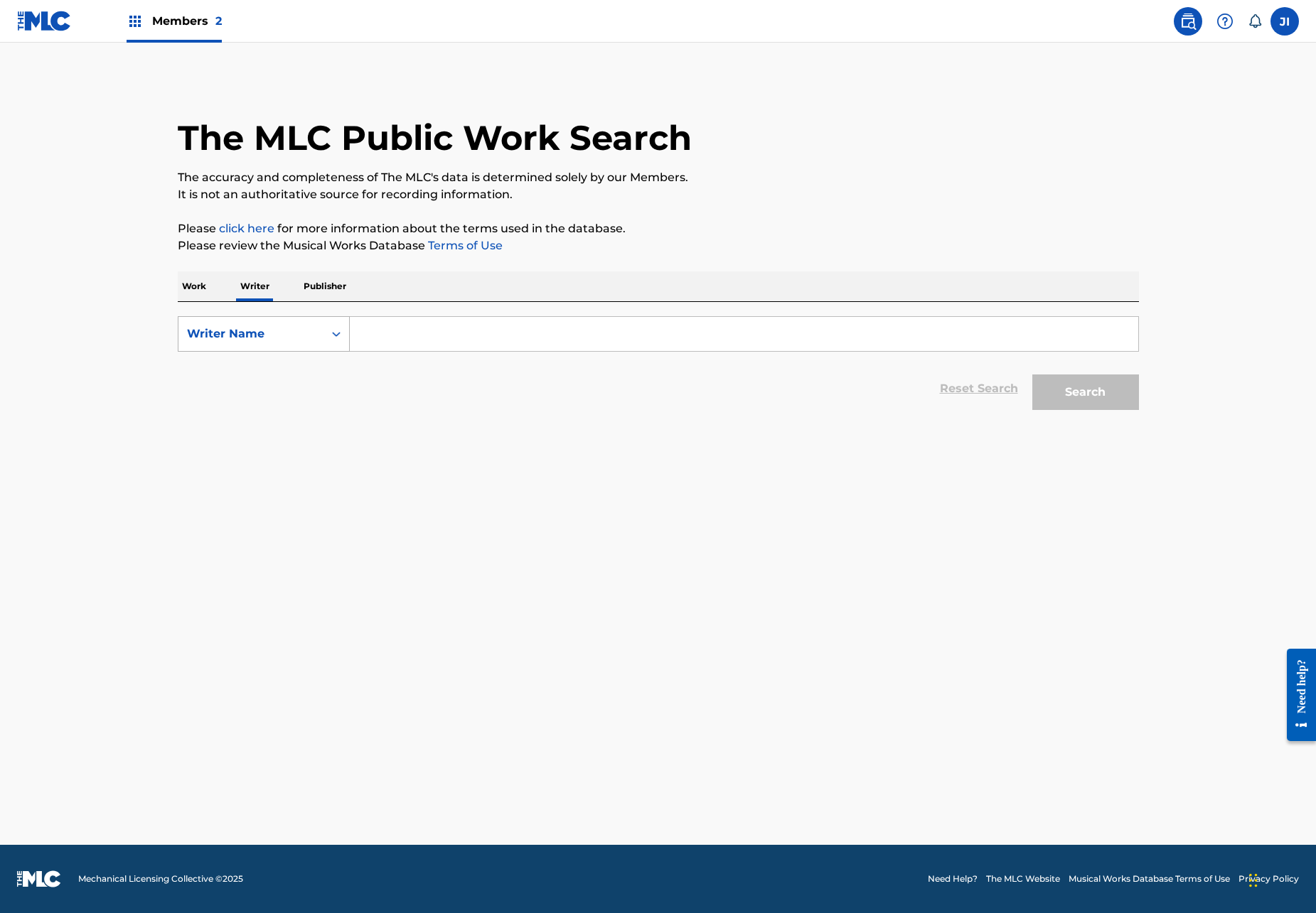
click at [263, 329] on div "Writer Name" at bounding box center [251, 335] width 128 height 17
click at [430, 335] on input "Search Form" at bounding box center [743, 335] width 788 height 34
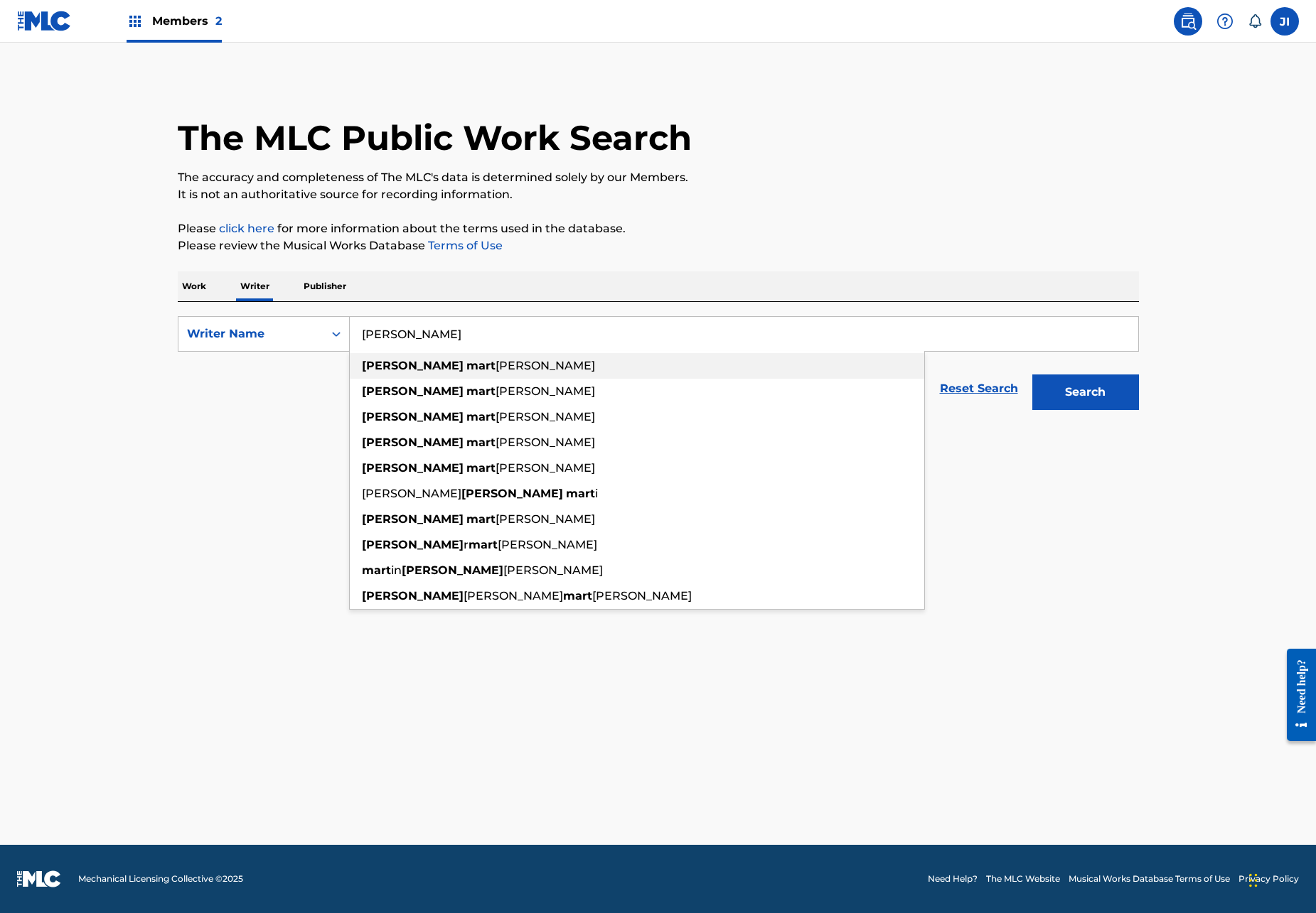
click at [428, 373] on div "rogelio mart ínez" at bounding box center [637, 366] width 575 height 26
type input "rogelio martínez"
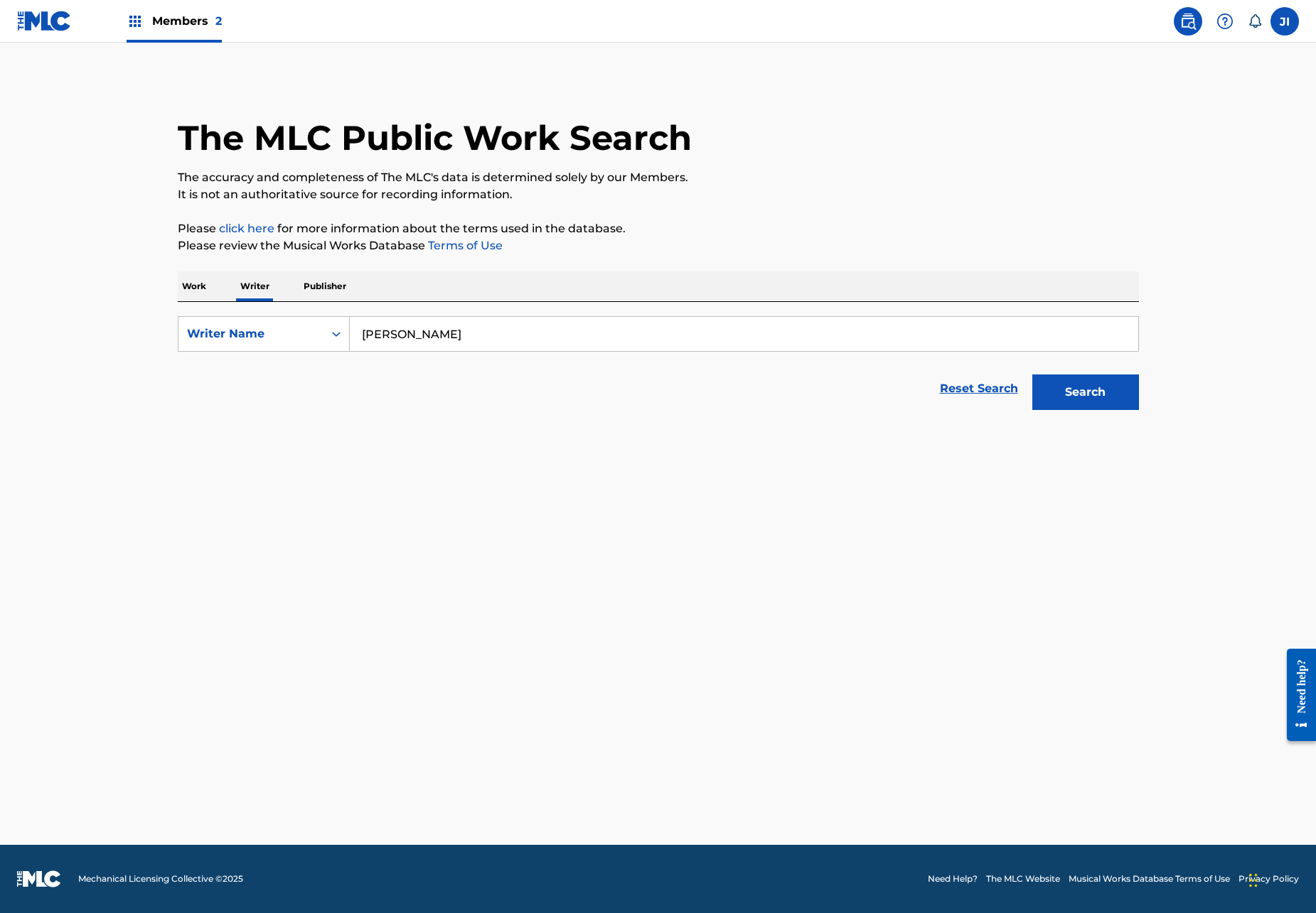
click at [1086, 380] on button "Search" at bounding box center [1085, 392] width 107 height 35
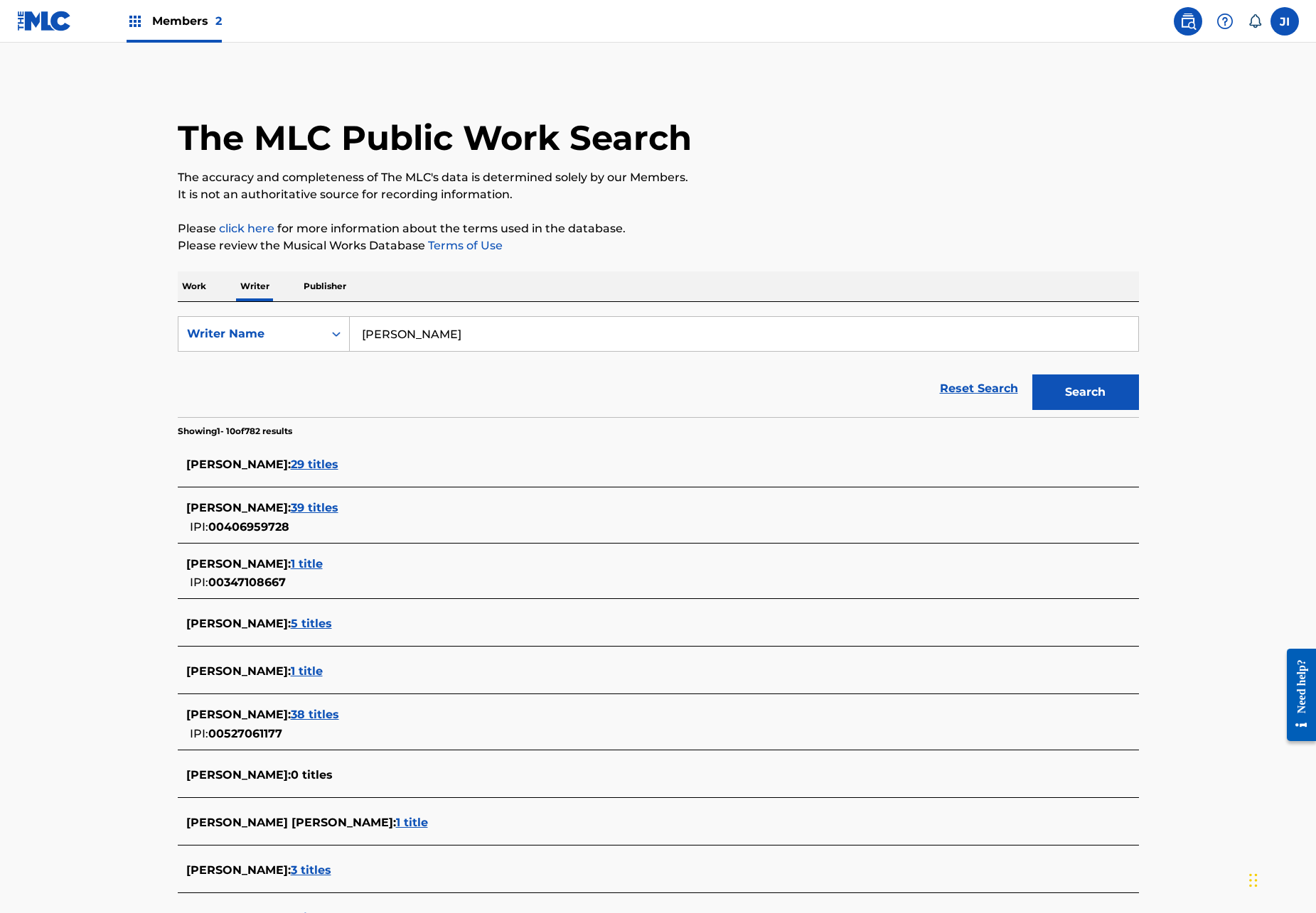
click at [338, 465] on span "29 titles" at bounding box center [314, 464] width 48 height 13
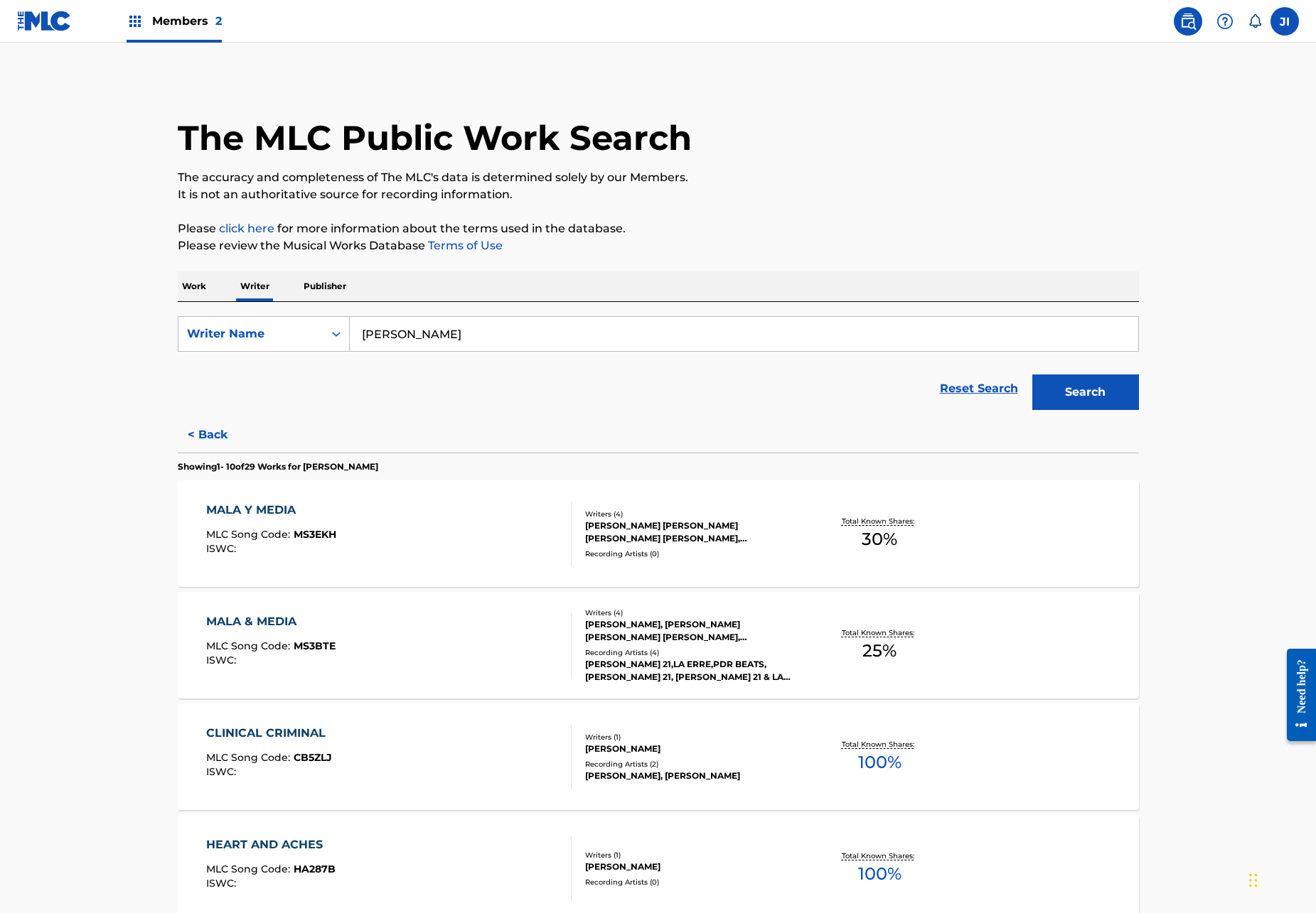
click at [228, 435] on button "< Back" at bounding box center [220, 435] width 86 height 35
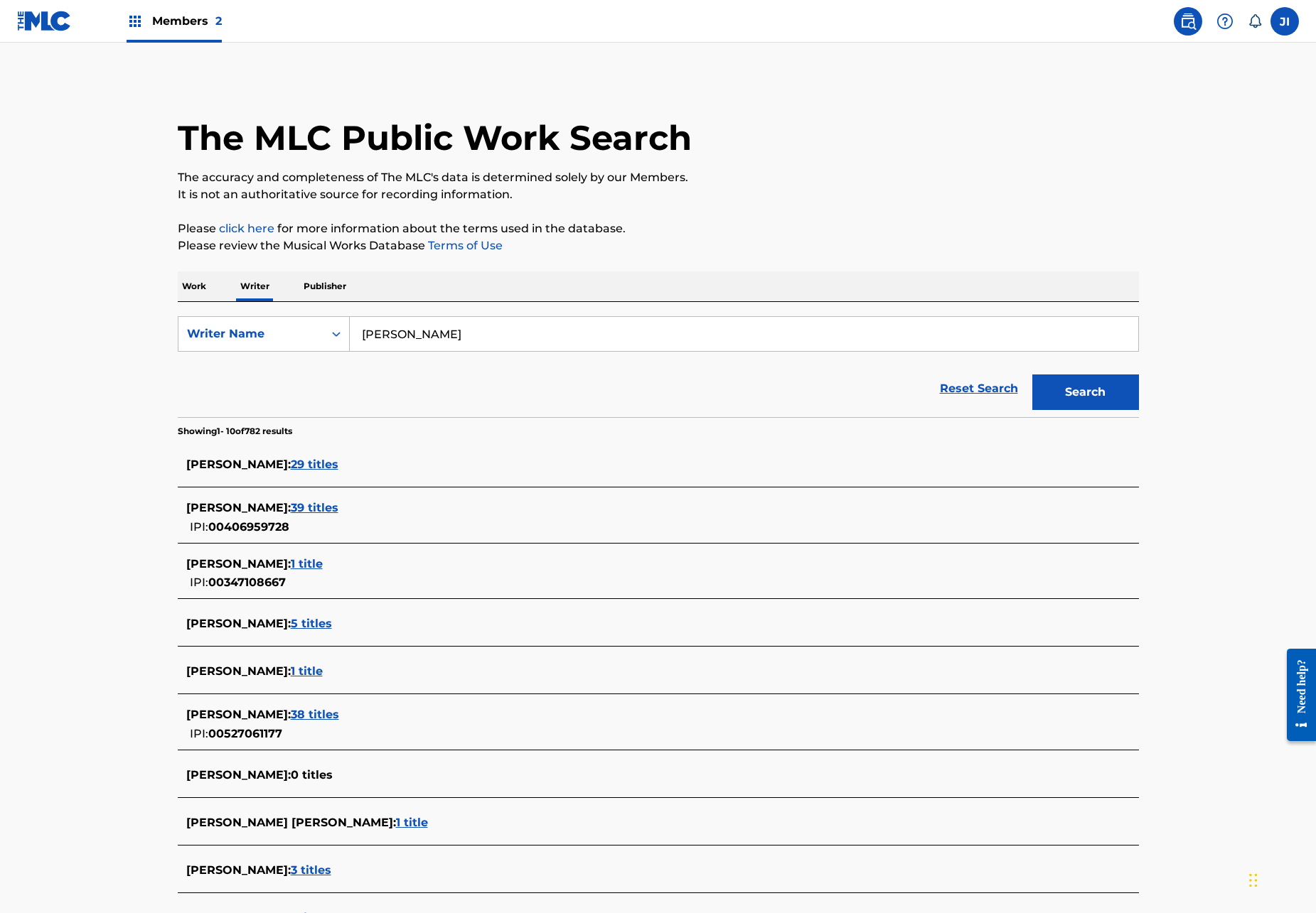
click at [324, 503] on span "39 titles" at bounding box center [314, 508] width 48 height 13
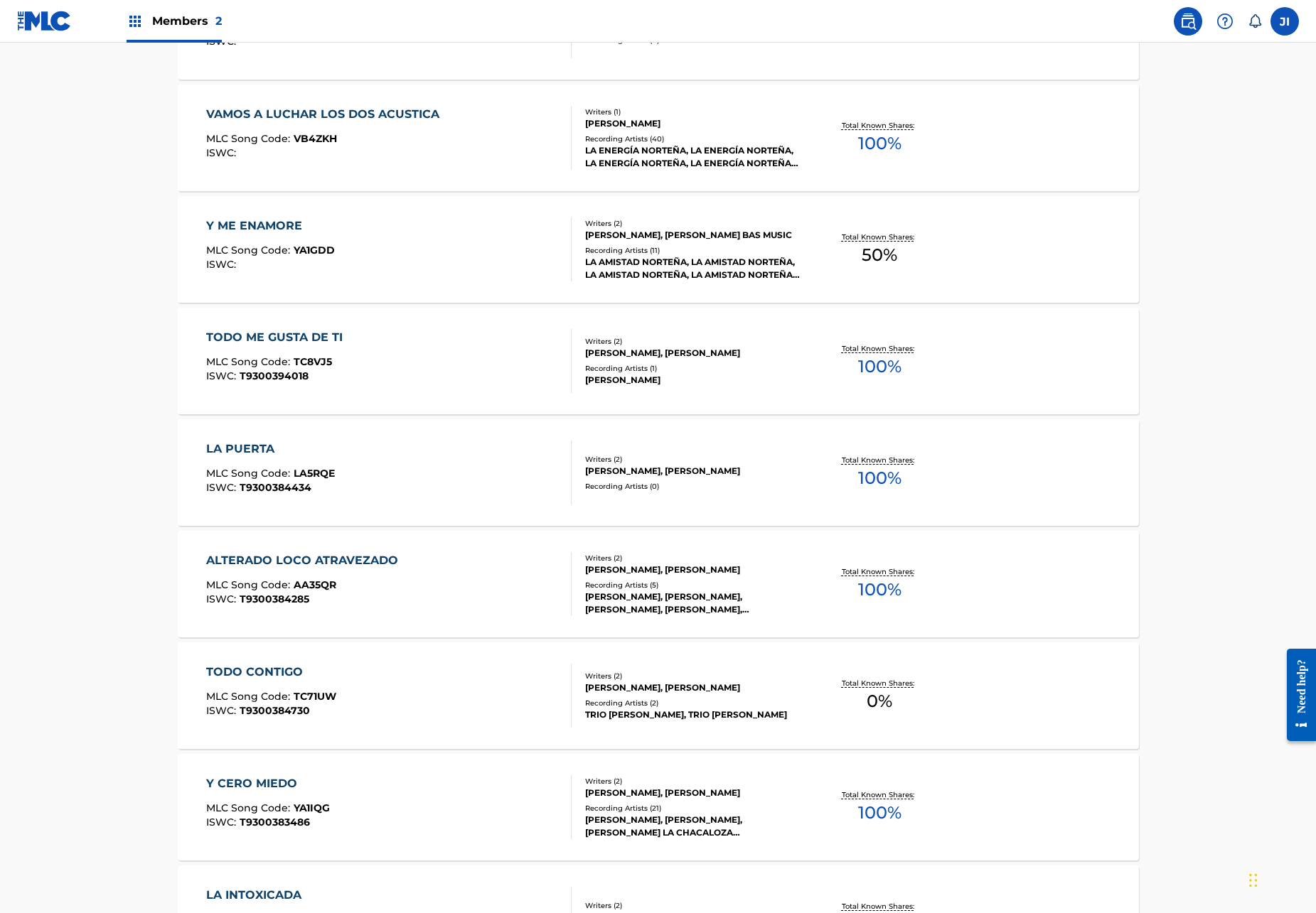
scroll to position [814, 0]
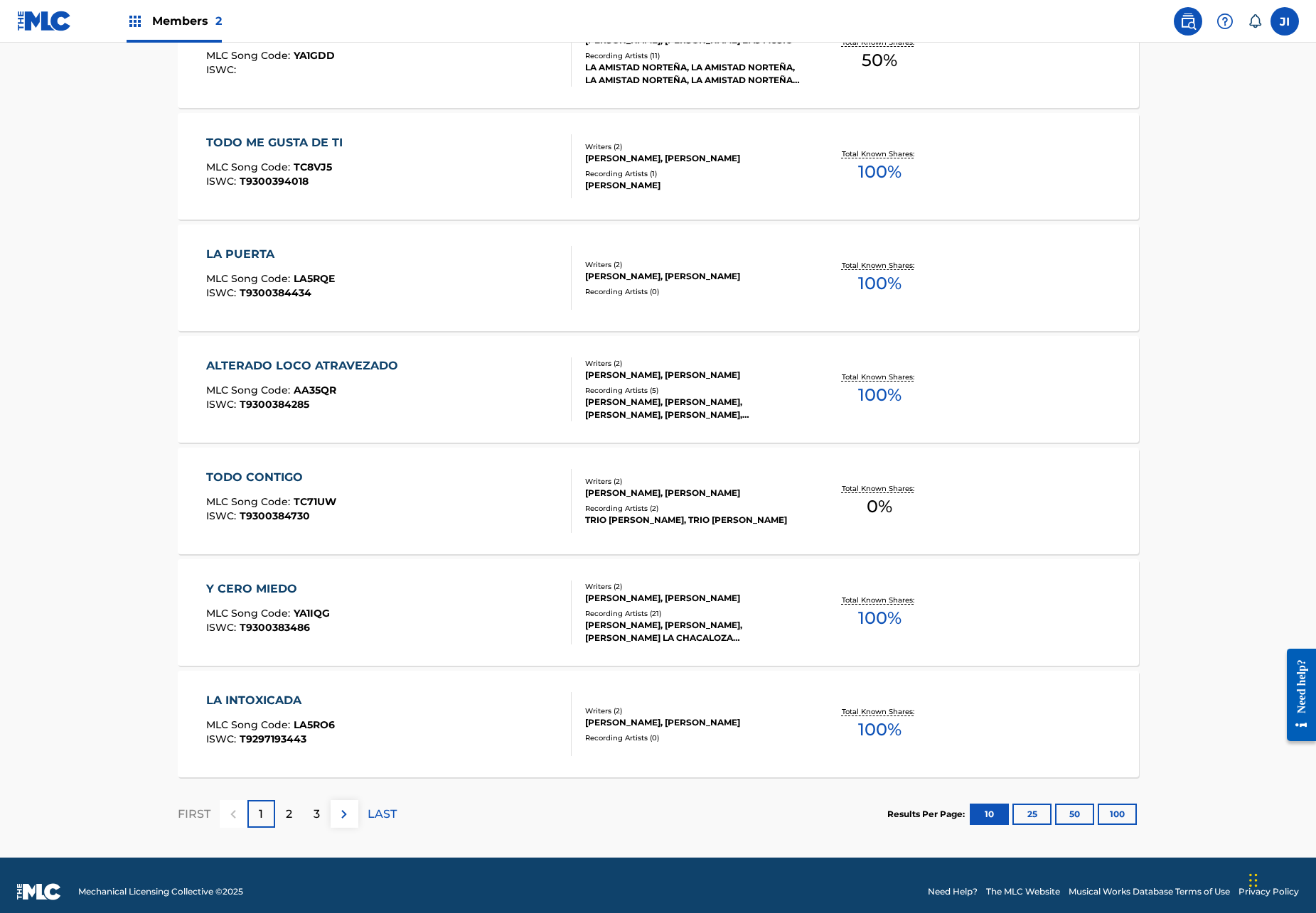
click at [298, 808] on div "2" at bounding box center [289, 814] width 28 height 28
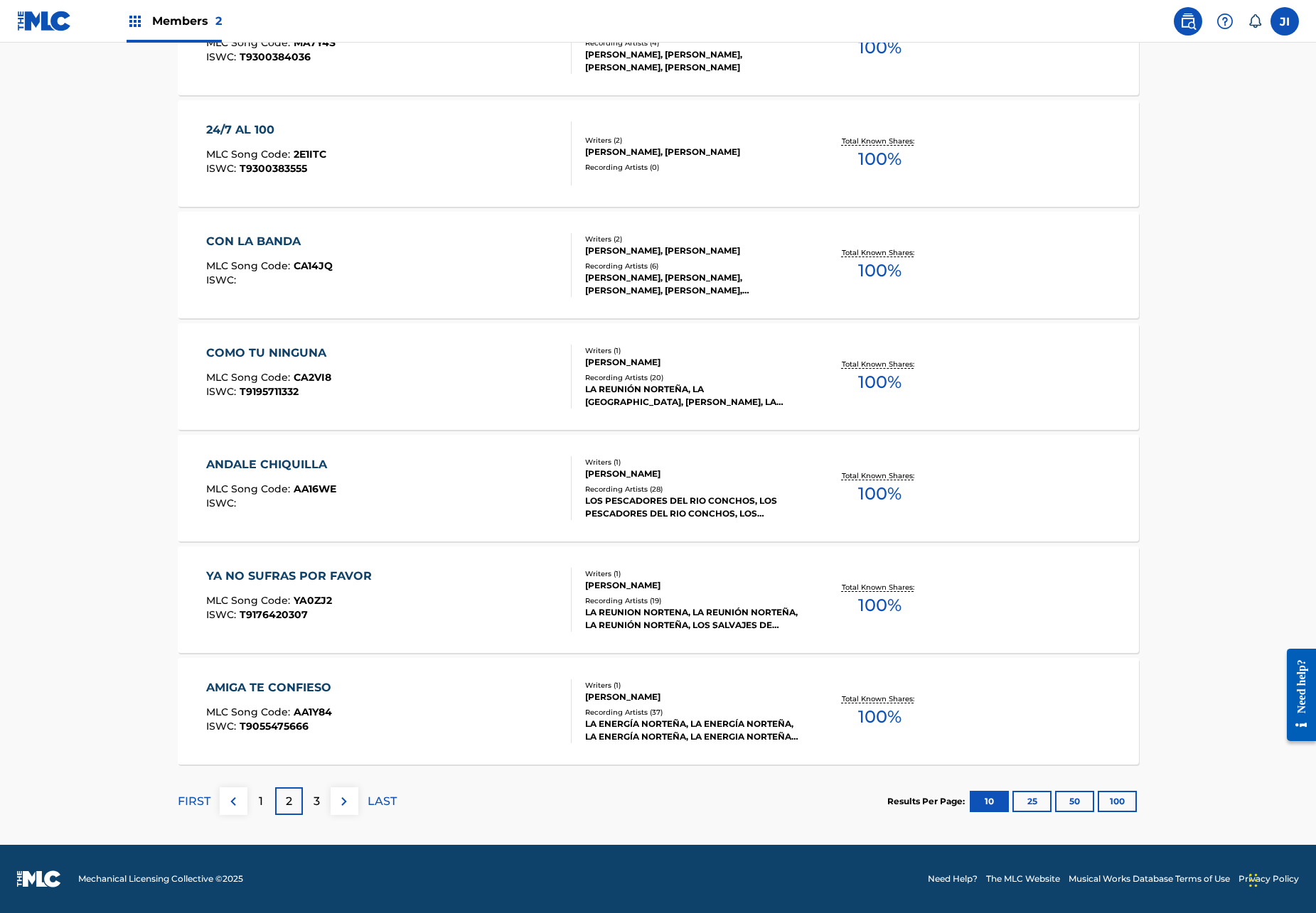
scroll to position [826, 0]
click at [318, 799] on p "3" at bounding box center [316, 801] width 7 height 17
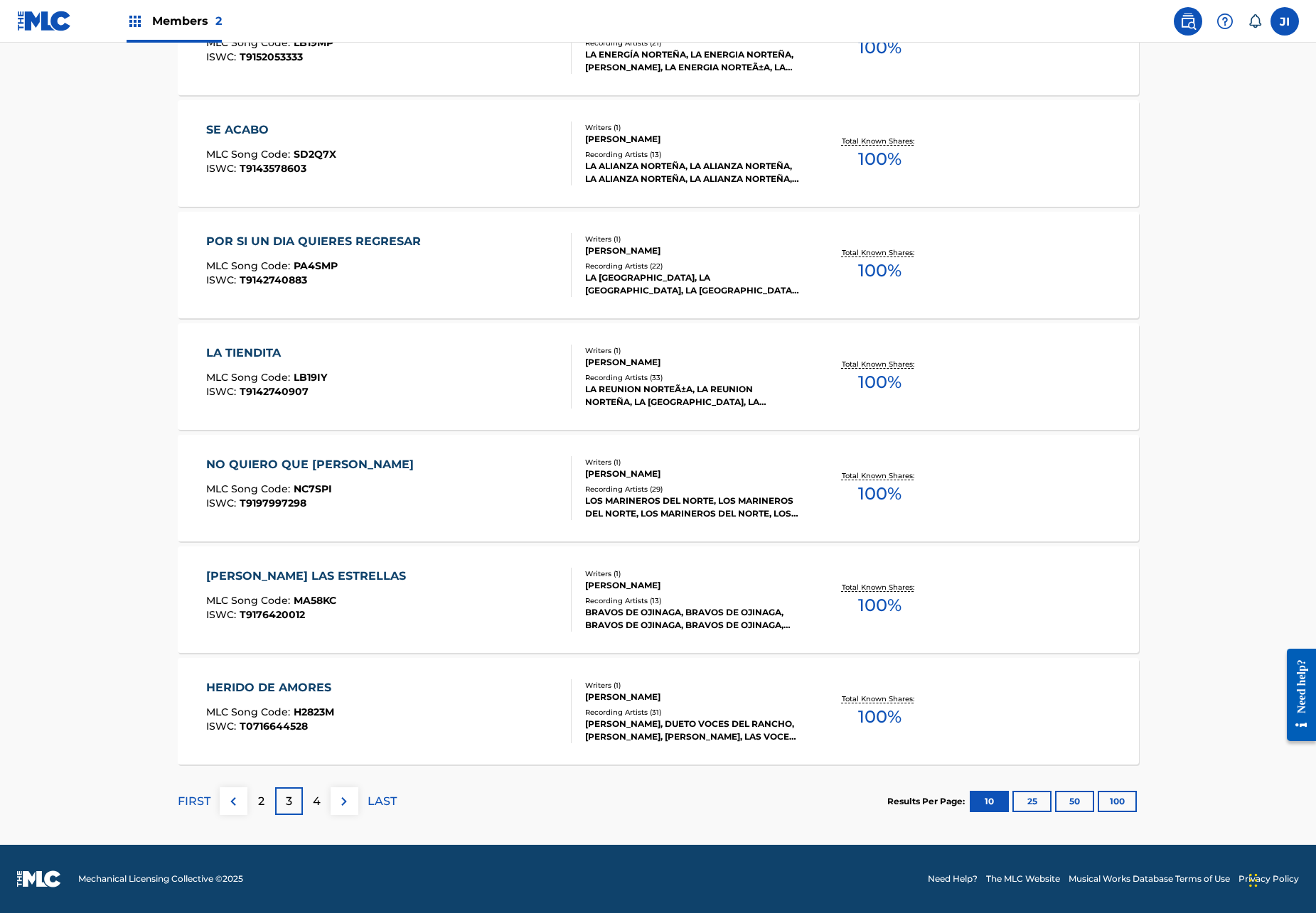
click at [320, 801] on div "4" at bounding box center [316, 801] width 28 height 28
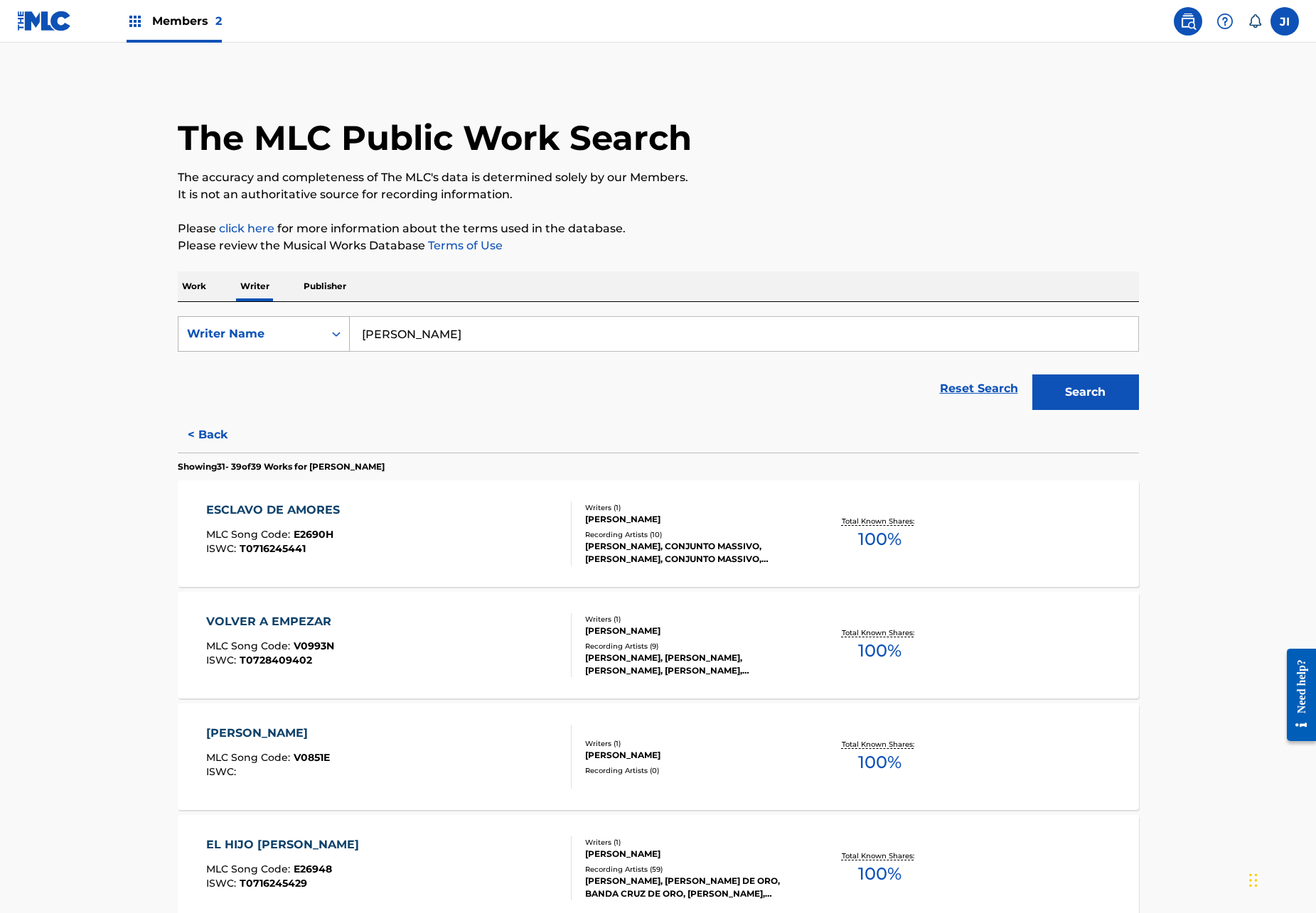
scroll to position [0, 0]
click at [220, 430] on button "< Back" at bounding box center [220, 435] width 86 height 35
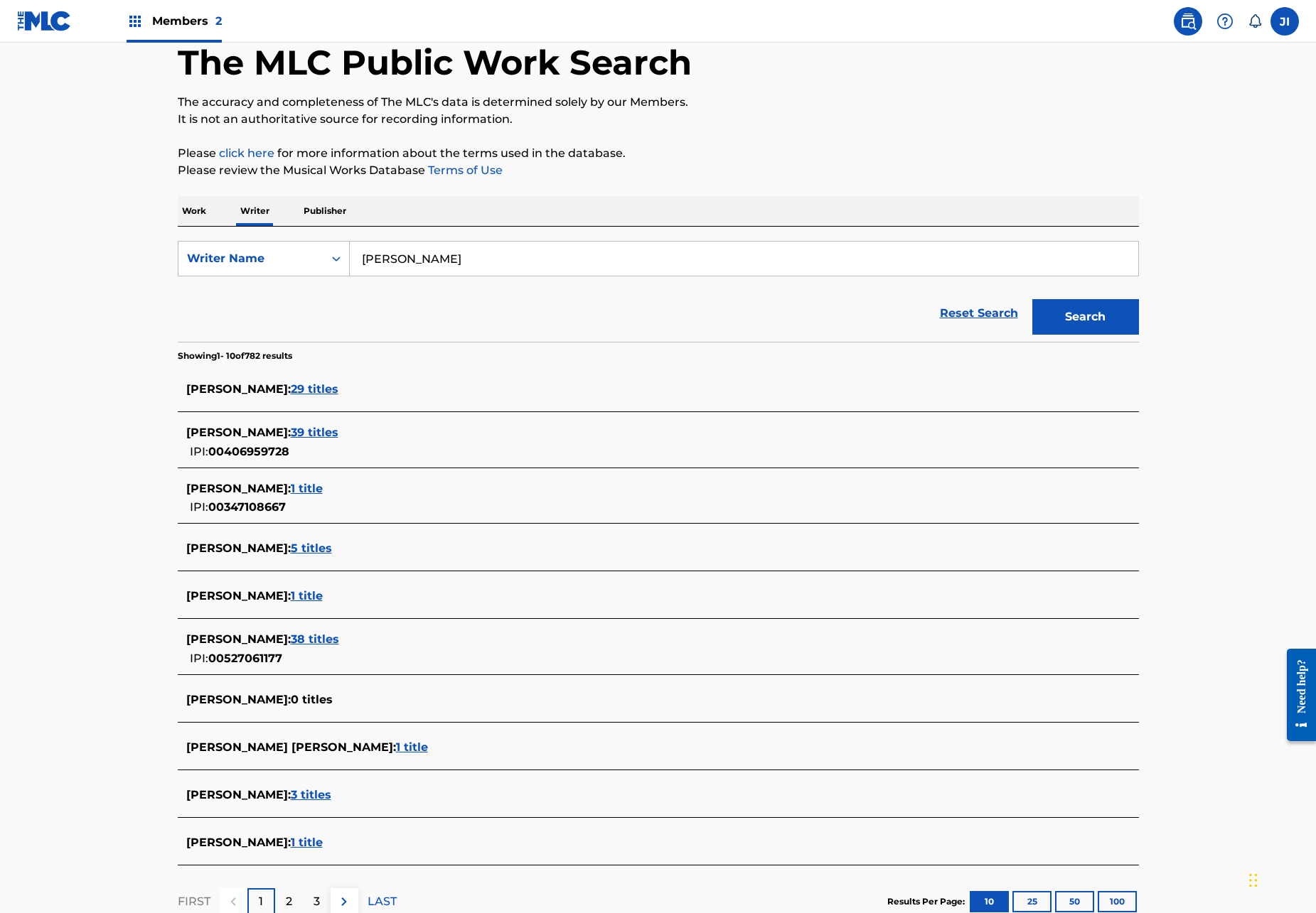
scroll to position [100, 0]
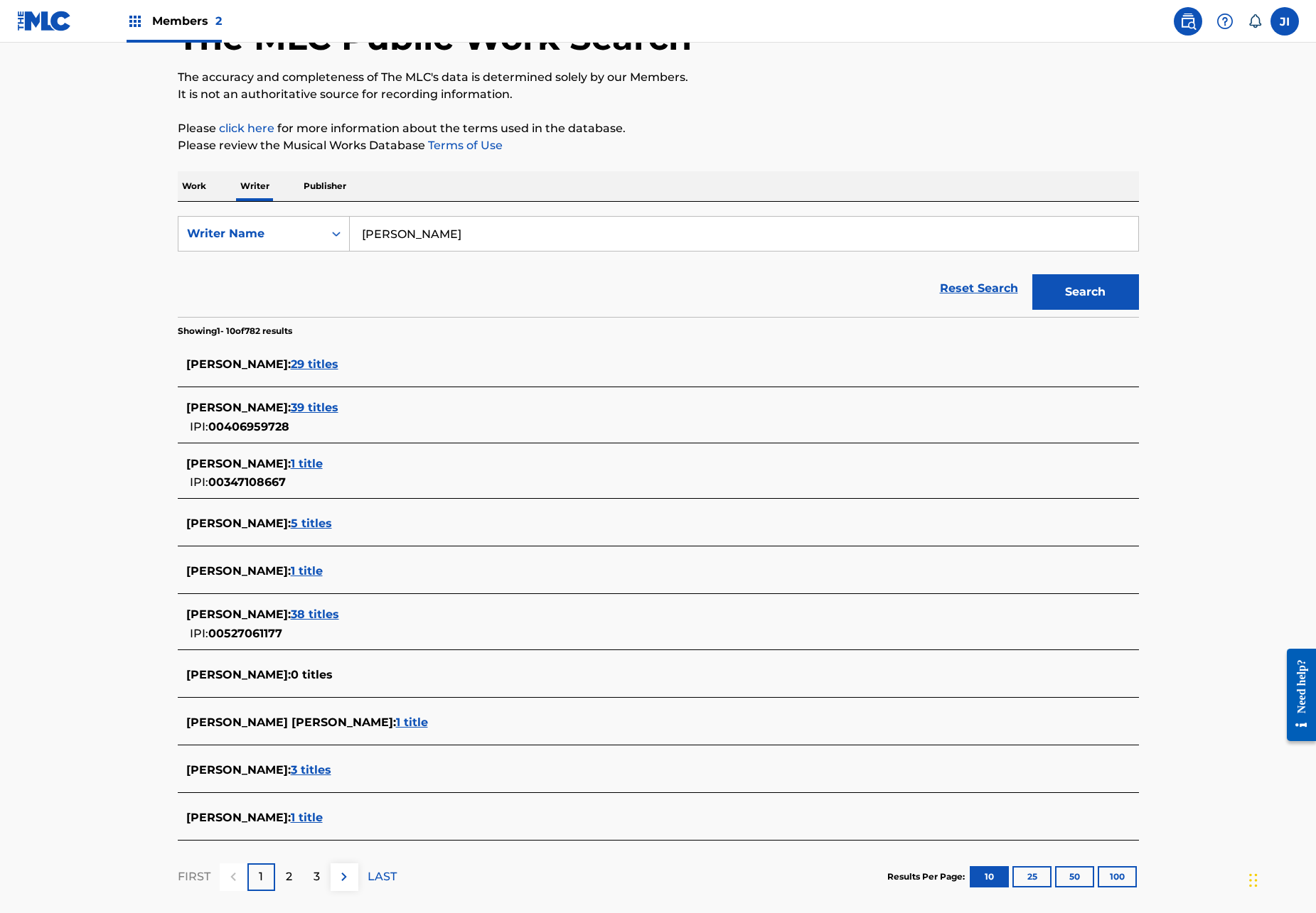
click at [339, 611] on span "38 titles" at bounding box center [314, 615] width 49 height 13
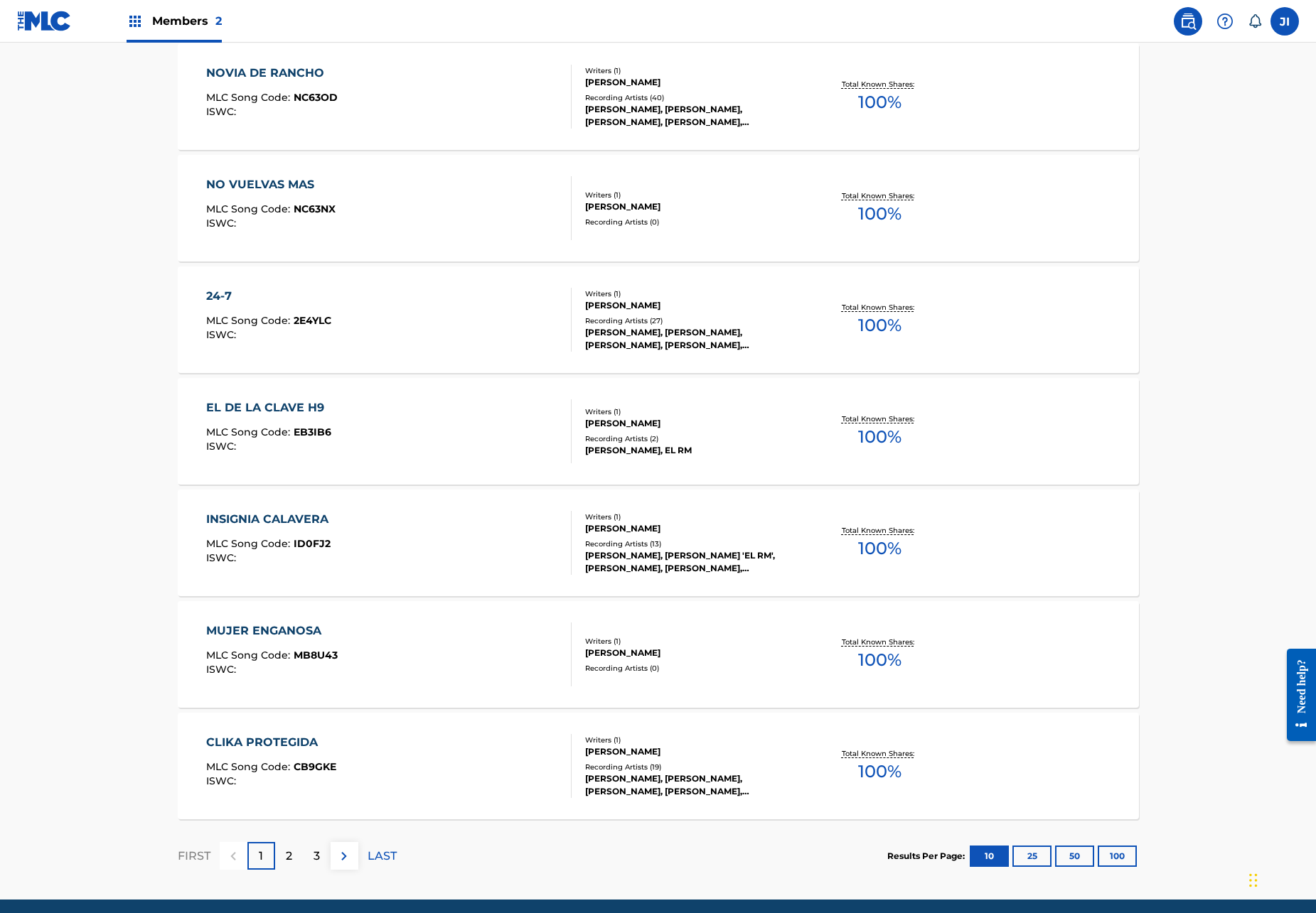
scroll to position [776, 0]
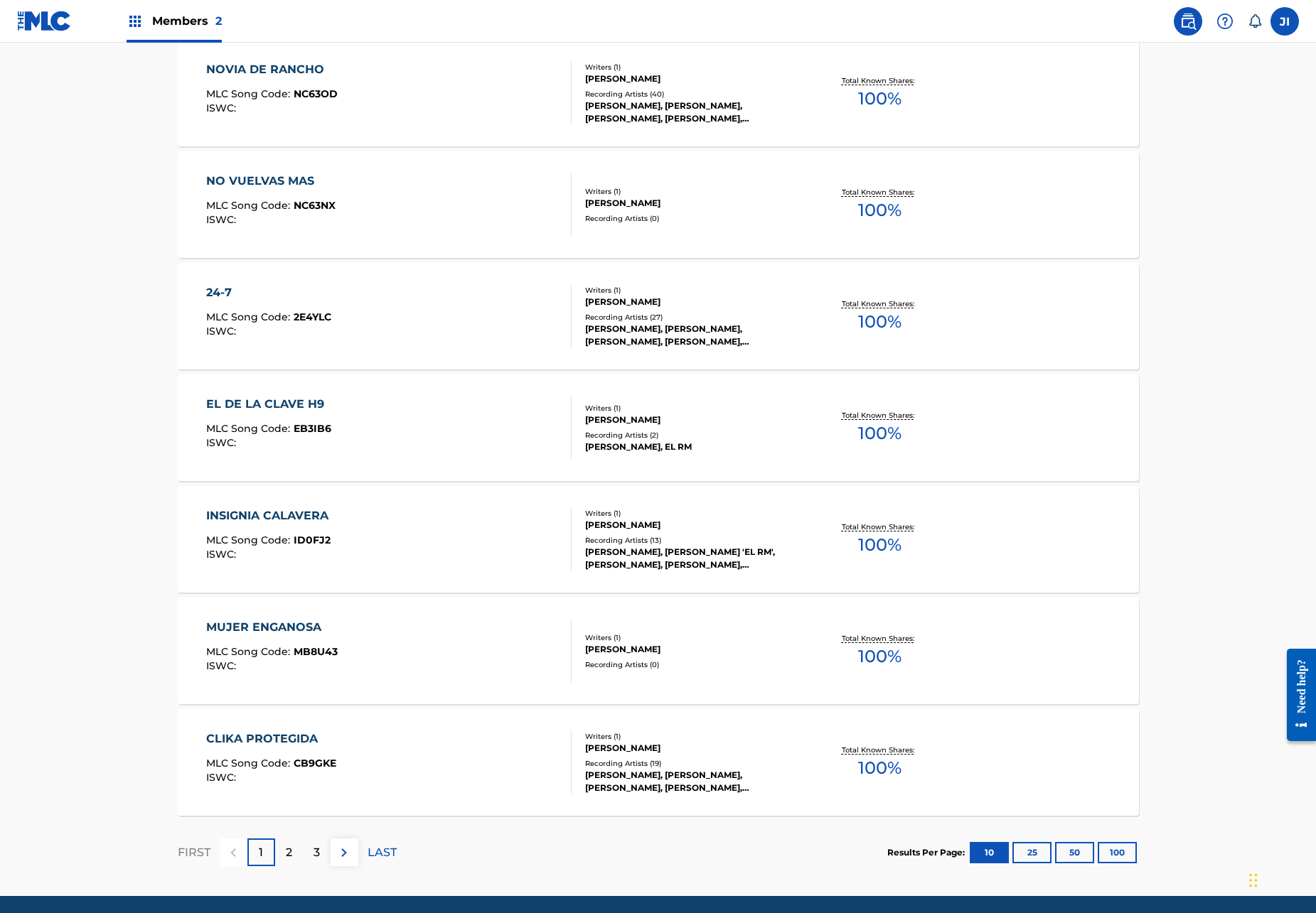
click at [298, 846] on div "2" at bounding box center [289, 852] width 28 height 28
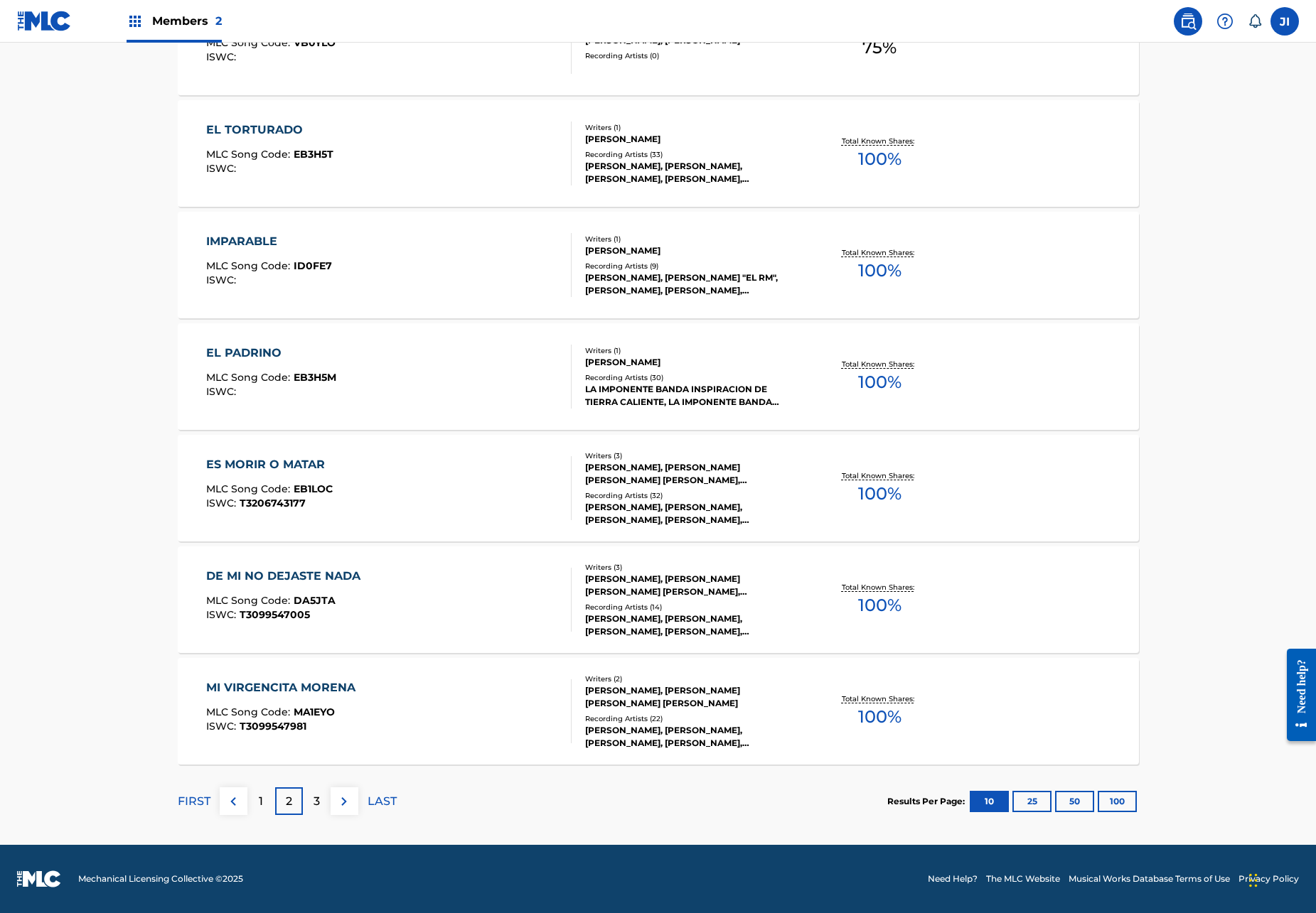
scroll to position [826, 0]
click at [320, 806] on div "3" at bounding box center [316, 801] width 28 height 28
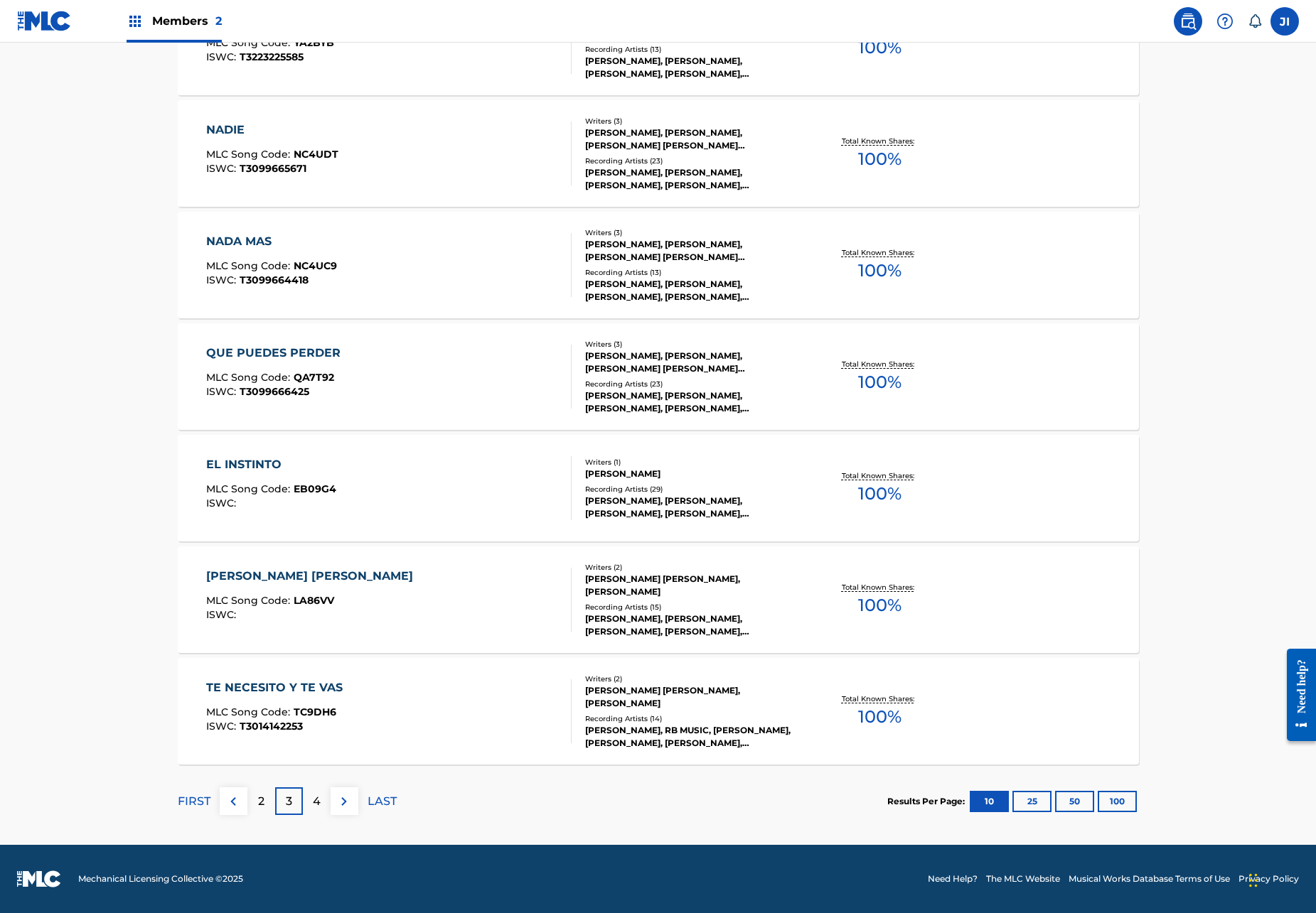
click at [322, 807] on div "4" at bounding box center [316, 801] width 28 height 28
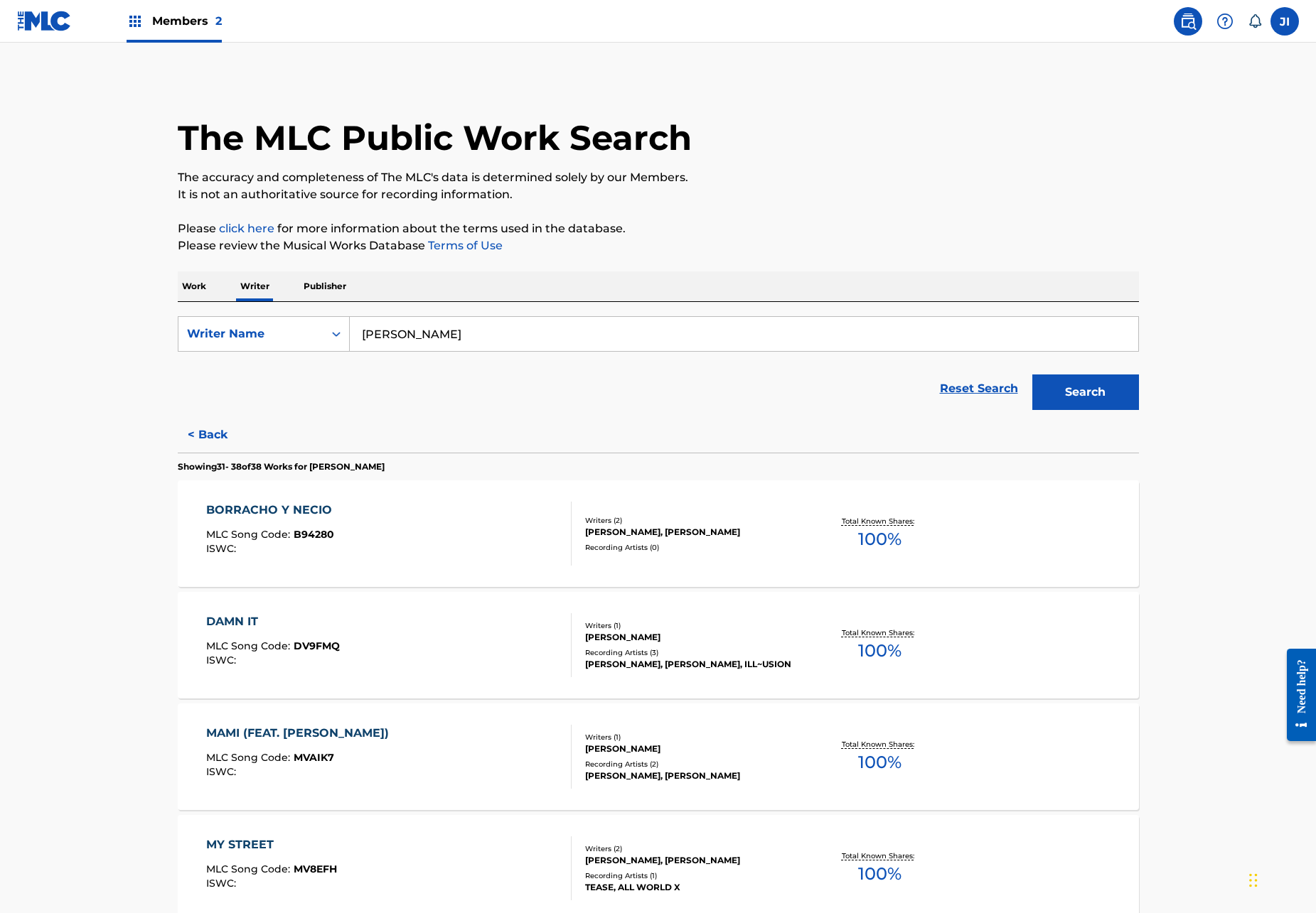
scroll to position [0, 0]
click at [214, 287] on div "Work Writer Publisher" at bounding box center [658, 286] width 961 height 30
click at [206, 287] on p "Work" at bounding box center [193, 286] width 32 height 30
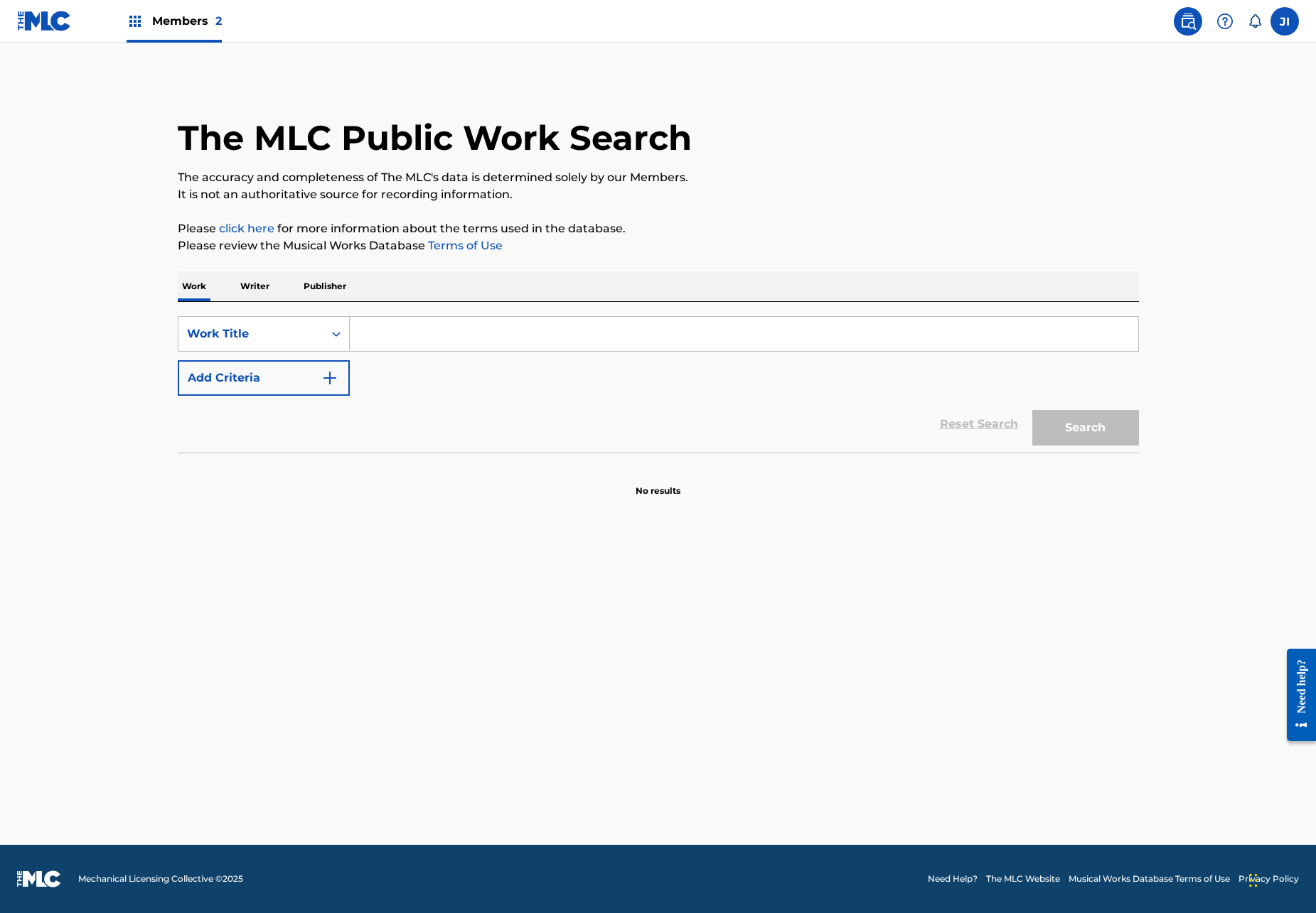
click at [395, 334] on input "Search Form" at bounding box center [743, 335] width 788 height 34
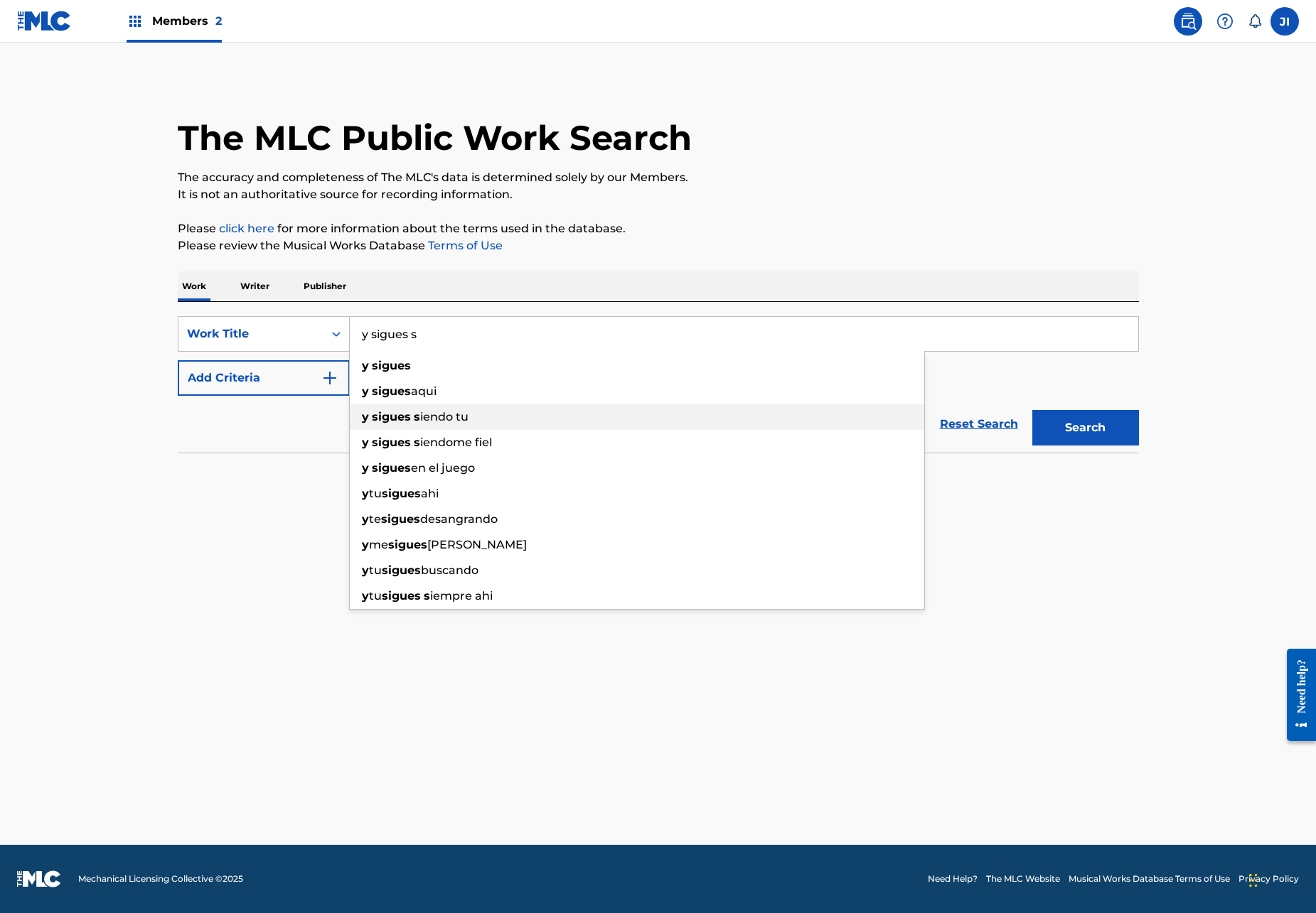
click at [418, 414] on strong "s" at bounding box center [416, 416] width 7 height 13
type input "y sigues siendo tu"
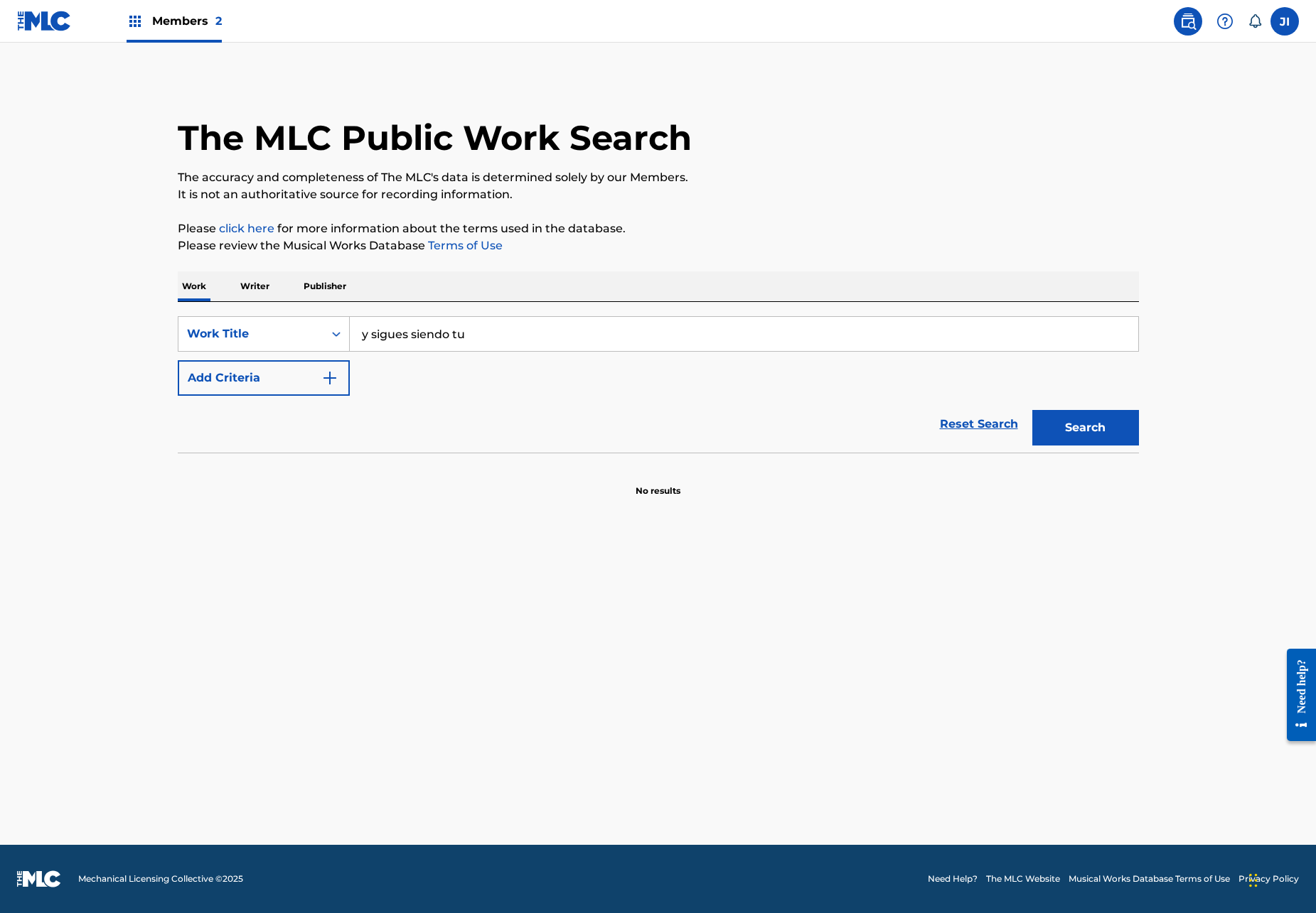
click at [304, 385] on button "Add Criteria" at bounding box center [263, 377] width 172 height 35
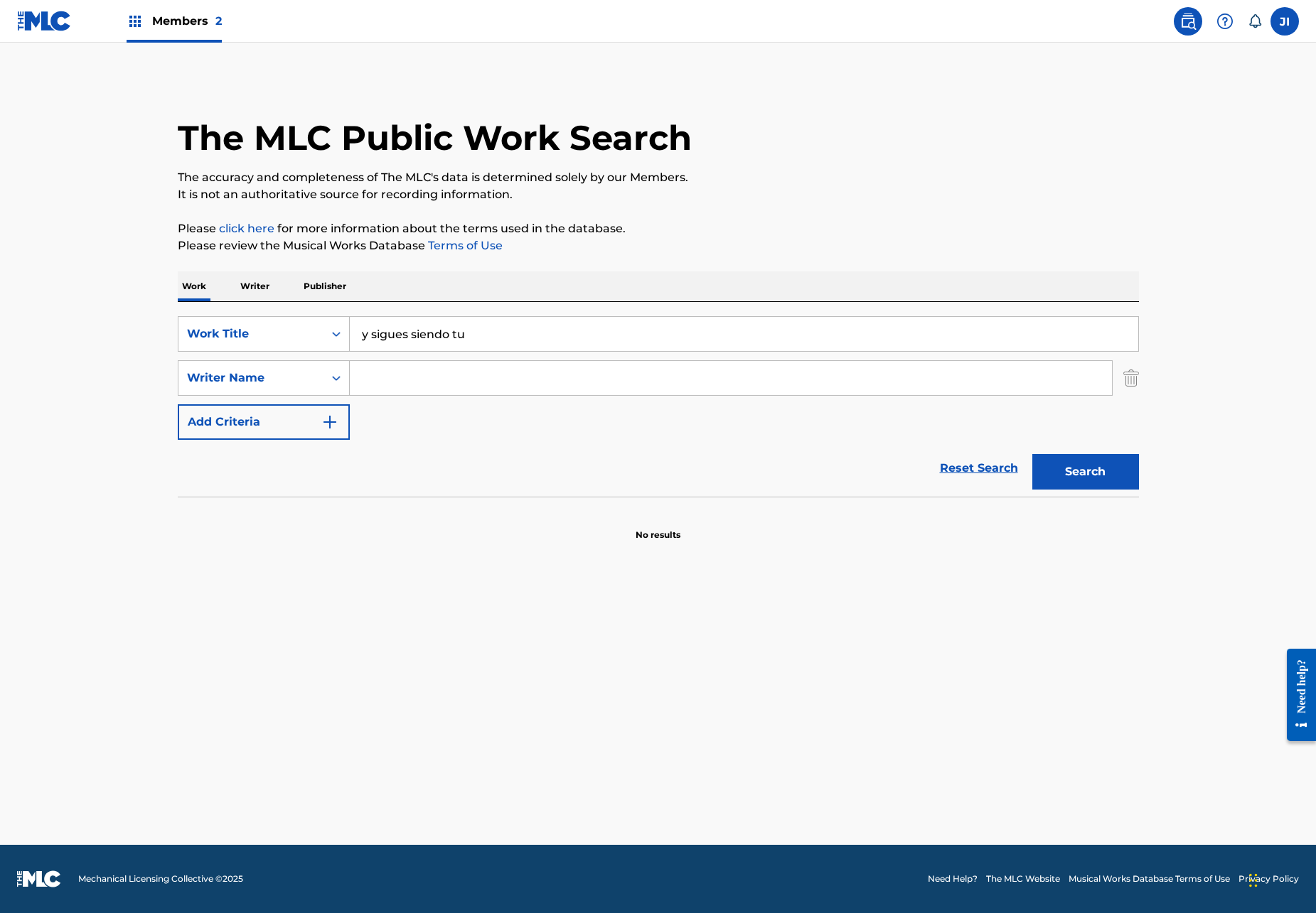
click at [379, 385] on input "Search Form" at bounding box center [731, 378] width 762 height 34
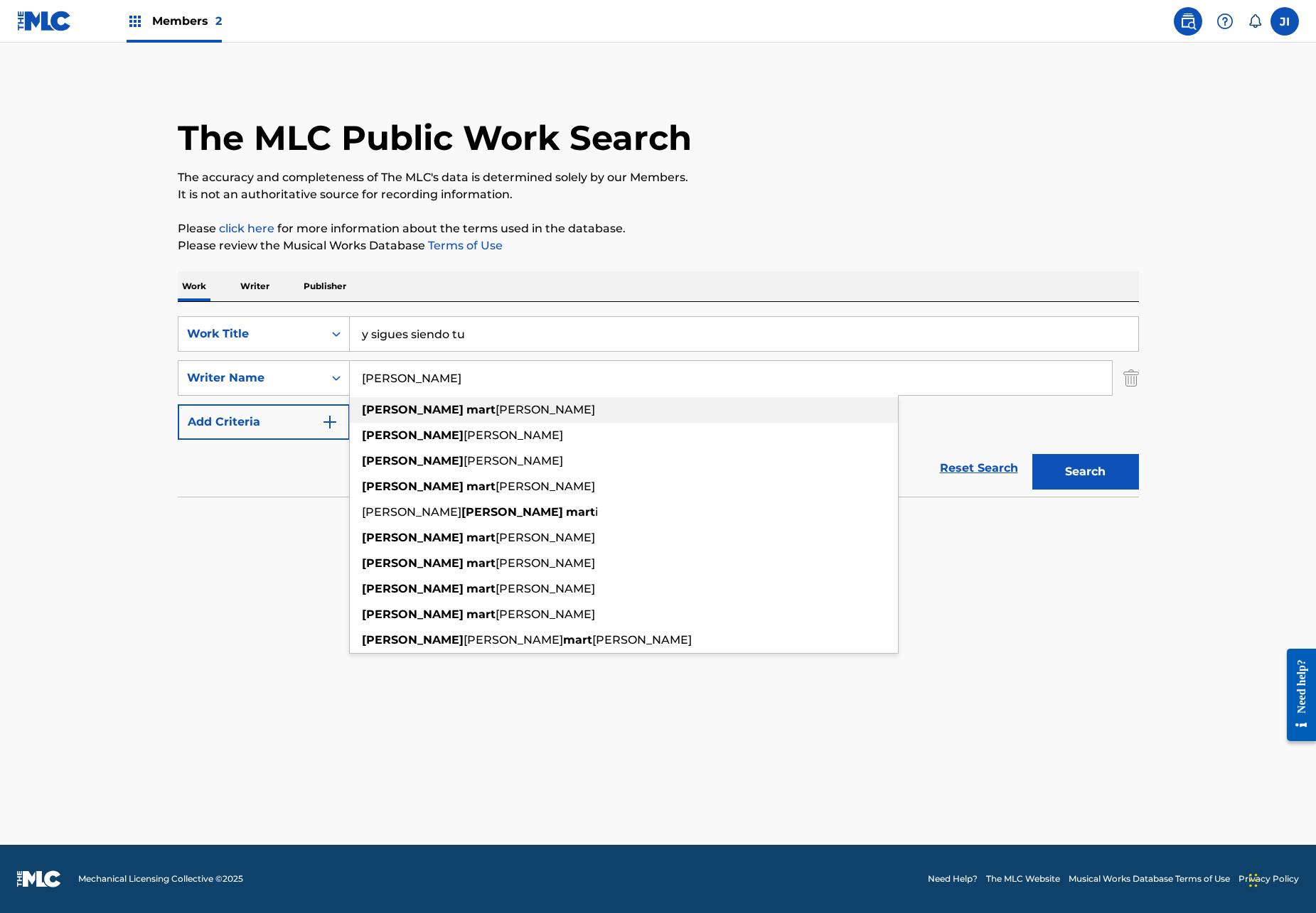
click at [399, 413] on strong "rogelio" at bounding box center [413, 410] width 102 height 13
type input "rogelio martínez"
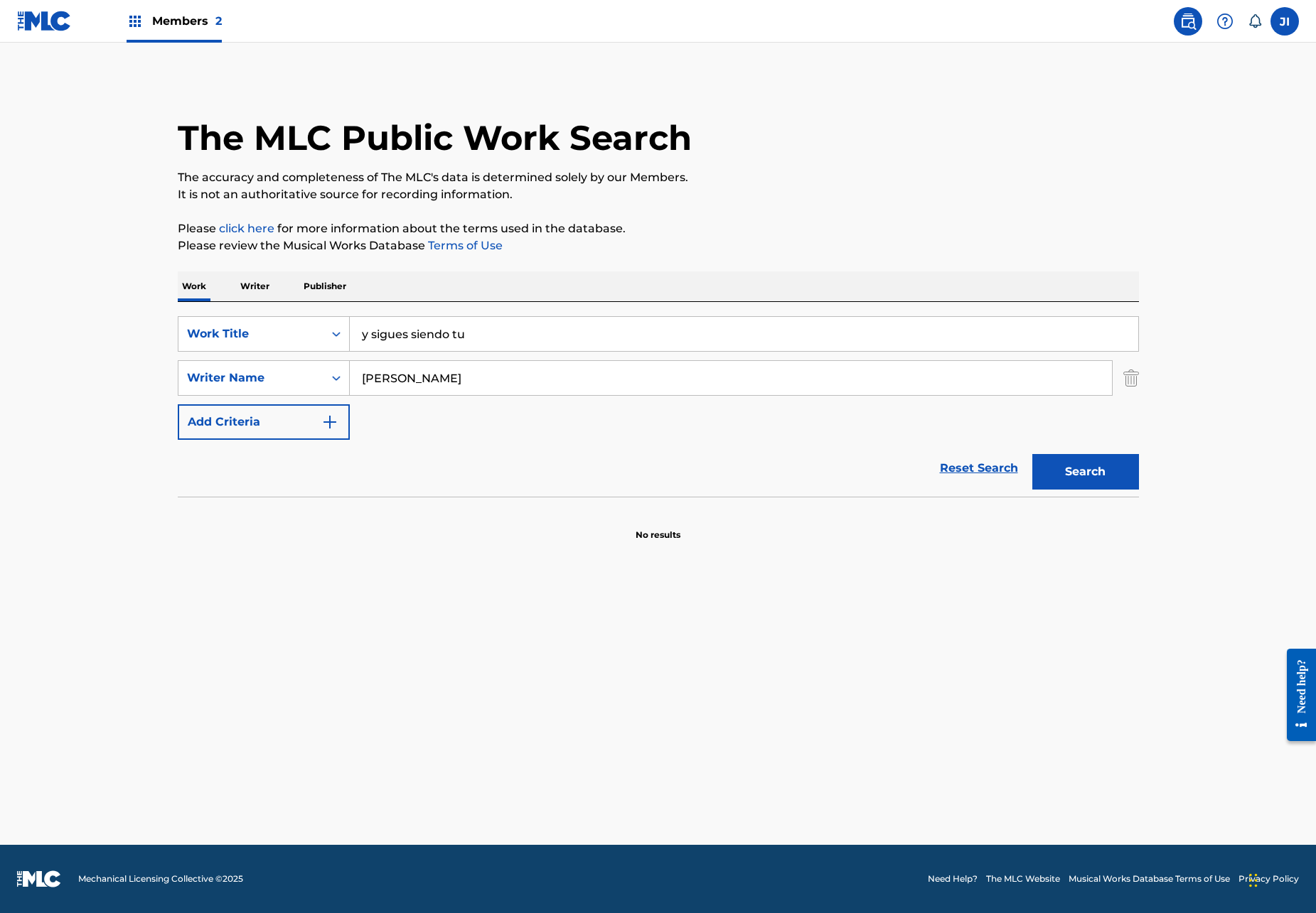
click at [1092, 483] on button "Search" at bounding box center [1085, 472] width 107 height 35
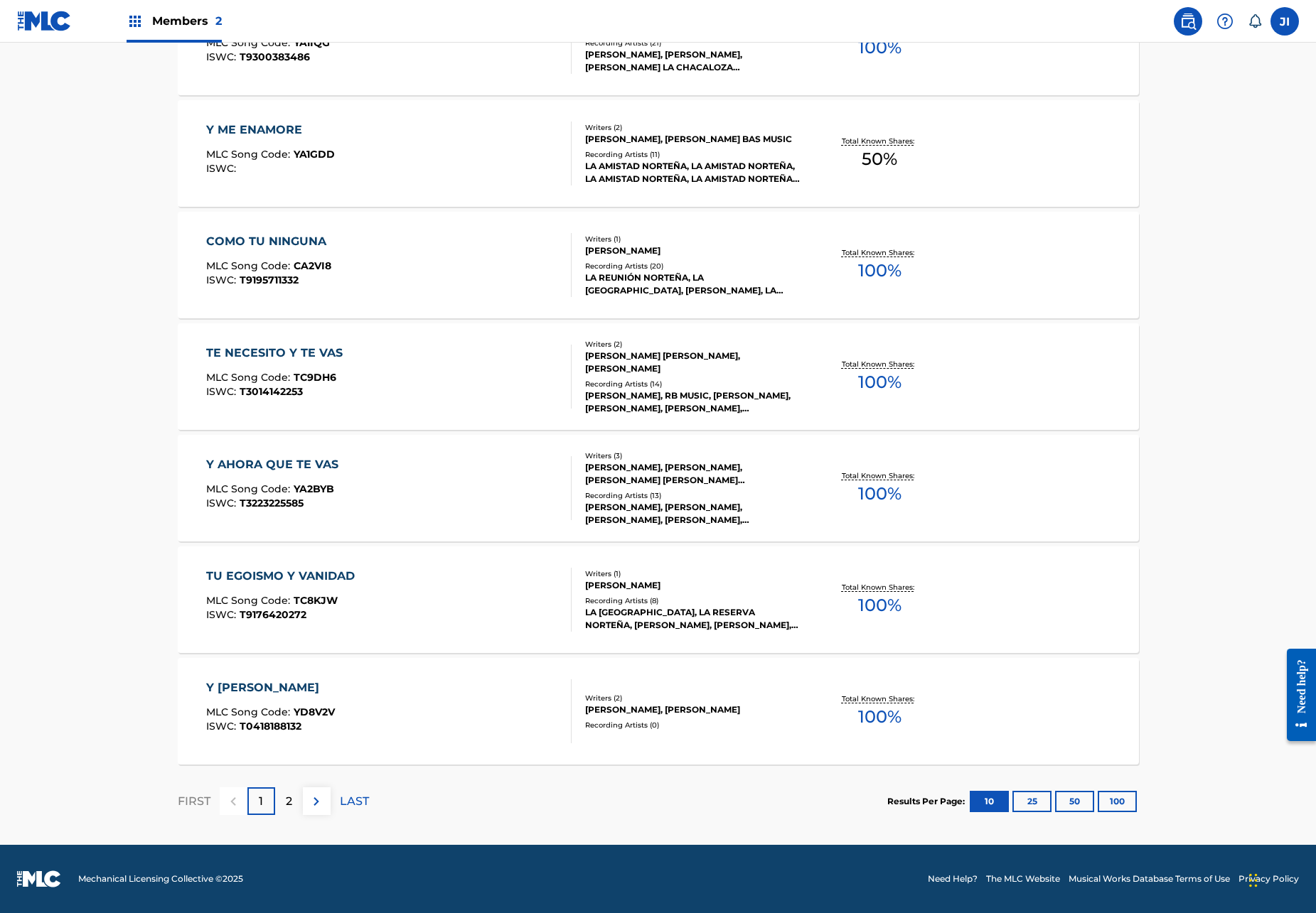
scroll to position [871, 0]
click at [283, 806] on div "2" at bounding box center [289, 801] width 28 height 28
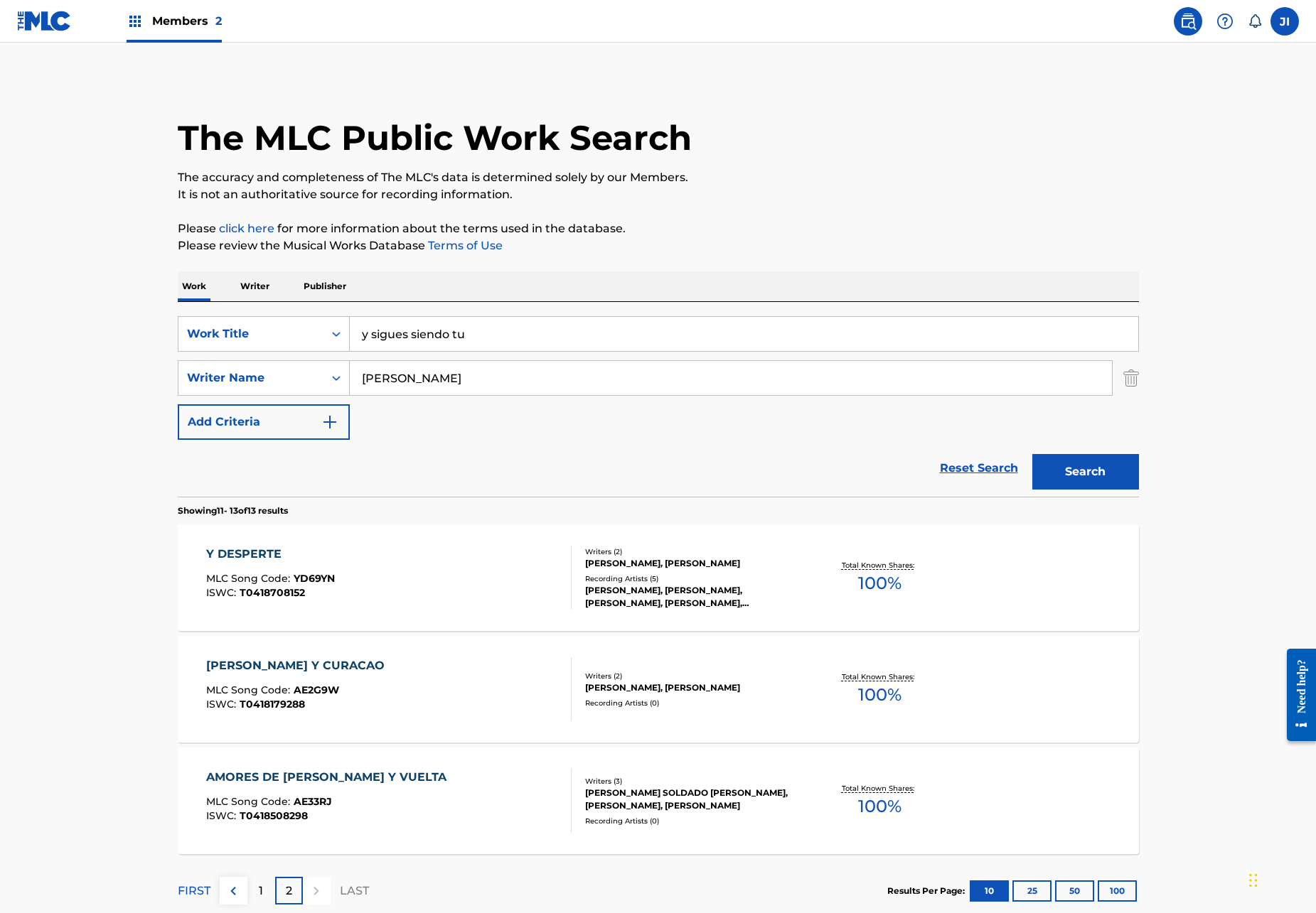
scroll to position [0, 0]
